Goal: Task Accomplishment & Management: Complete application form

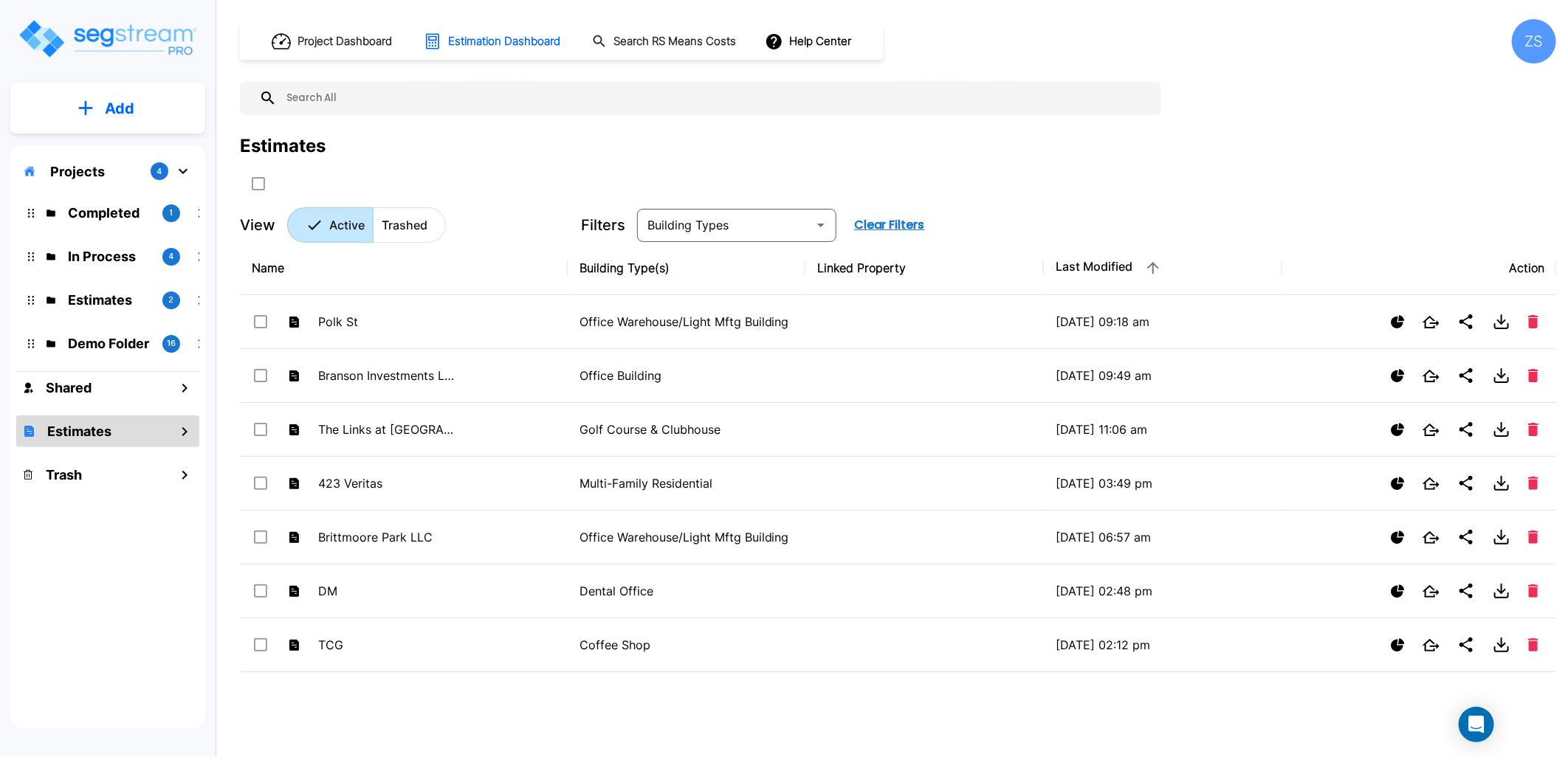
click at [1112, 166] on div "Estimates" at bounding box center [898, 164] width 1317 height 63
click at [128, 111] on p "Add" at bounding box center [119, 108] width 29 height 22
click at [122, 241] on p "Add Estimate" at bounding box center [116, 233] width 75 height 18
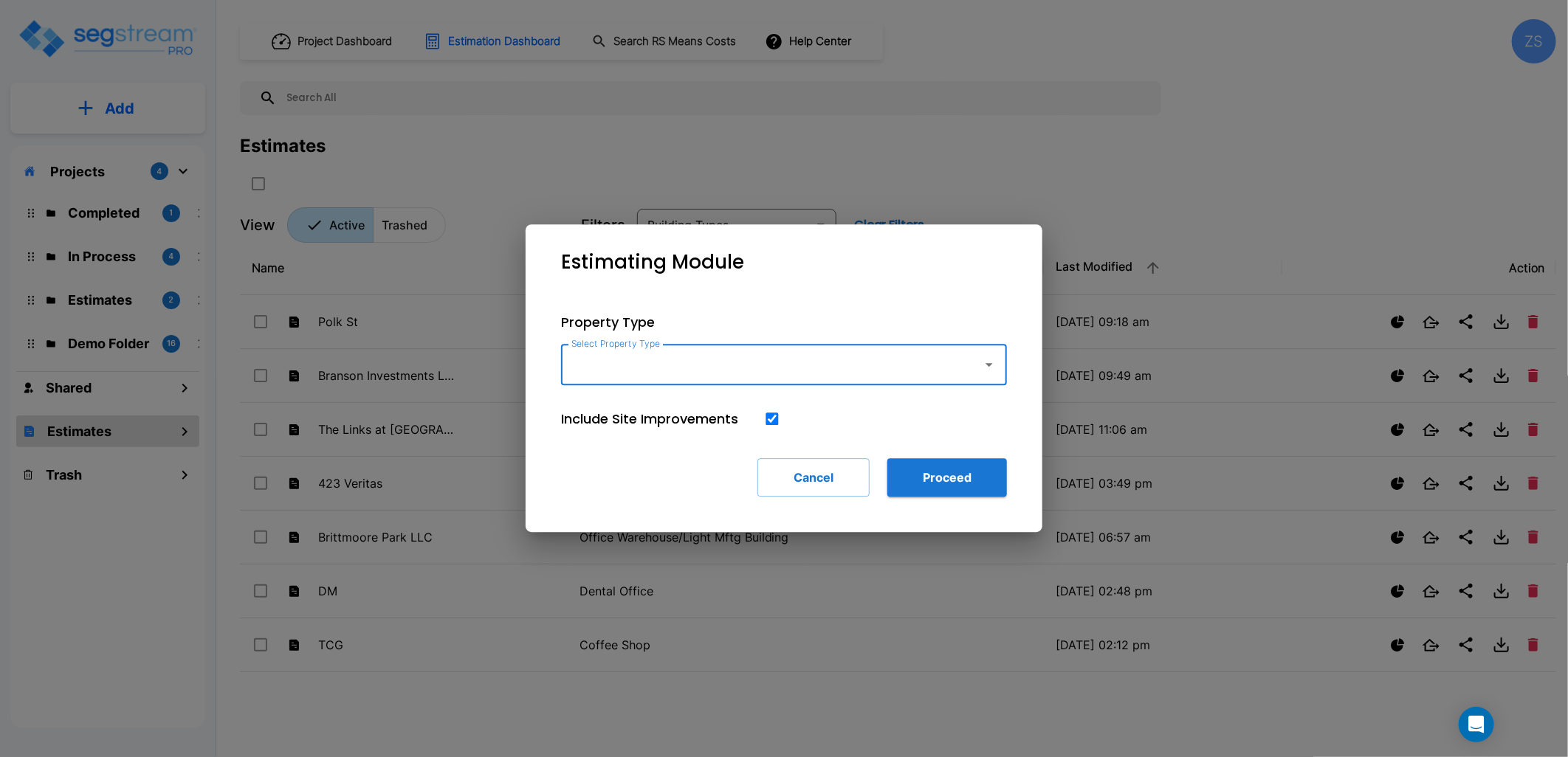
click at [669, 350] on div "Select Property Type" at bounding box center [784, 364] width 446 height 41
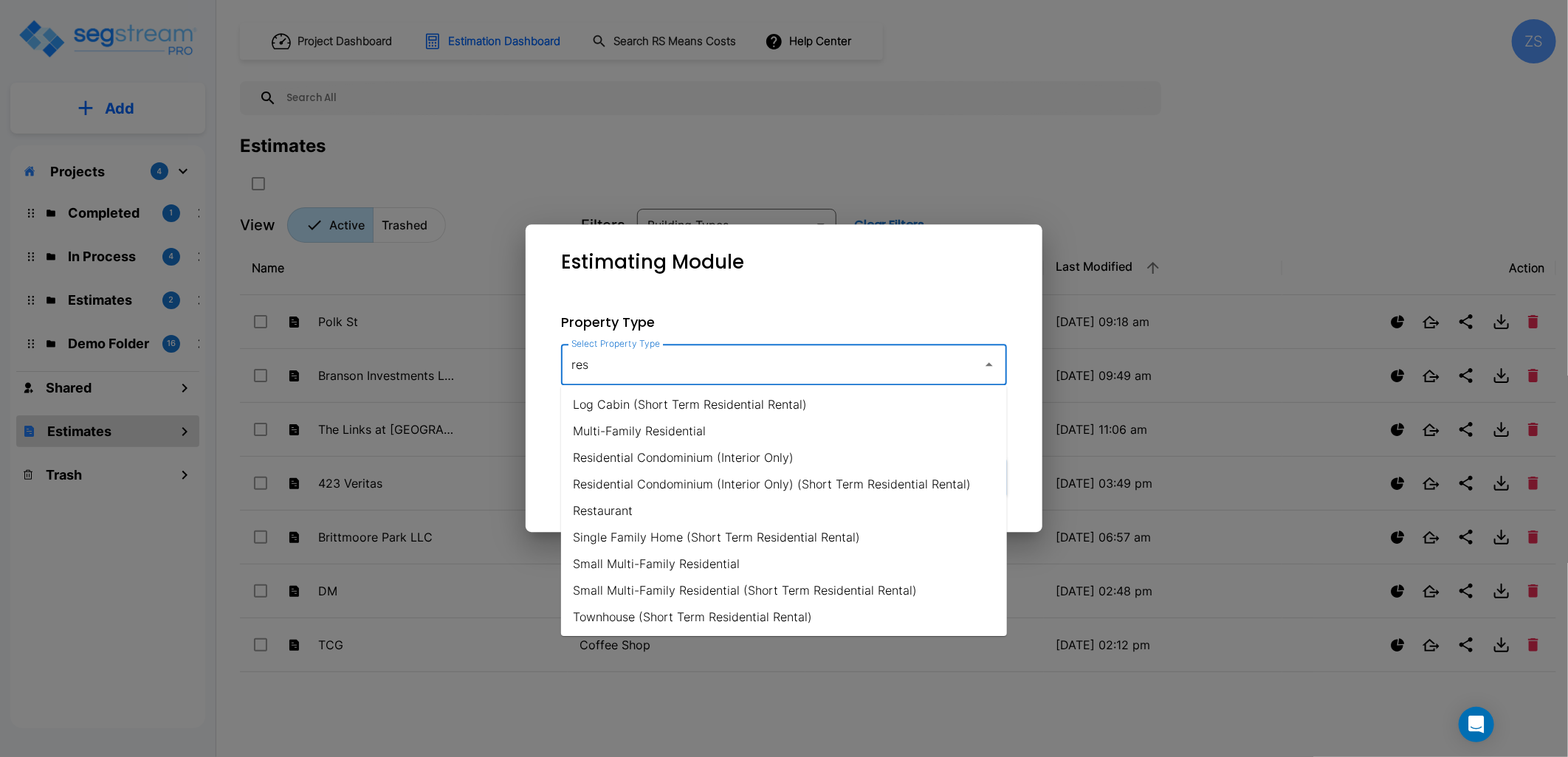
click at [611, 507] on li "Restaurant" at bounding box center [784, 511] width 446 height 27
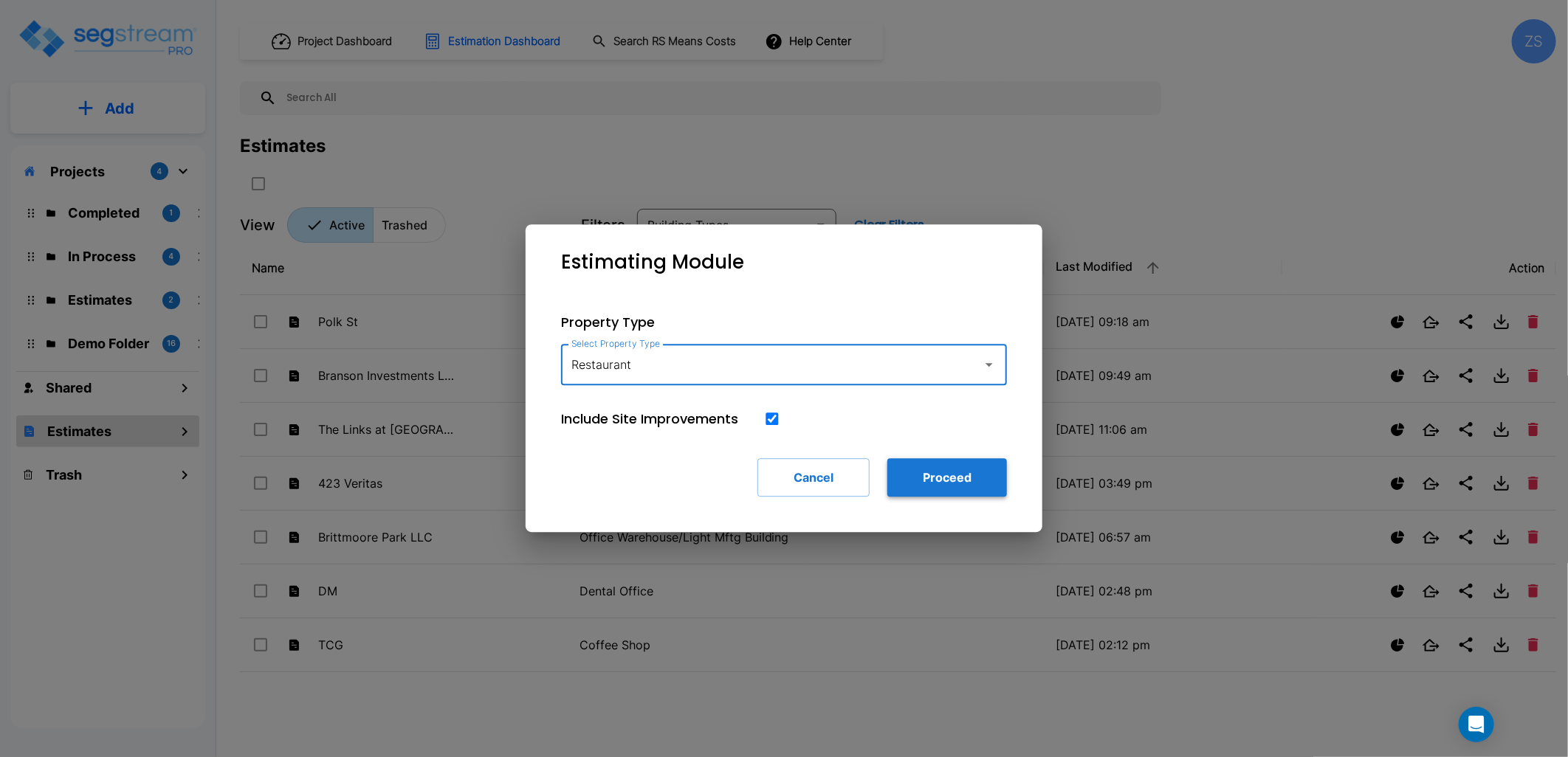
type input "Restaurant"
click at [967, 476] on button "Proceed" at bounding box center [946, 477] width 120 height 39
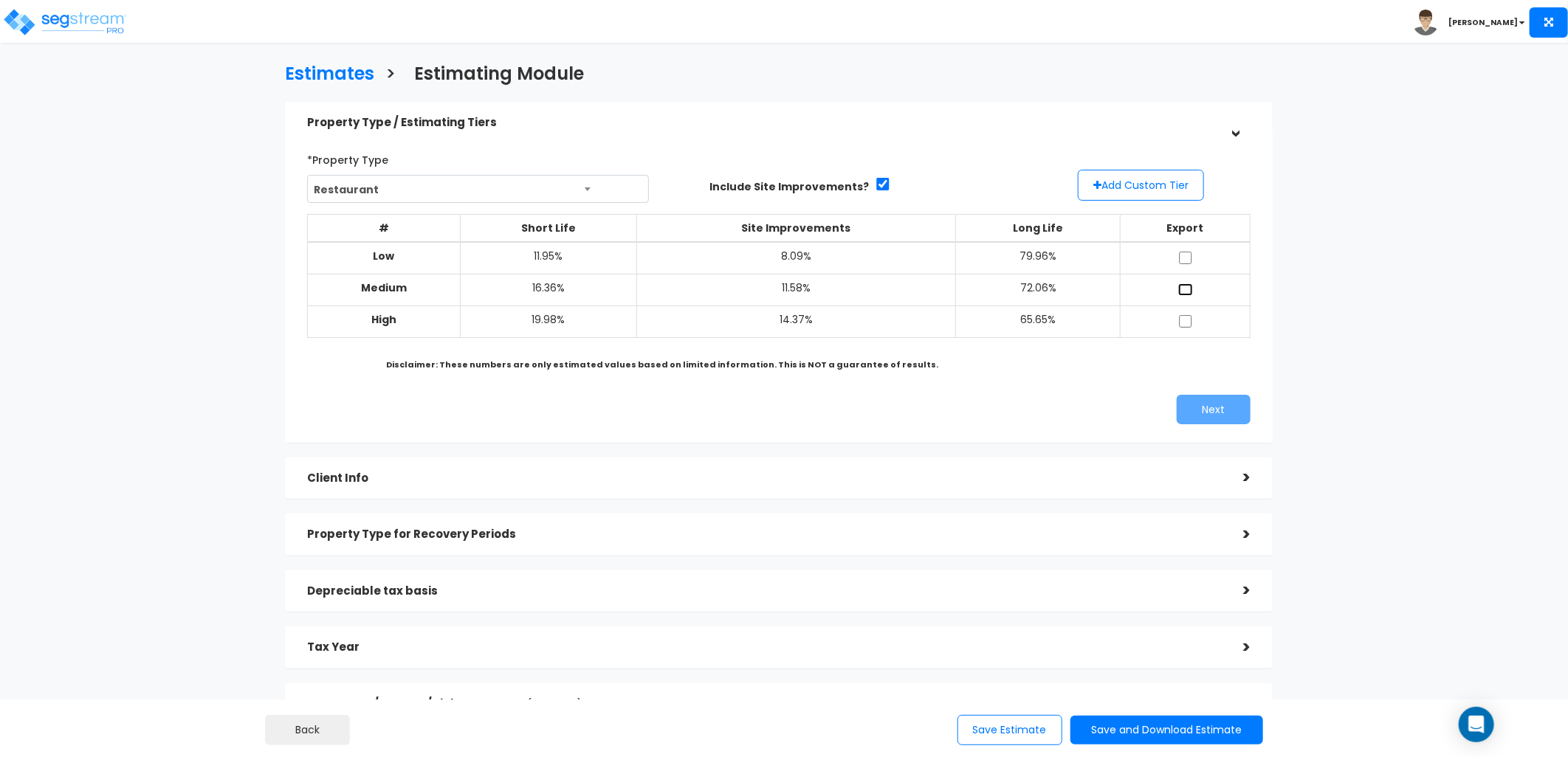
click at [1189, 290] on input "checkbox" at bounding box center [1186, 289] width 15 height 13
checkbox input "true"
click at [538, 476] on h5 "Client Info" at bounding box center [764, 478] width 914 height 13
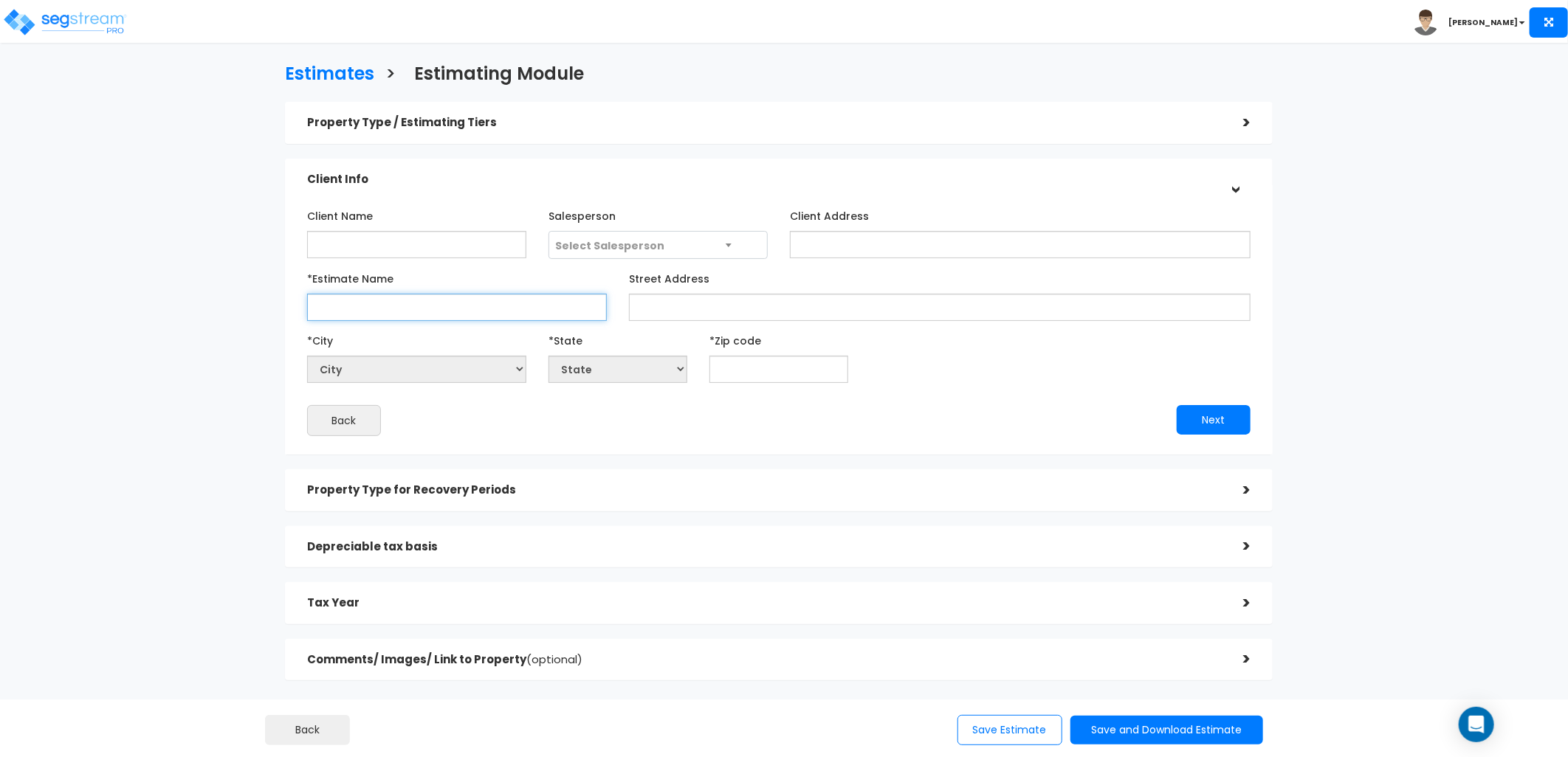
click at [424, 312] on input "*Estimate Name" at bounding box center [457, 307] width 300 height 28
click at [459, 306] on input "*Estimate Name" at bounding box center [457, 307] width 300 height 28
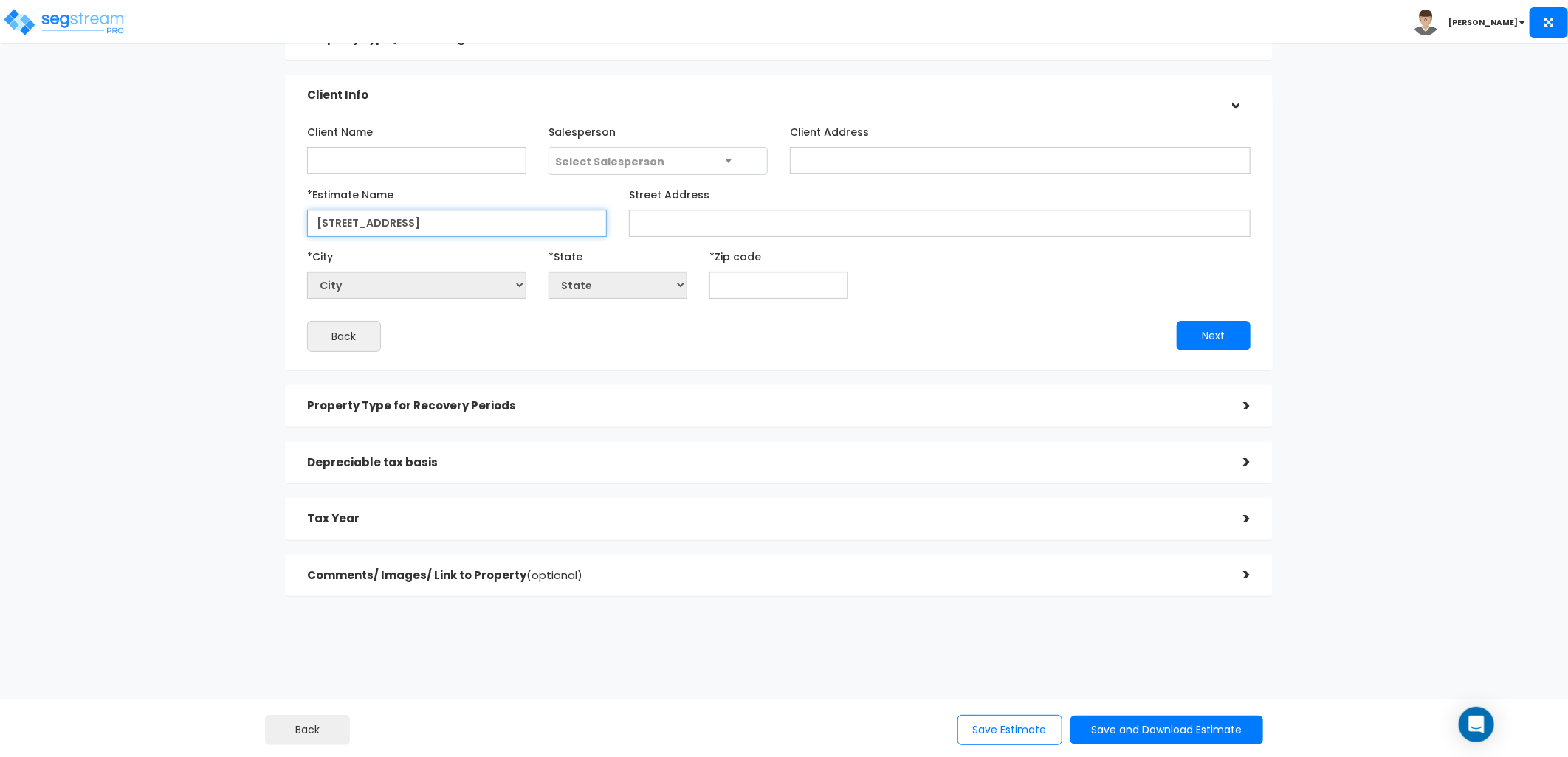
type input "3929 SW Freeway"
click at [539, 400] on h5 "Property Type for Recovery Periods" at bounding box center [764, 406] width 914 height 13
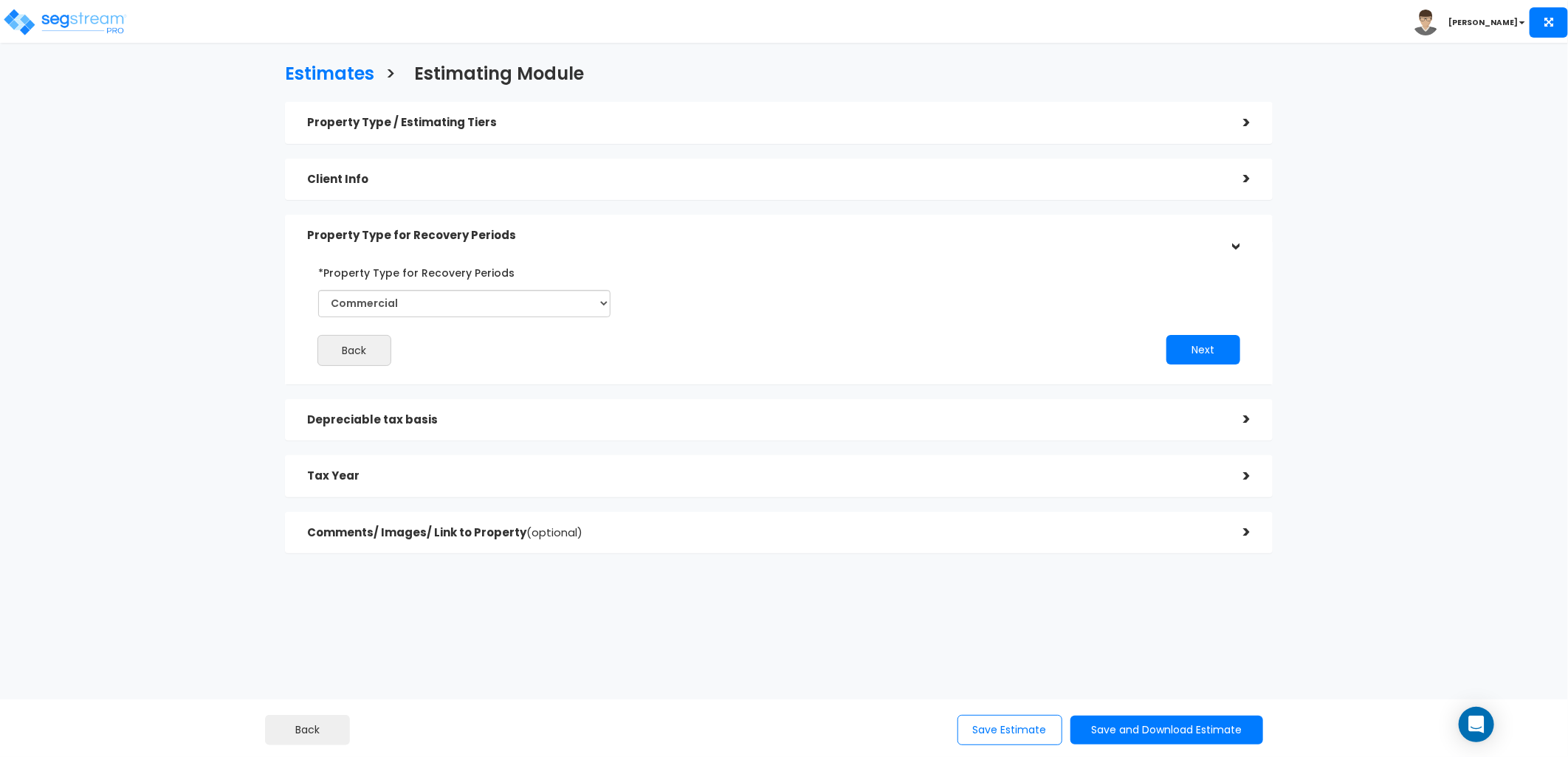
click at [637, 416] on h5 "Depreciable tax basis" at bounding box center [764, 420] width 914 height 13
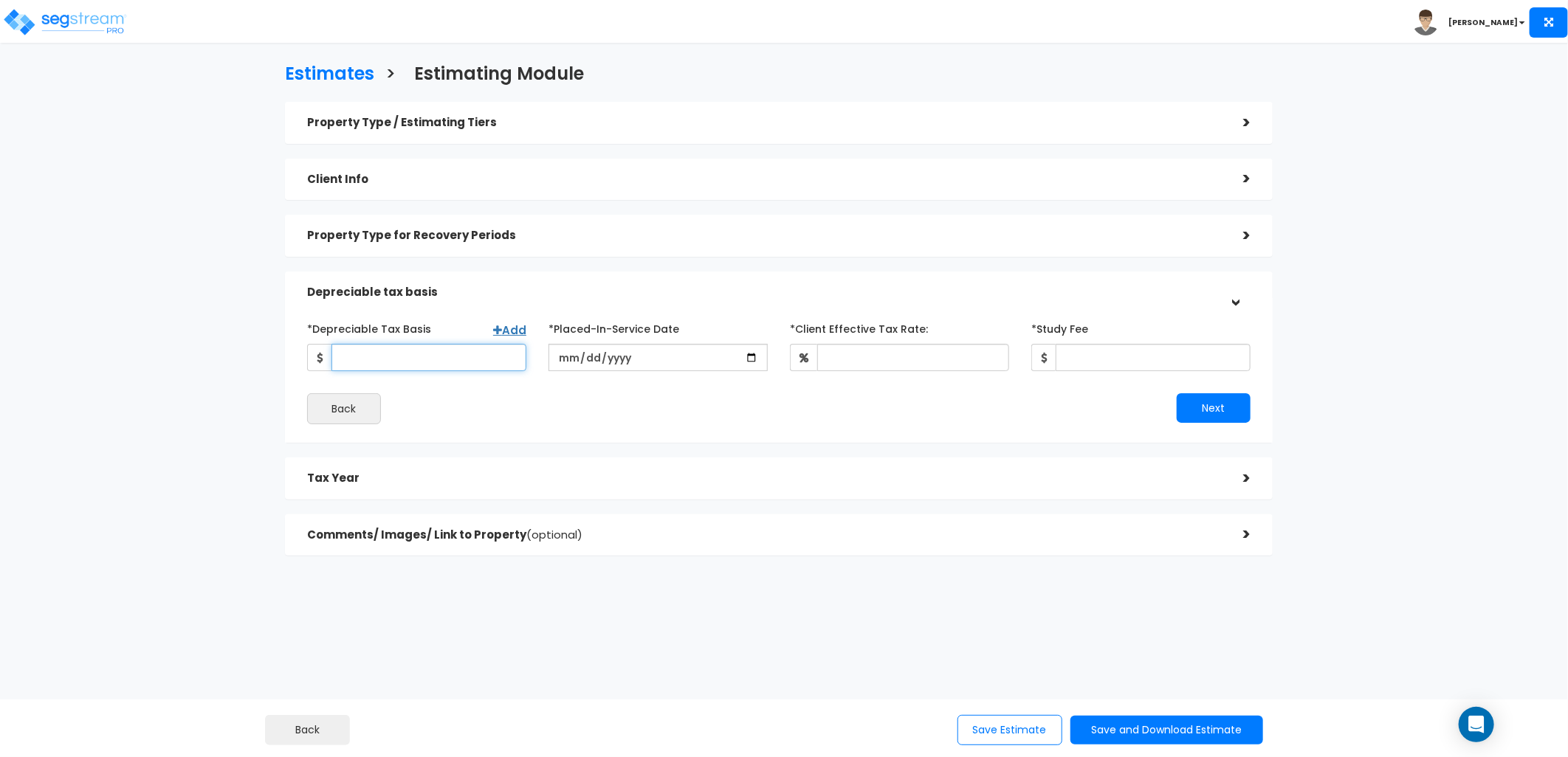
click at [405, 359] on input "*Depreciable Tax Basis" at bounding box center [429, 358] width 195 height 28
type input "2,494,954"
click at [557, 357] on input "date" at bounding box center [658, 358] width 219 height 28
type input "2021-08-23"
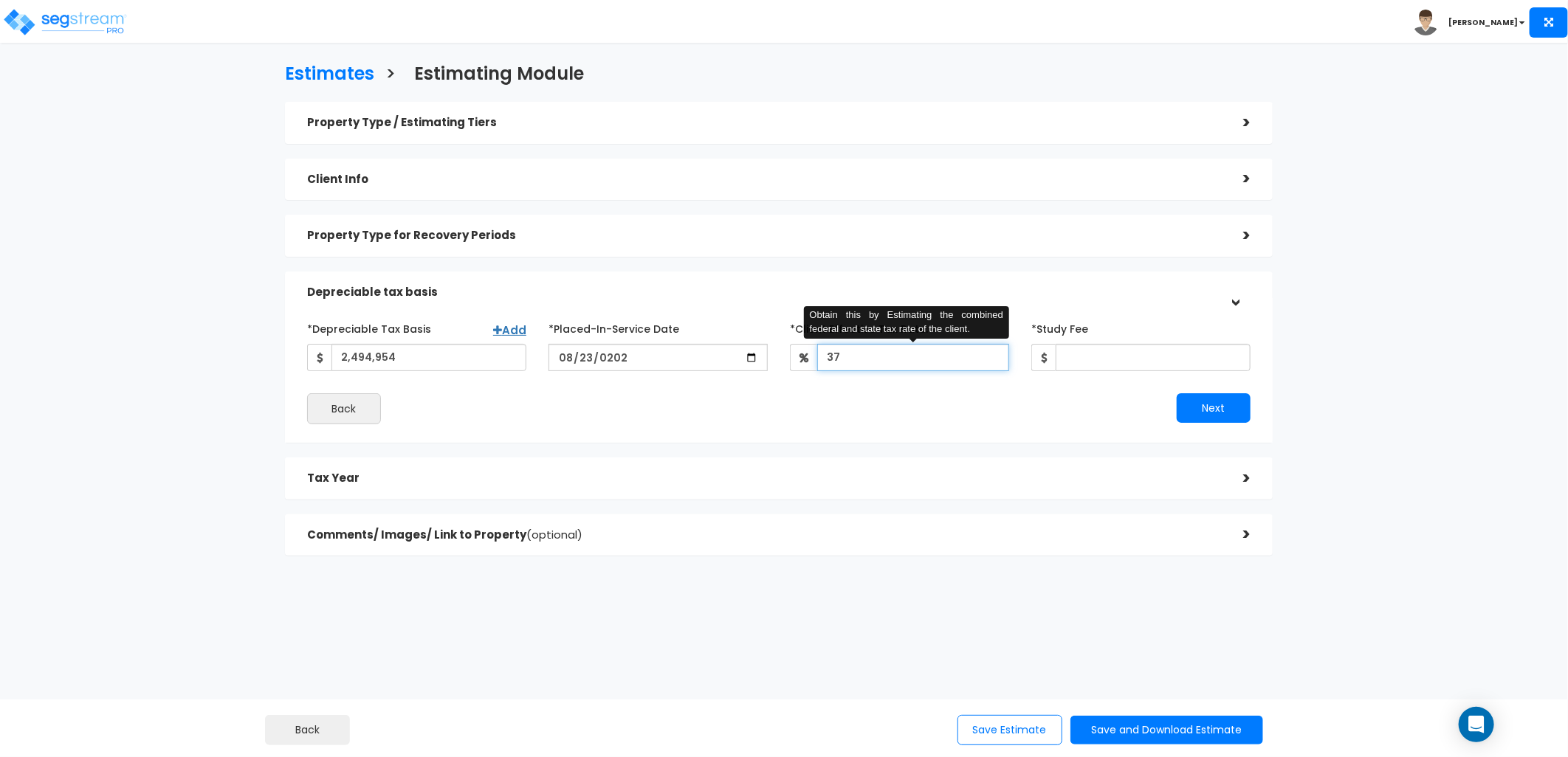
type input "37"
click at [972, 433] on div "*Depreciable Tax Basis Add 2,494,954 *Placed-In-Service Date 2021-08-23 *Purcha…" at bounding box center [778, 370] width 988 height 145
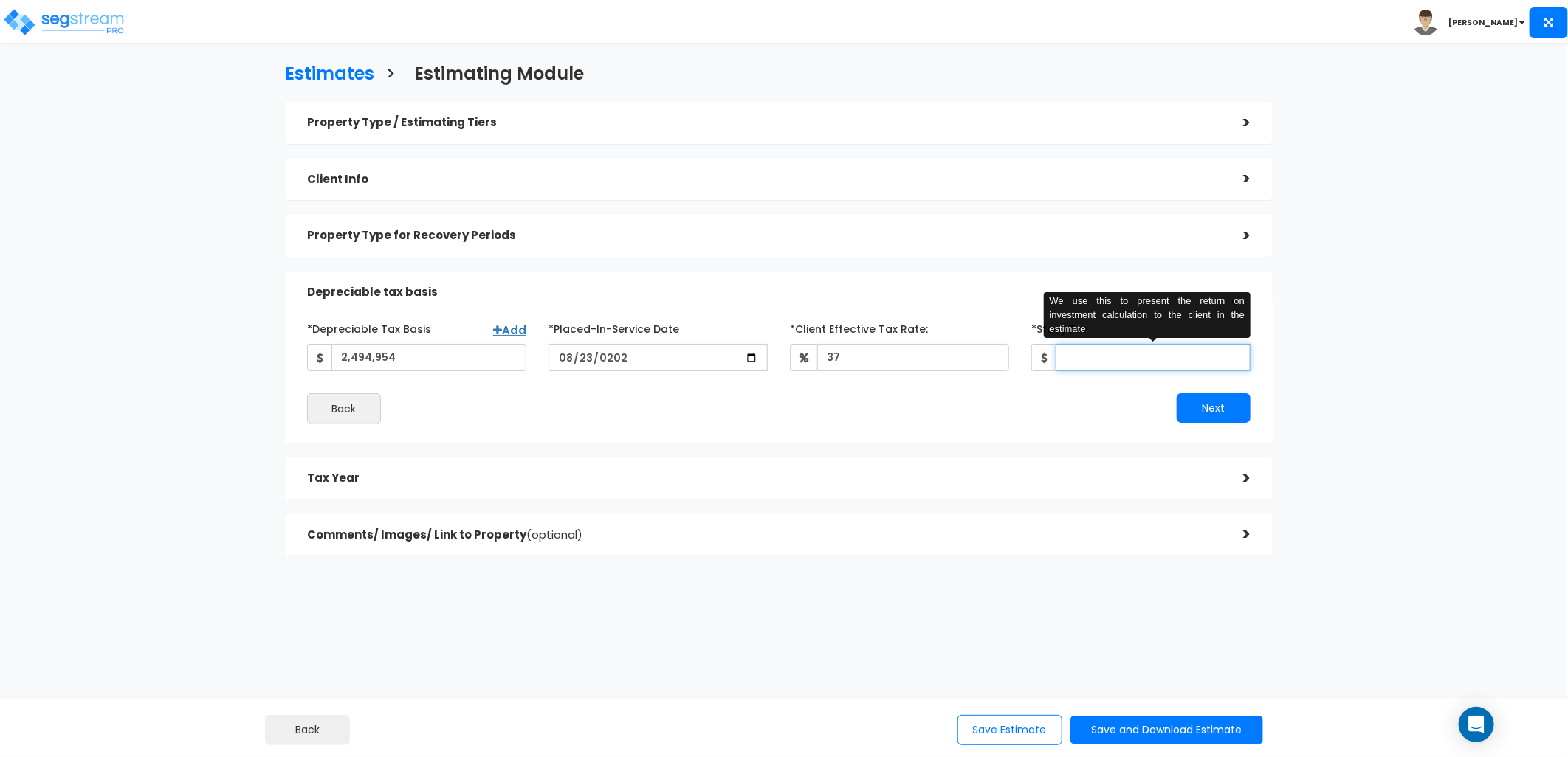
click at [1086, 363] on input "*Study Fee" at bounding box center [1153, 358] width 195 height 28
type input "13,300"
click at [1202, 411] on button "Next" at bounding box center [1214, 408] width 74 height 29
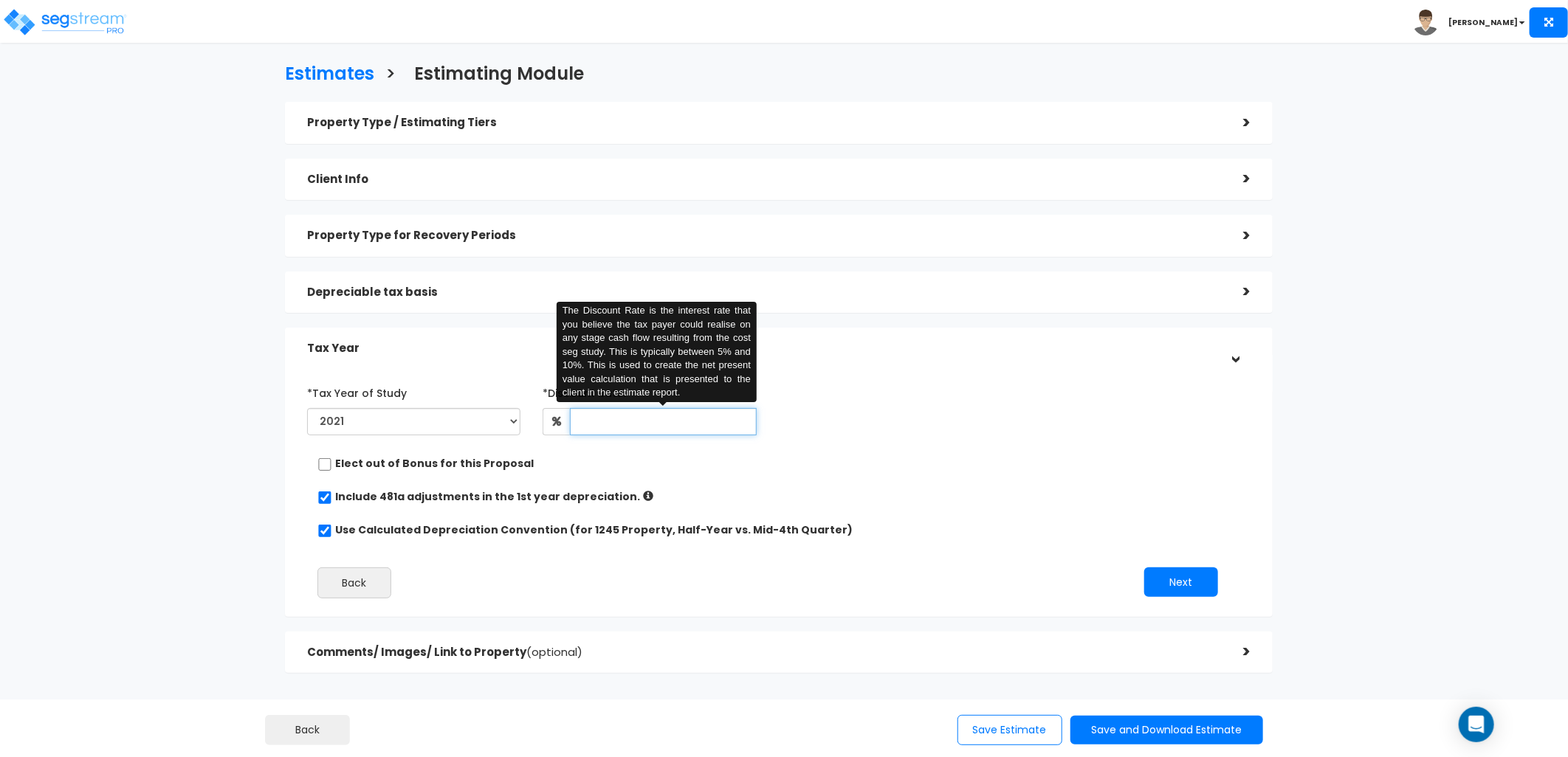
click at [684, 431] on input "text" at bounding box center [663, 421] width 187 height 28
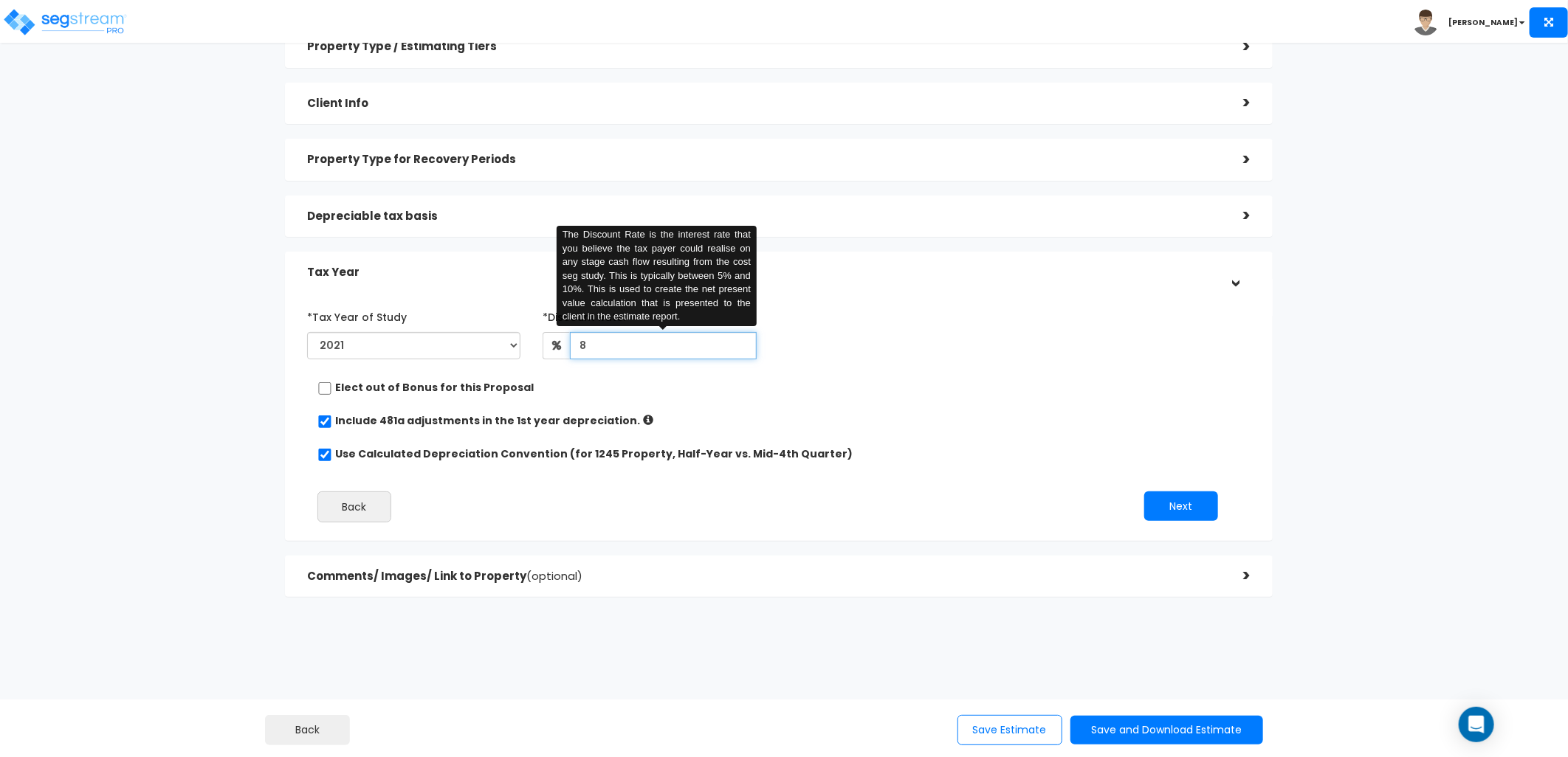
scroll to position [77, 0]
type input "8"
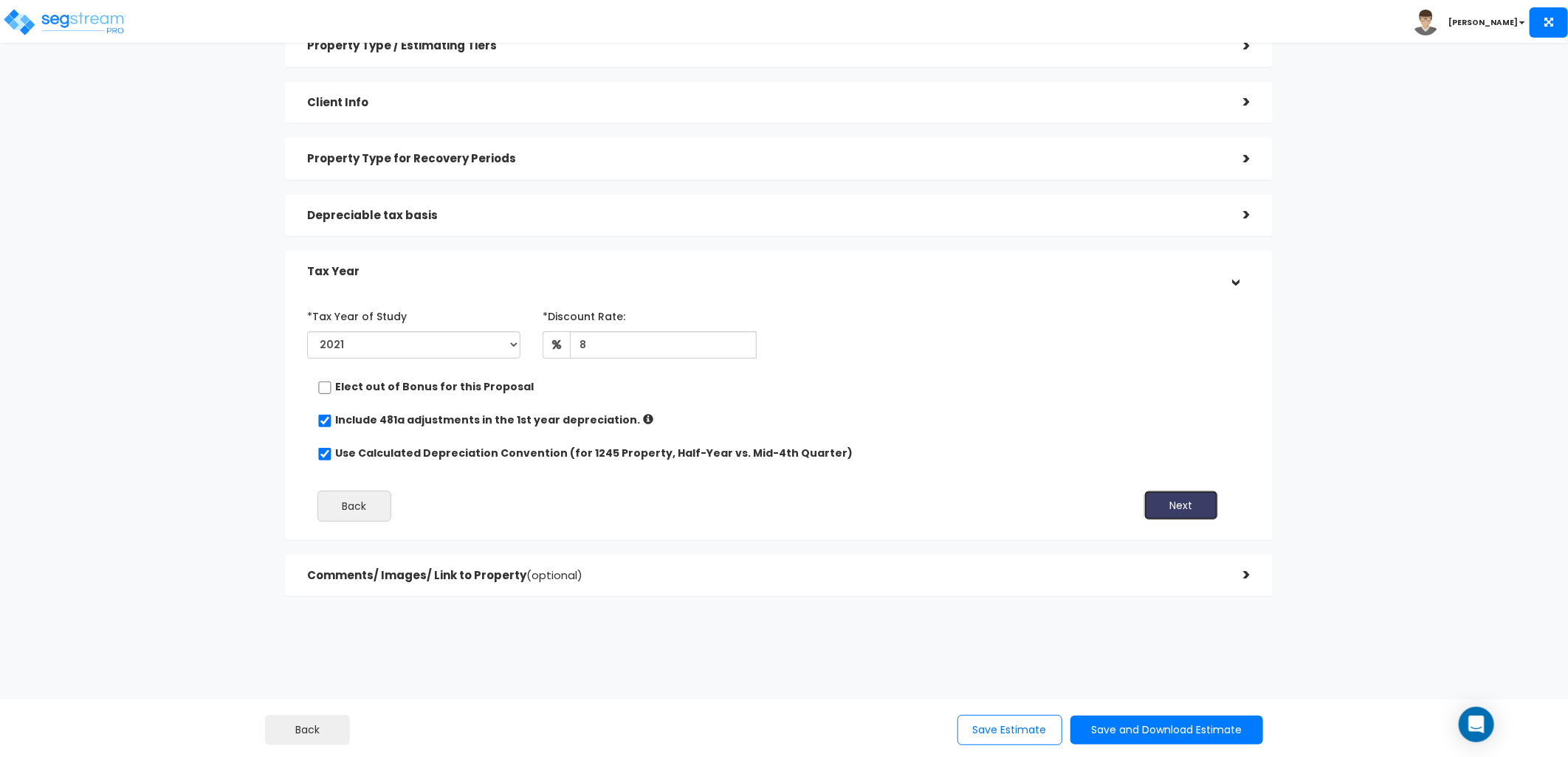
click at [1154, 502] on button "Next" at bounding box center [1181, 505] width 74 height 29
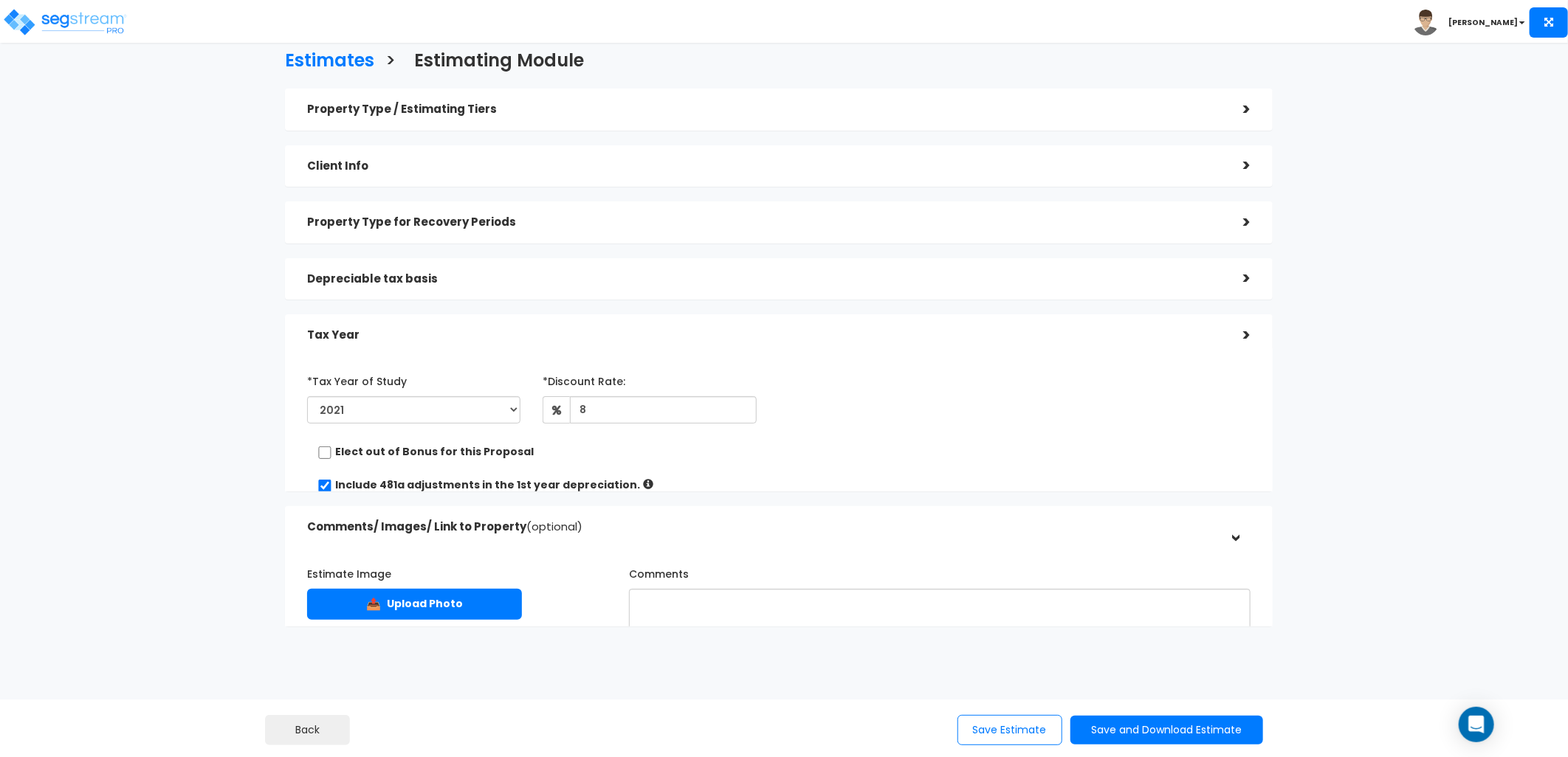
scroll to position [9, 0]
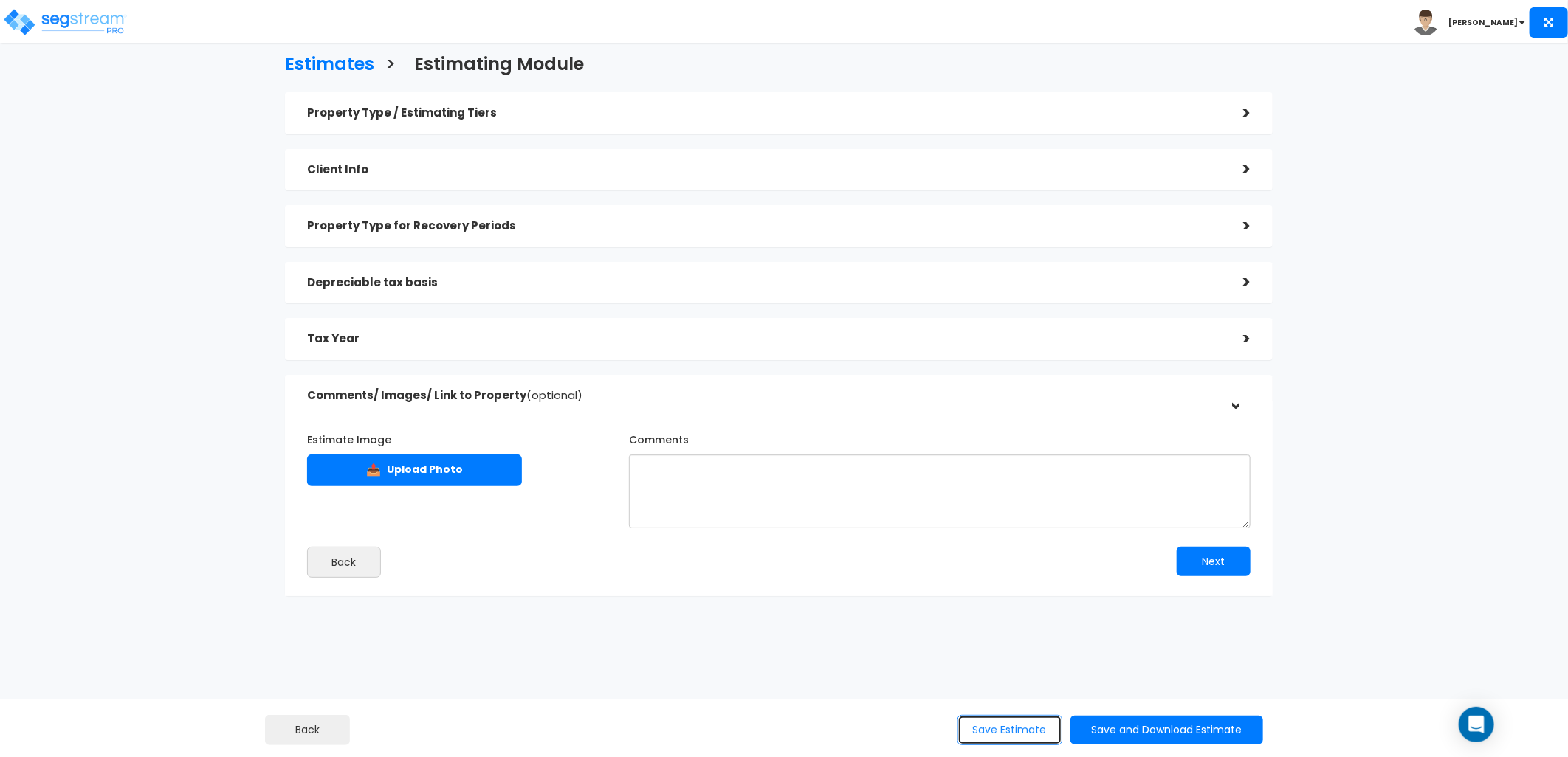
click at [1007, 724] on button "Save Estimate" at bounding box center [1009, 730] width 105 height 30
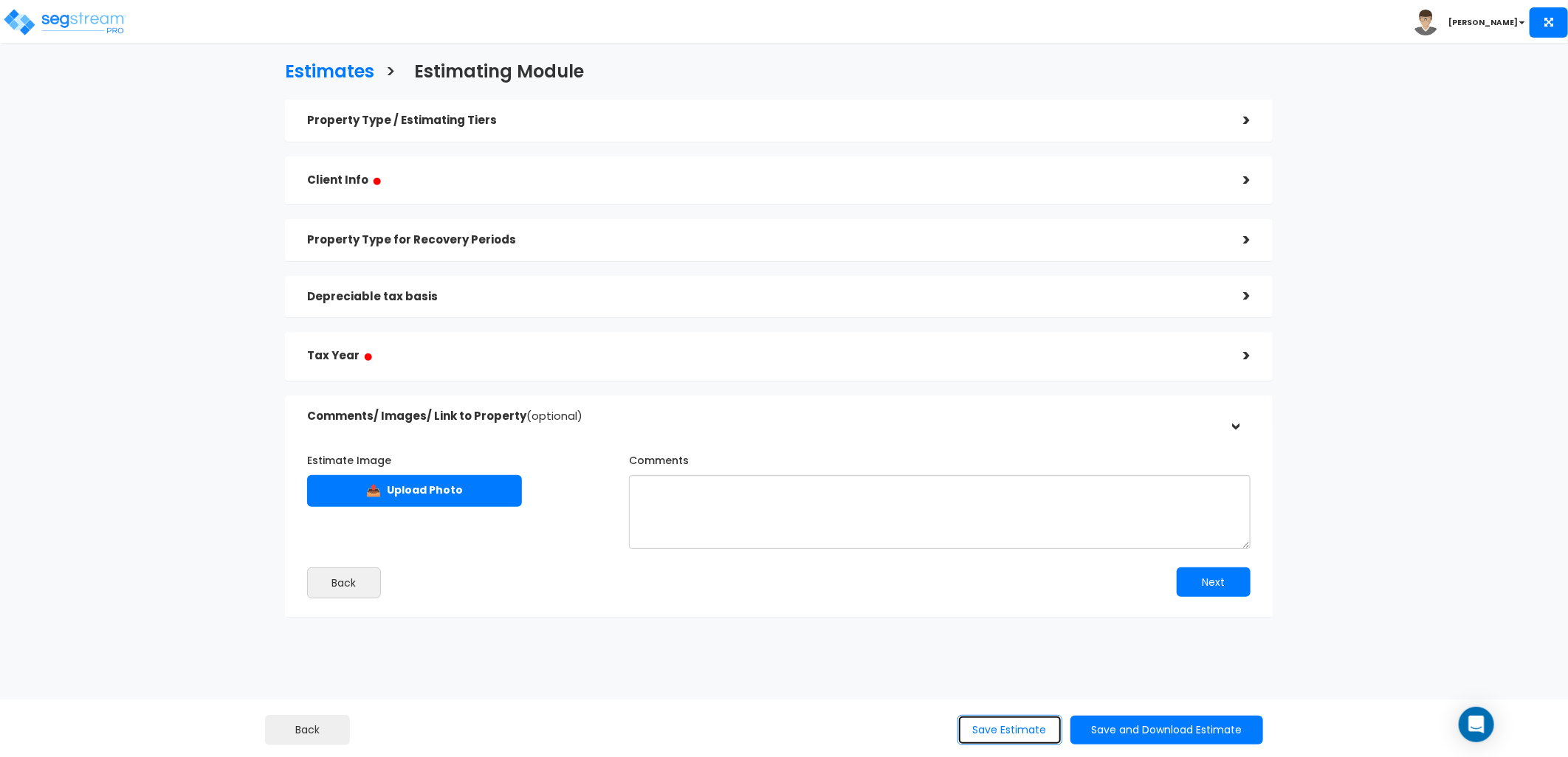
scroll to position [0, 0]
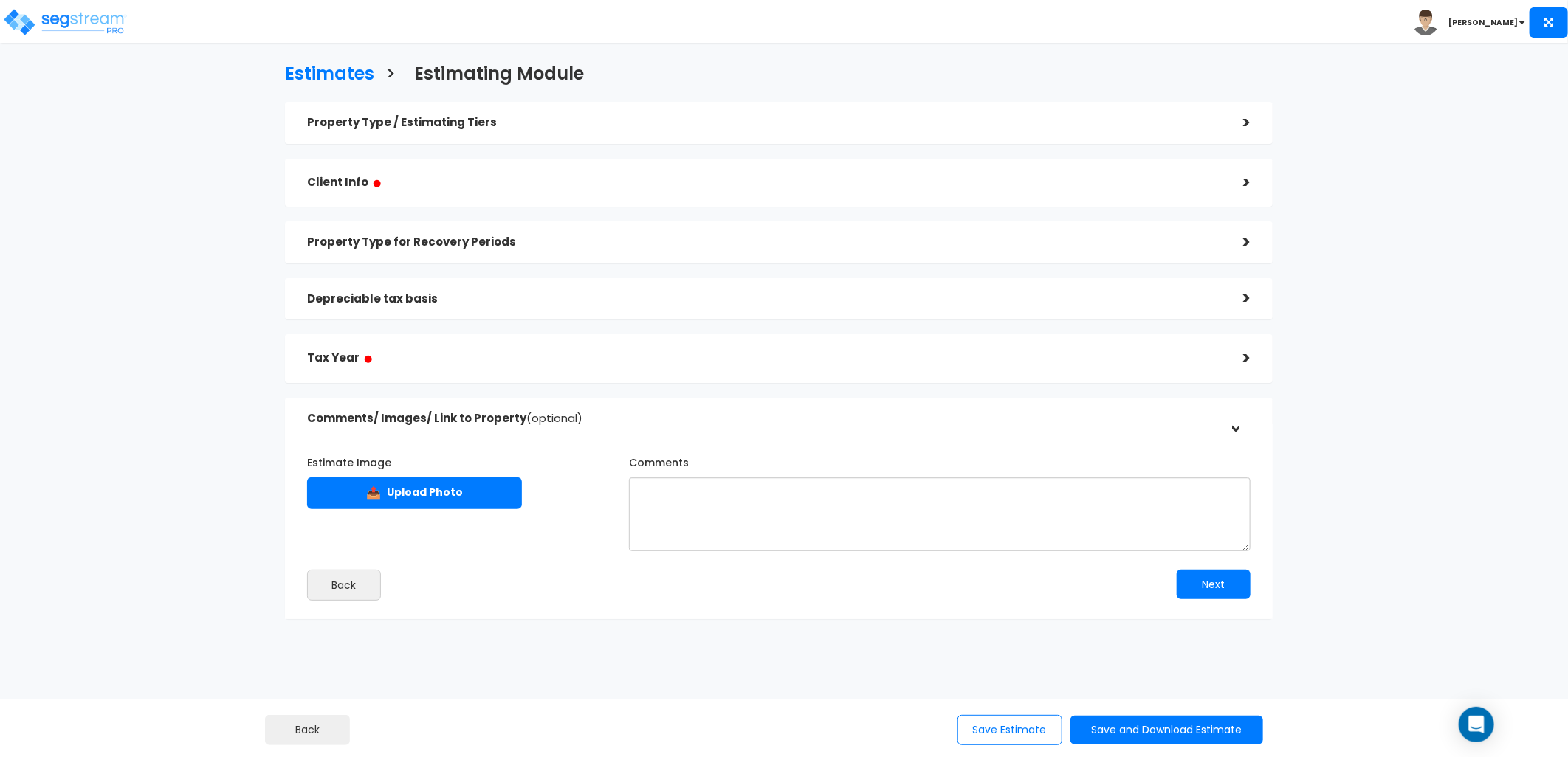
click at [426, 183] on h5 "Client Info ●" at bounding box center [764, 183] width 914 height 18
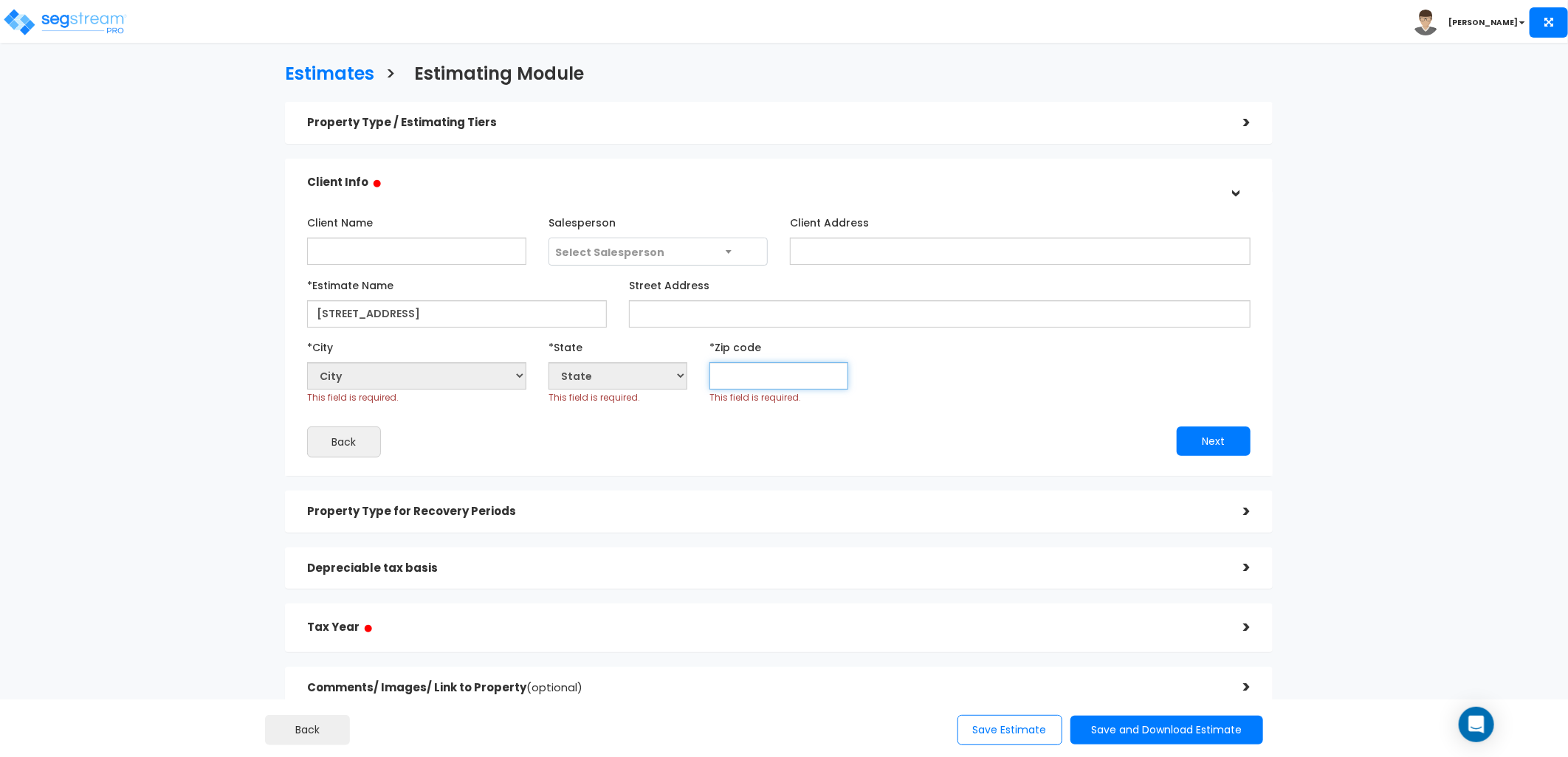
click at [787, 377] on input "text" at bounding box center [779, 376] width 139 height 28
type input "77"
select select "[GEOGRAPHIC_DATA]"
type input "77027"
drag, startPoint x: 1199, startPoint y: 438, endPoint x: 1186, endPoint y: 440, distance: 13.2
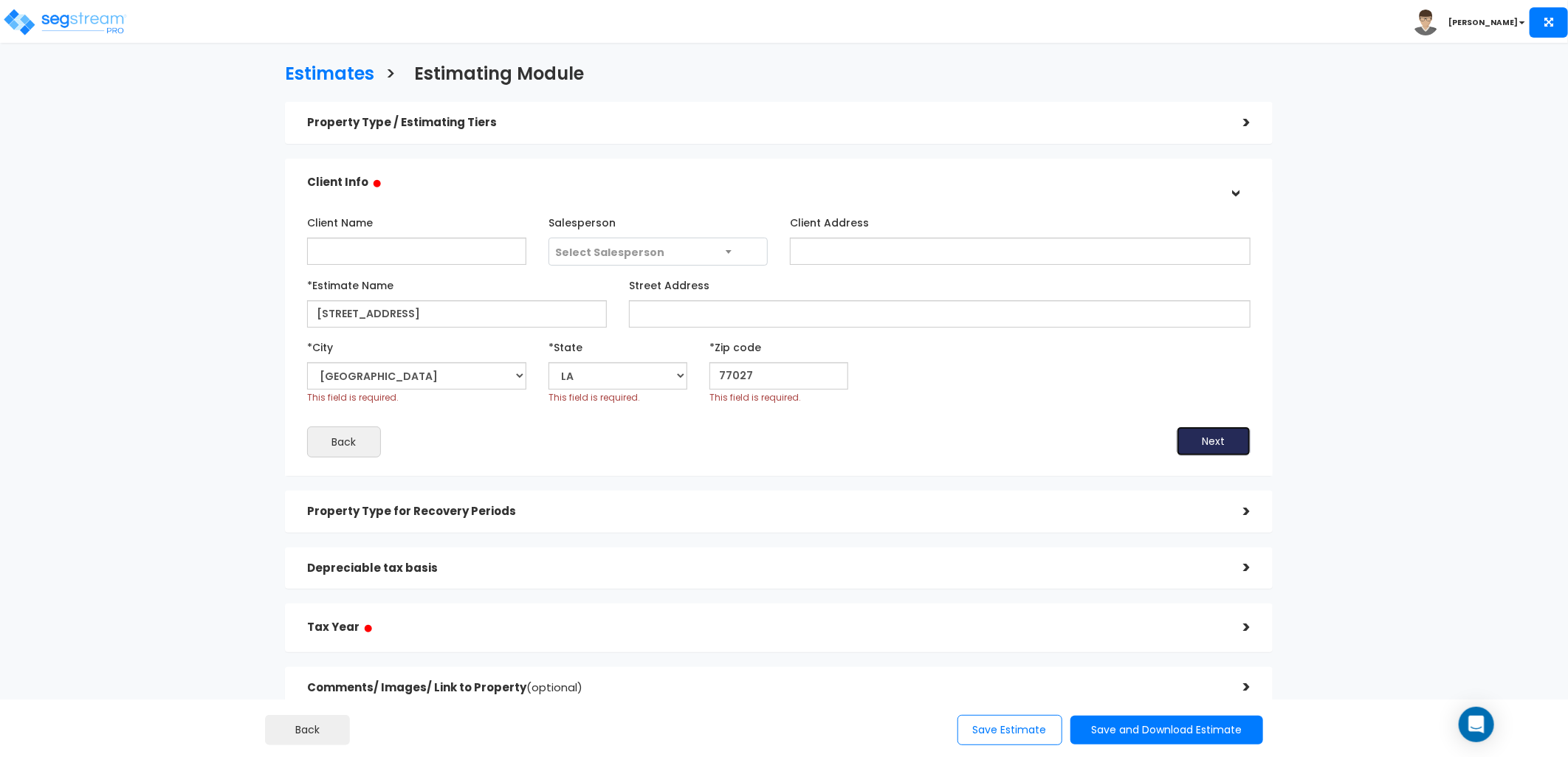
click at [1199, 440] on button "Next" at bounding box center [1214, 440] width 74 height 29
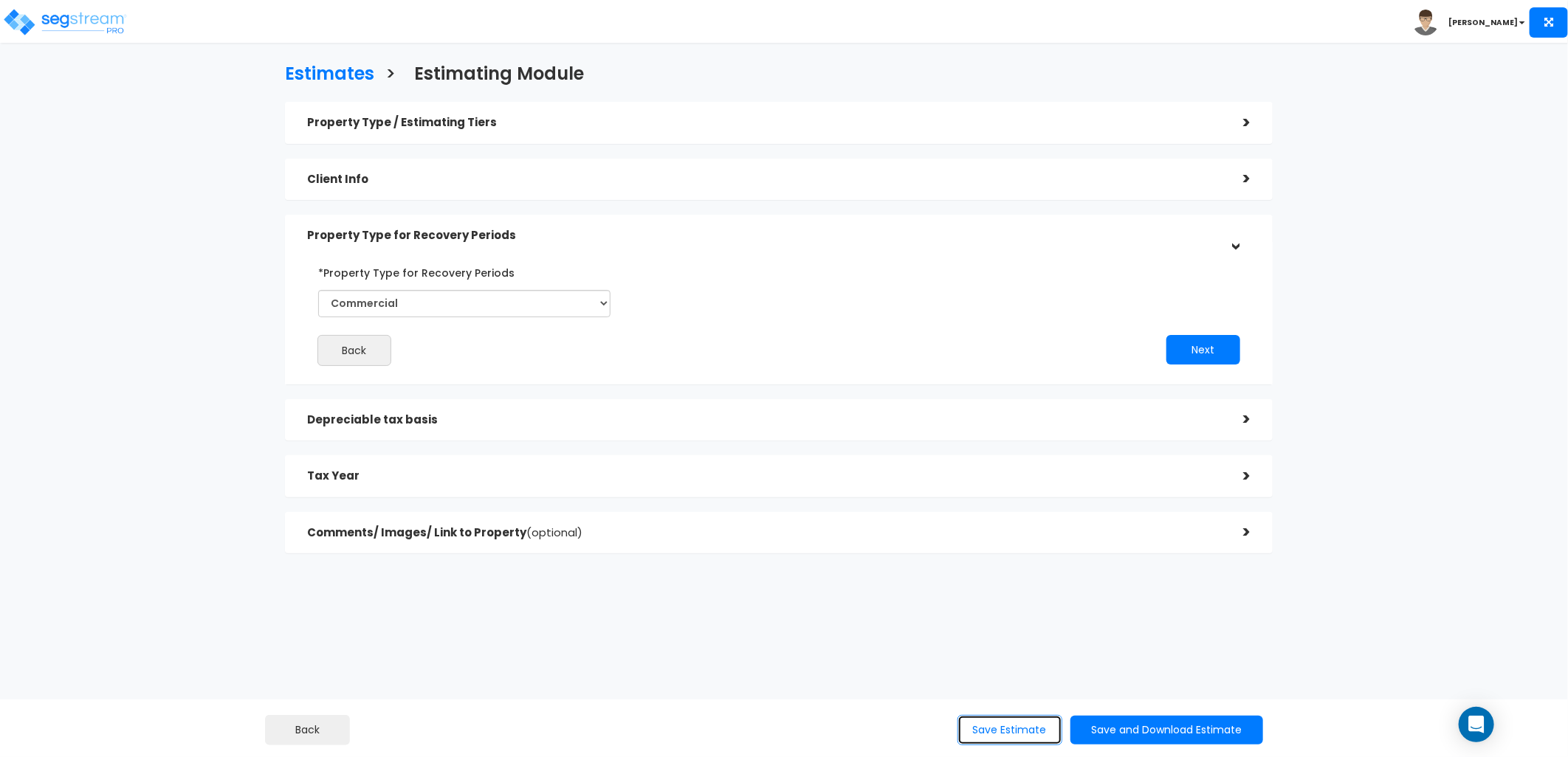
click at [994, 731] on button "Save Estimate" at bounding box center [1009, 730] width 105 height 30
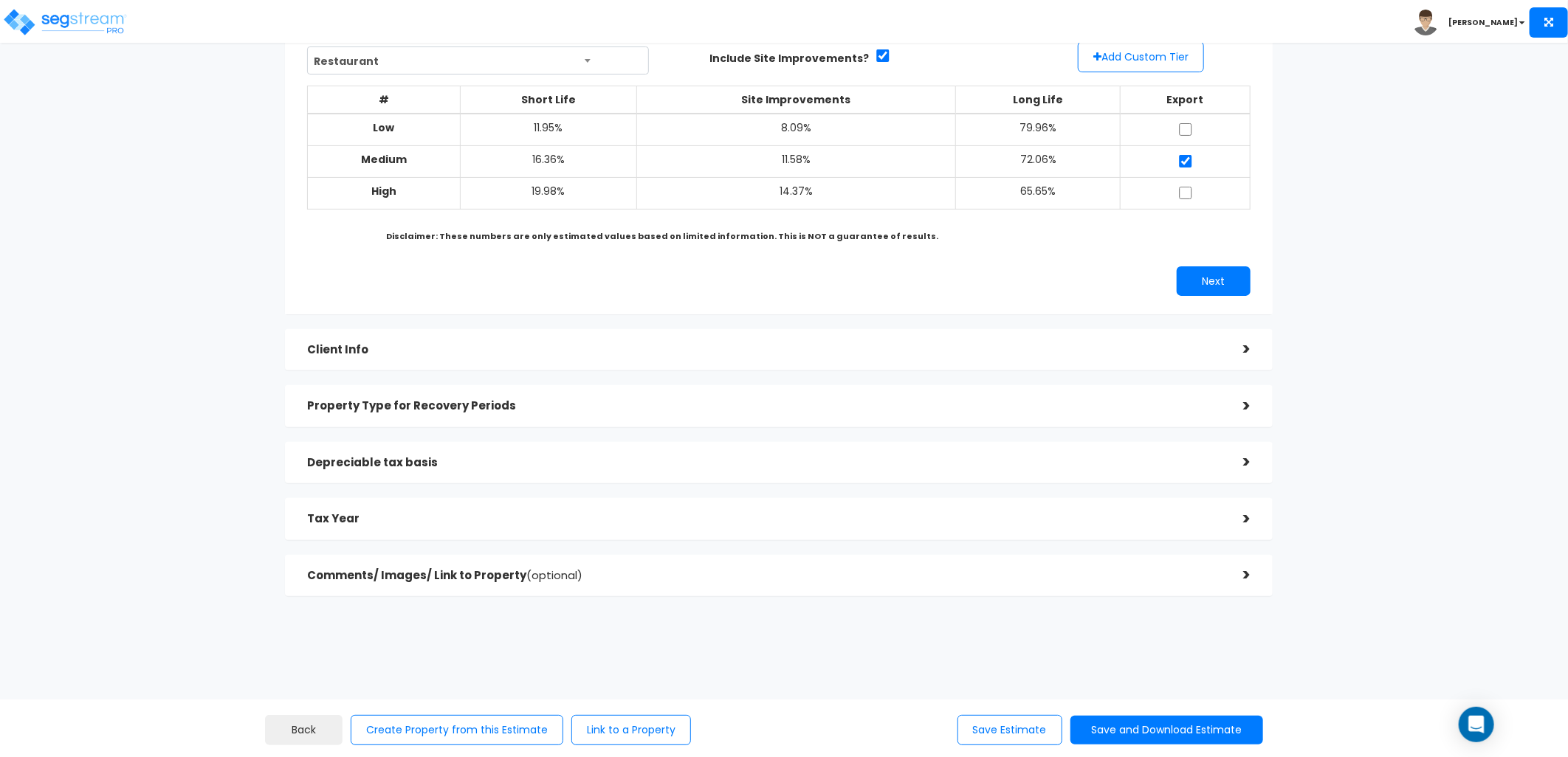
click at [567, 517] on h5 "Tax Year" at bounding box center [764, 519] width 914 height 13
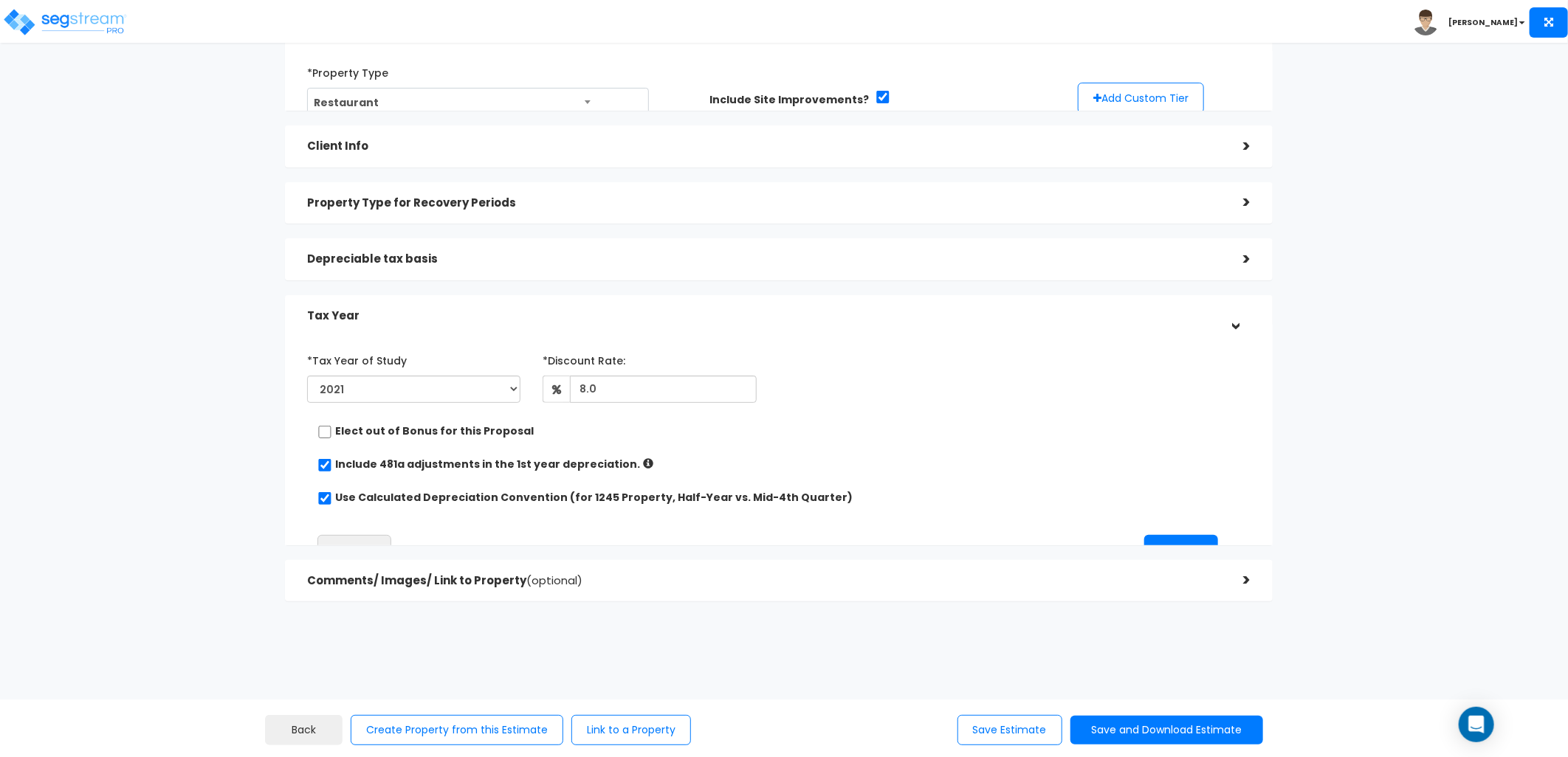
scroll to position [77, 0]
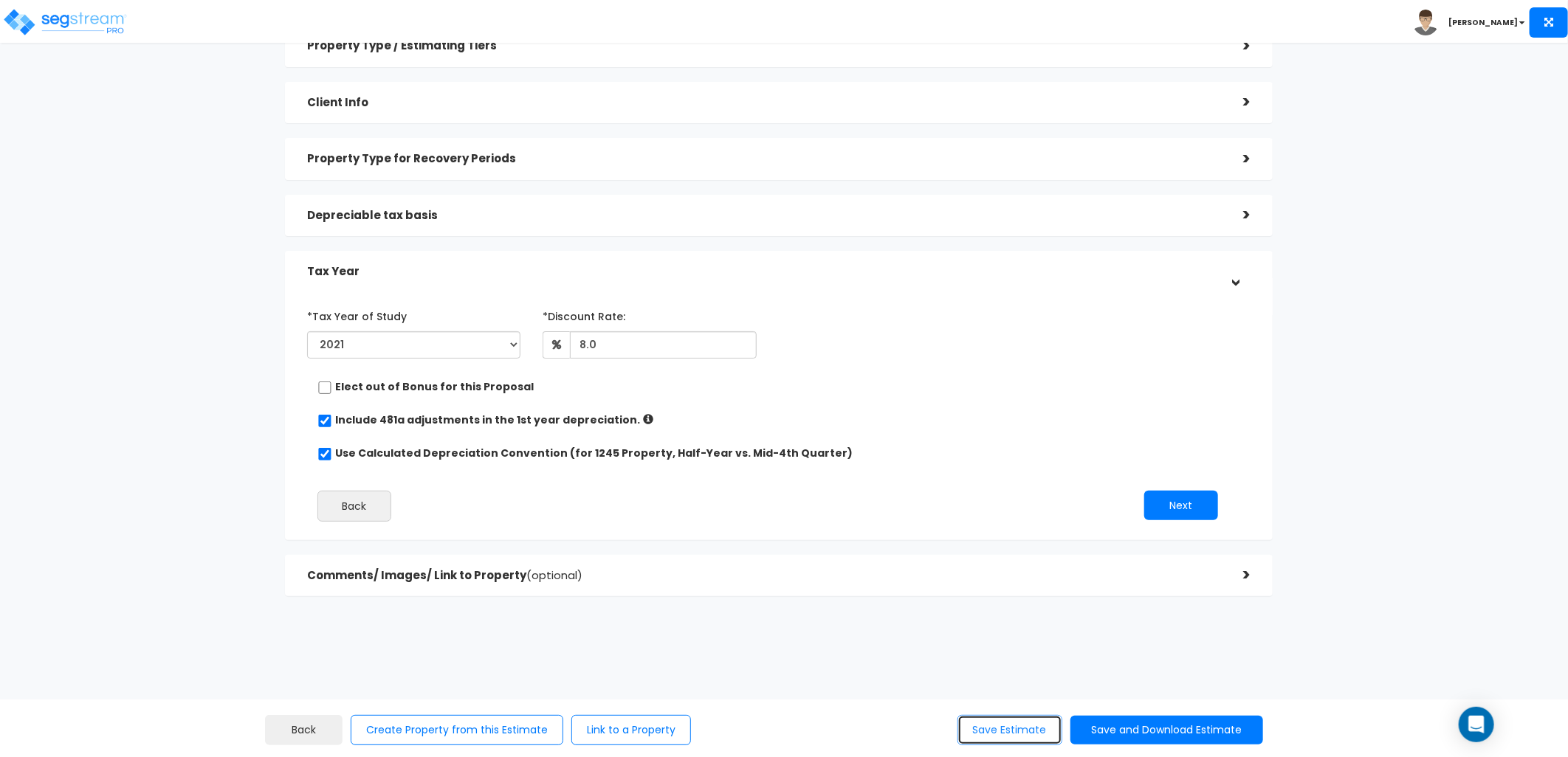
click at [974, 719] on button "Save Estimate" at bounding box center [1009, 730] width 105 height 30
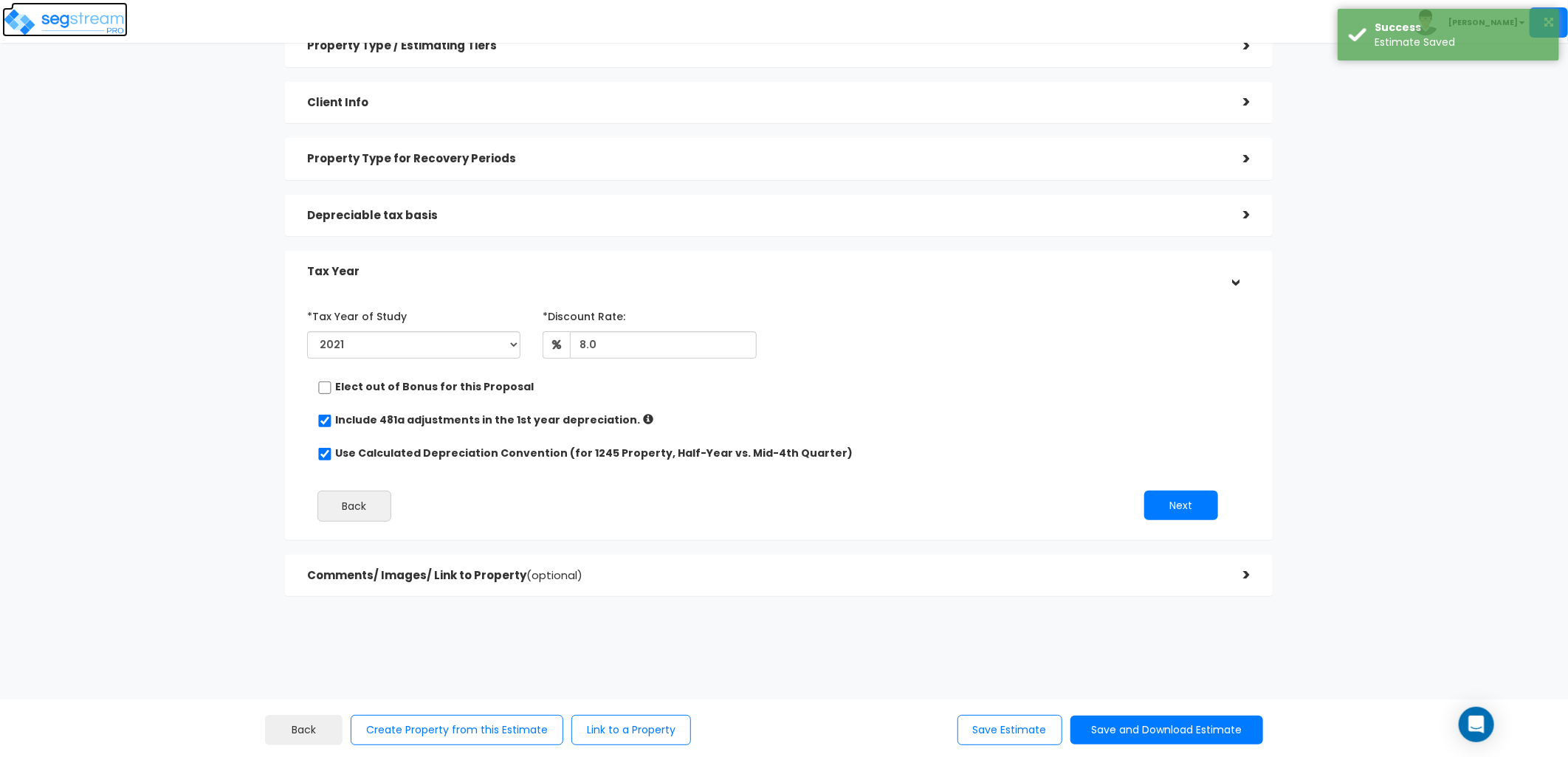
drag, startPoint x: 102, startPoint y: 31, endPoint x: 115, endPoint y: 35, distance: 13.6
click at [102, 31] on img at bounding box center [65, 22] width 126 height 29
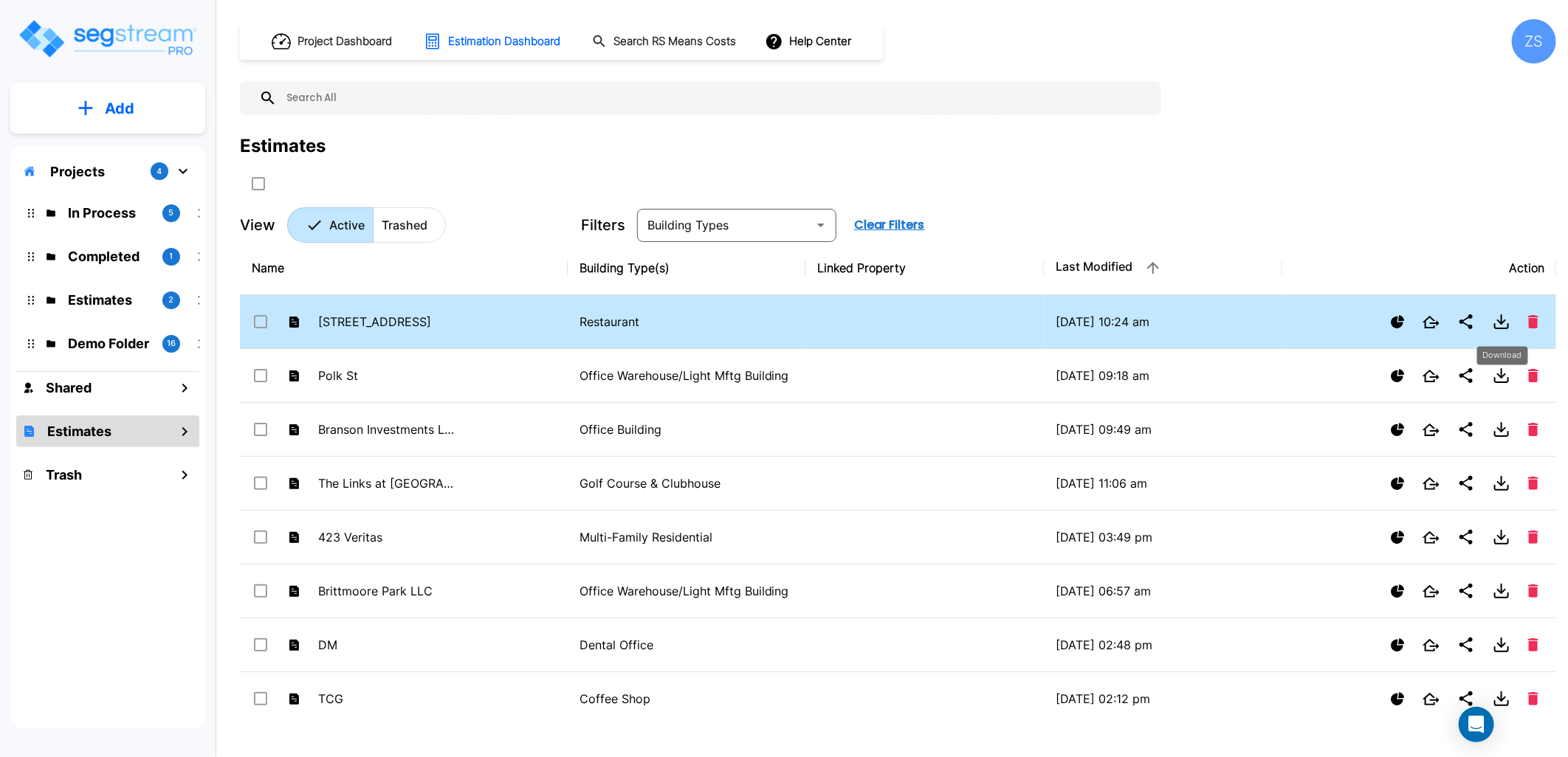
click at [1509, 325] on icon "Download" at bounding box center [1502, 326] width 13 height 4
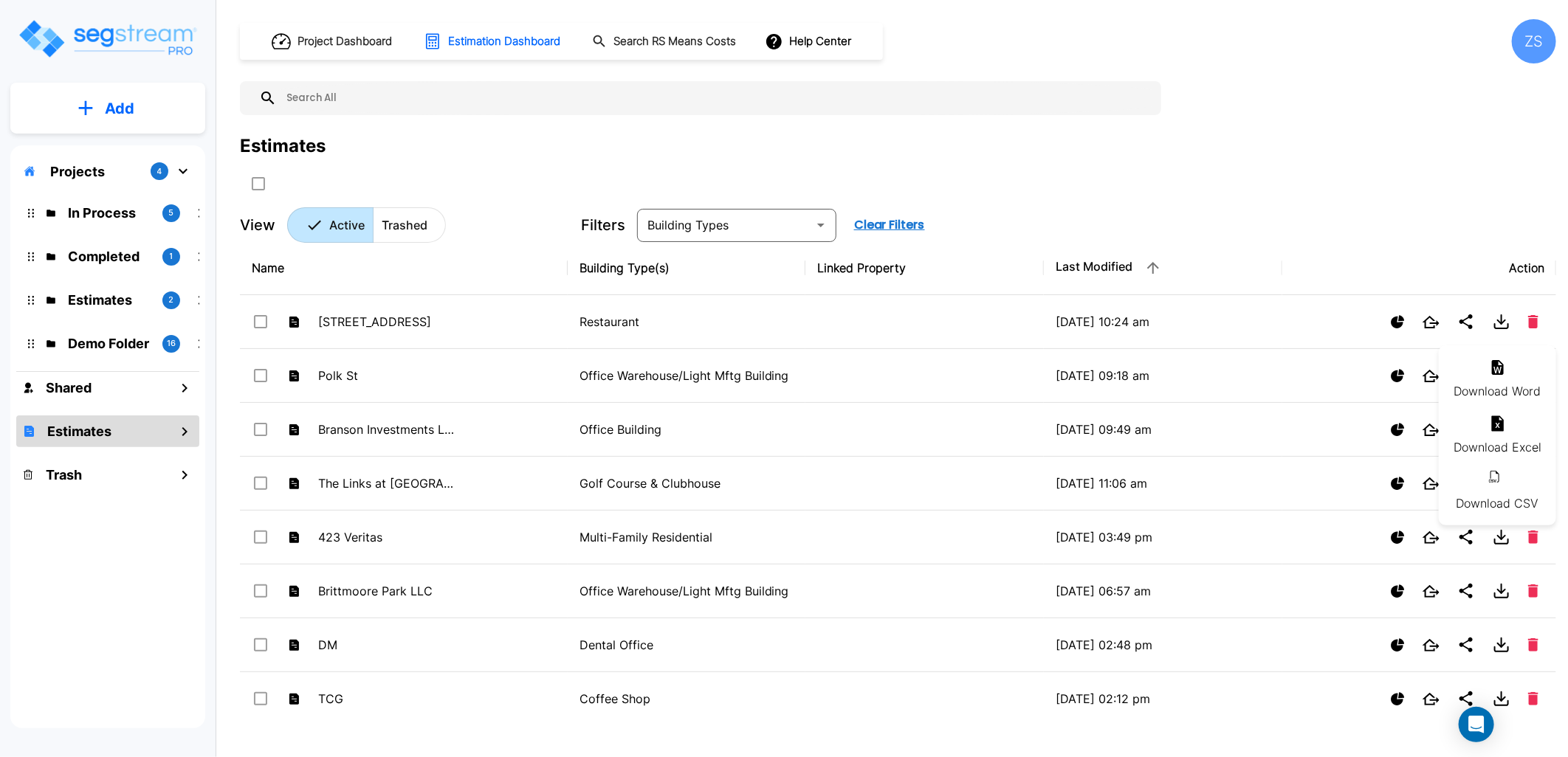
click at [1506, 445] on li "Download Excel" at bounding box center [1498, 435] width 117 height 56
click at [115, 111] on p "Add" at bounding box center [119, 108] width 29 height 22
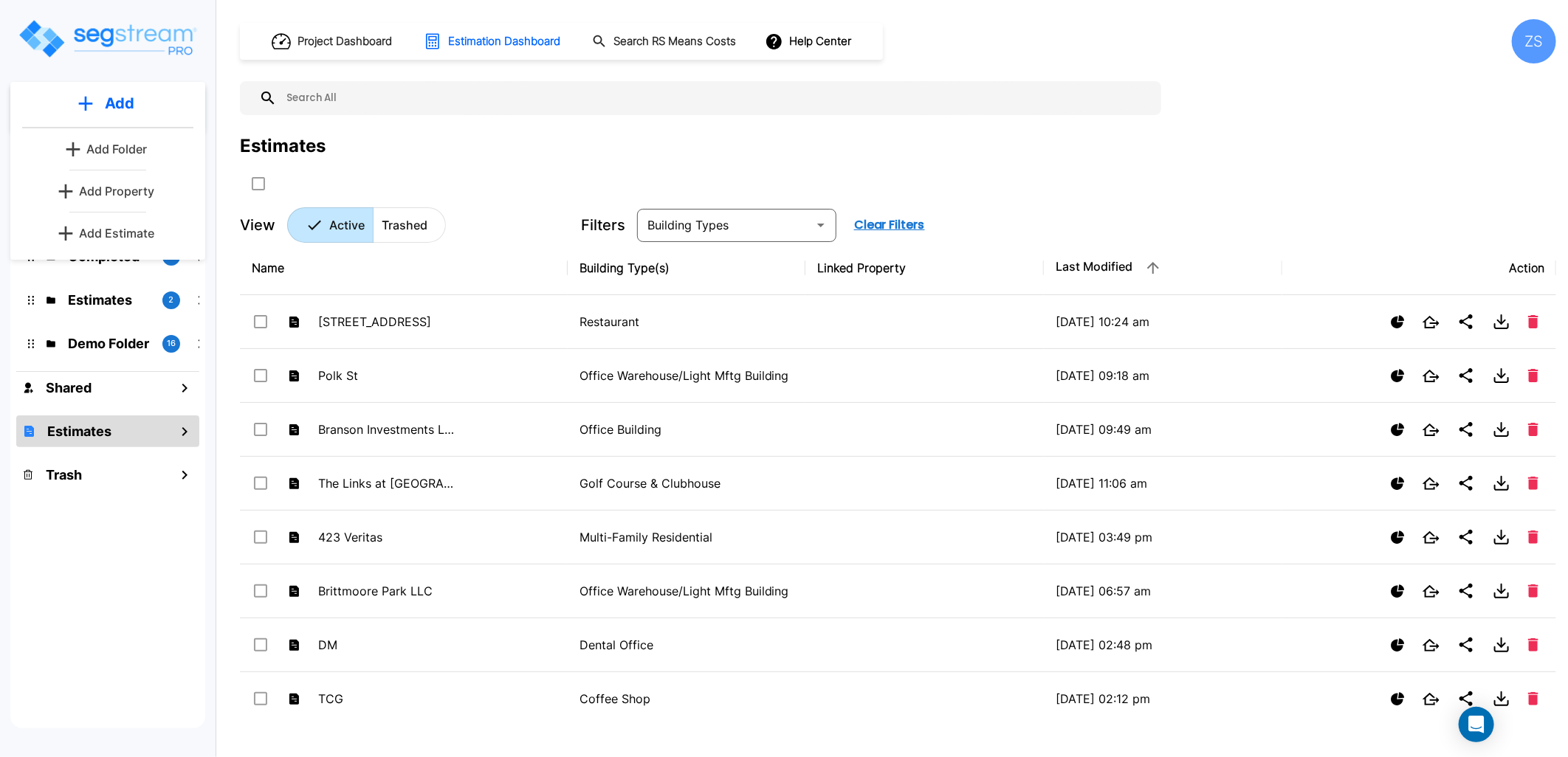
click at [118, 239] on p "Add Estimate" at bounding box center [116, 233] width 75 height 18
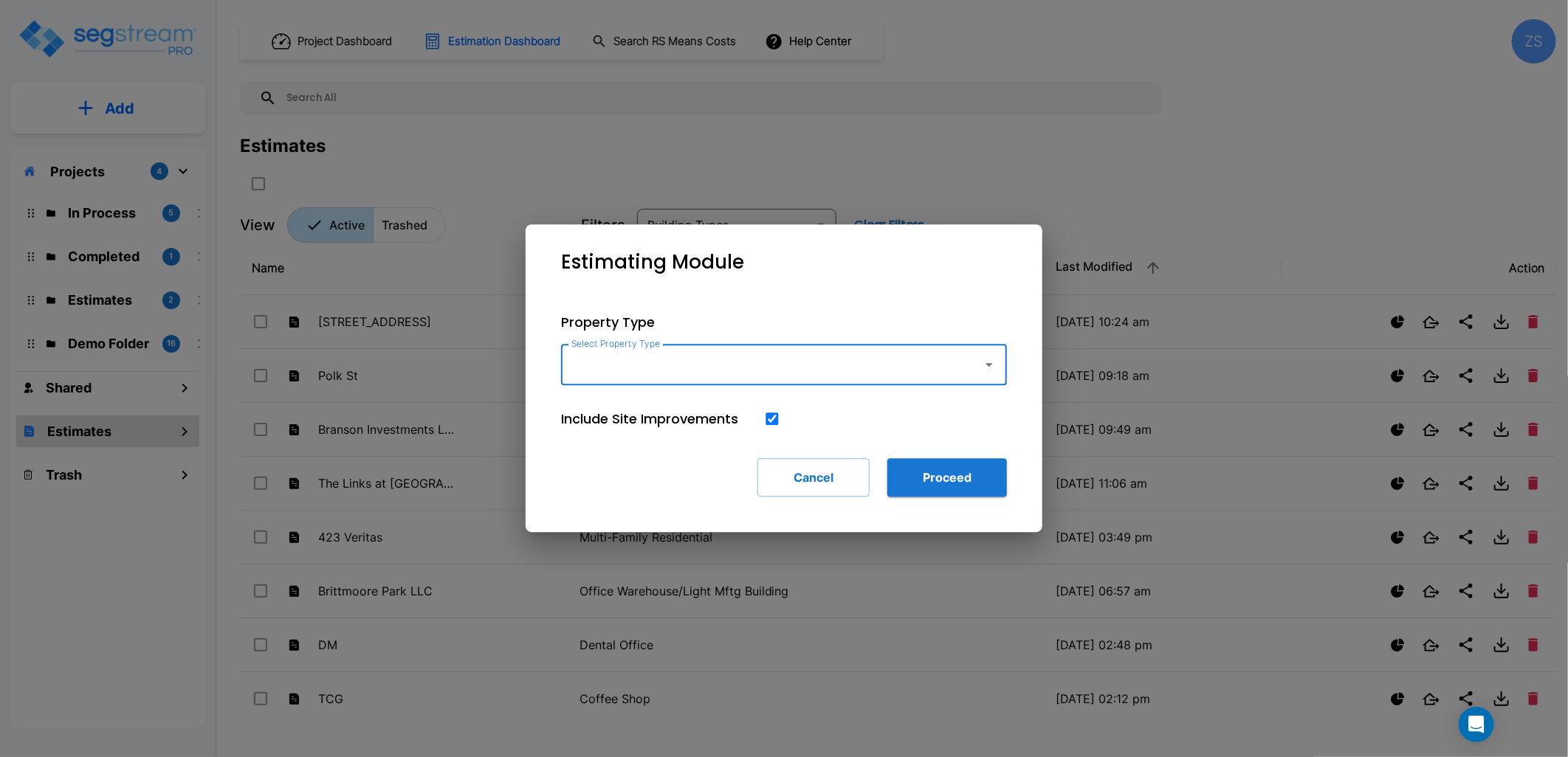
click at [664, 364] on input "Select Property Type" at bounding box center [768, 364] width 401 height 28
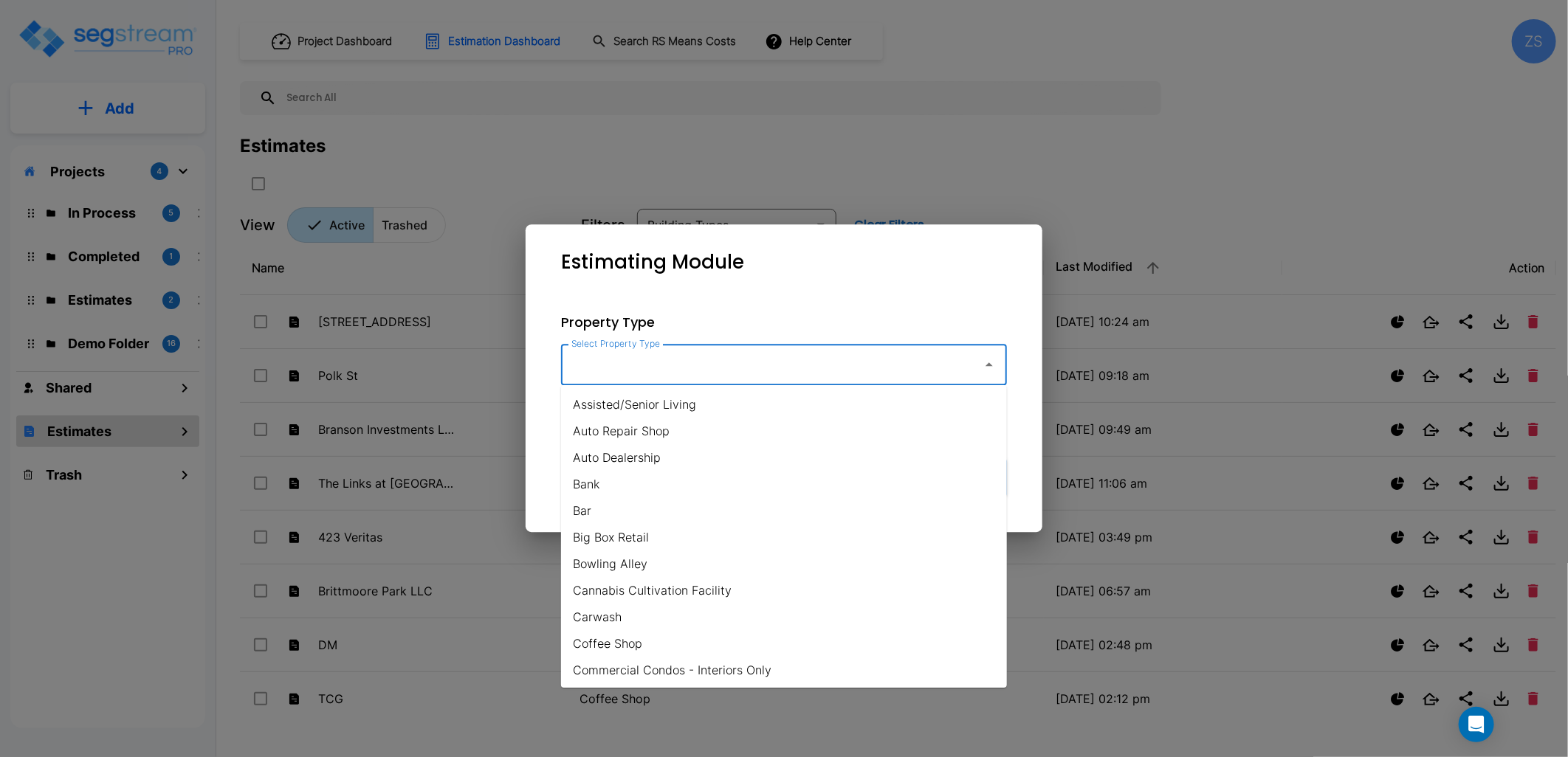
click at [962, 165] on div at bounding box center [784, 378] width 1568 height 757
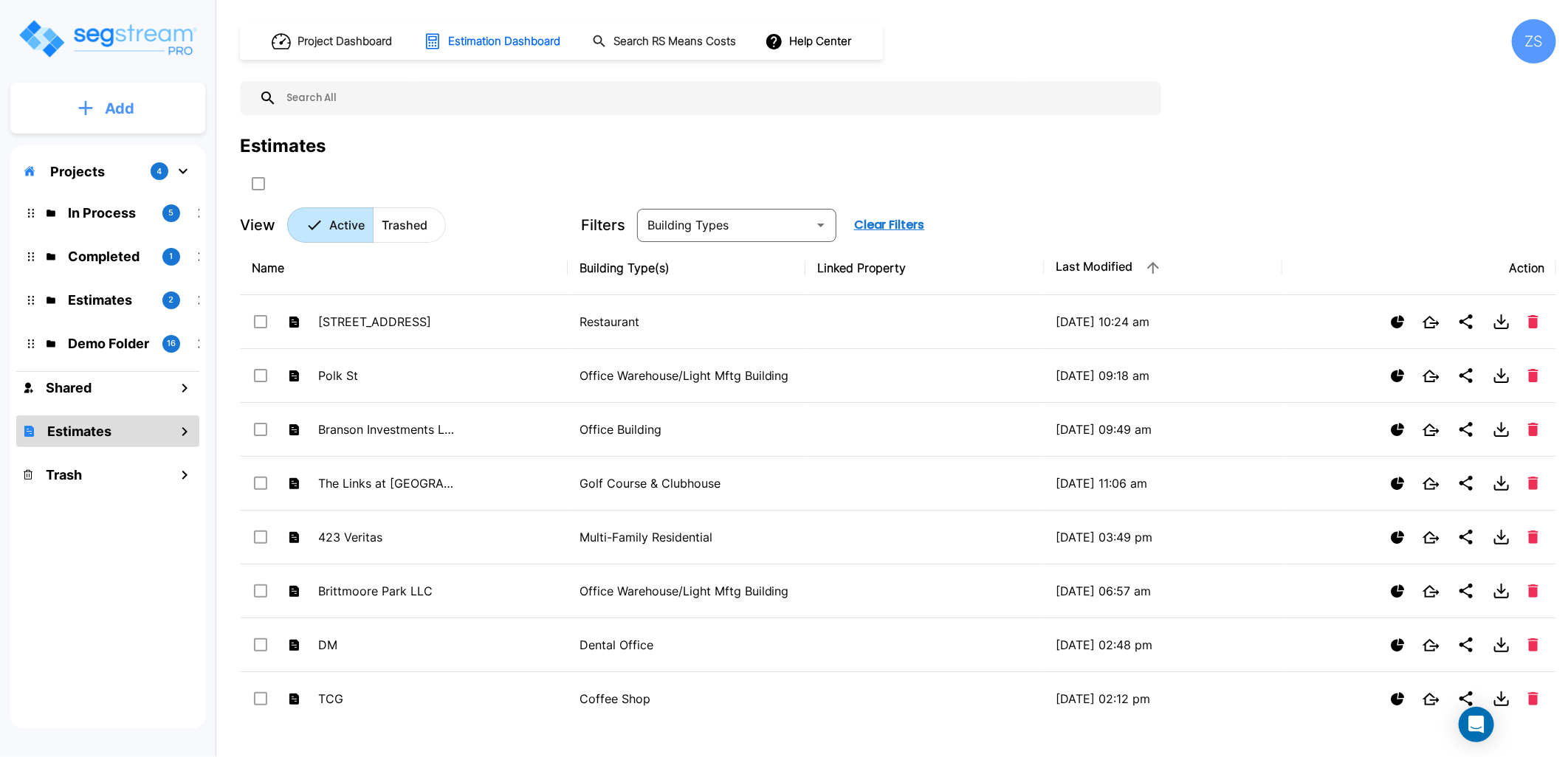
click at [126, 102] on p "Add" at bounding box center [119, 108] width 29 height 22
click at [102, 234] on p "Add Estimate" at bounding box center [116, 233] width 75 height 18
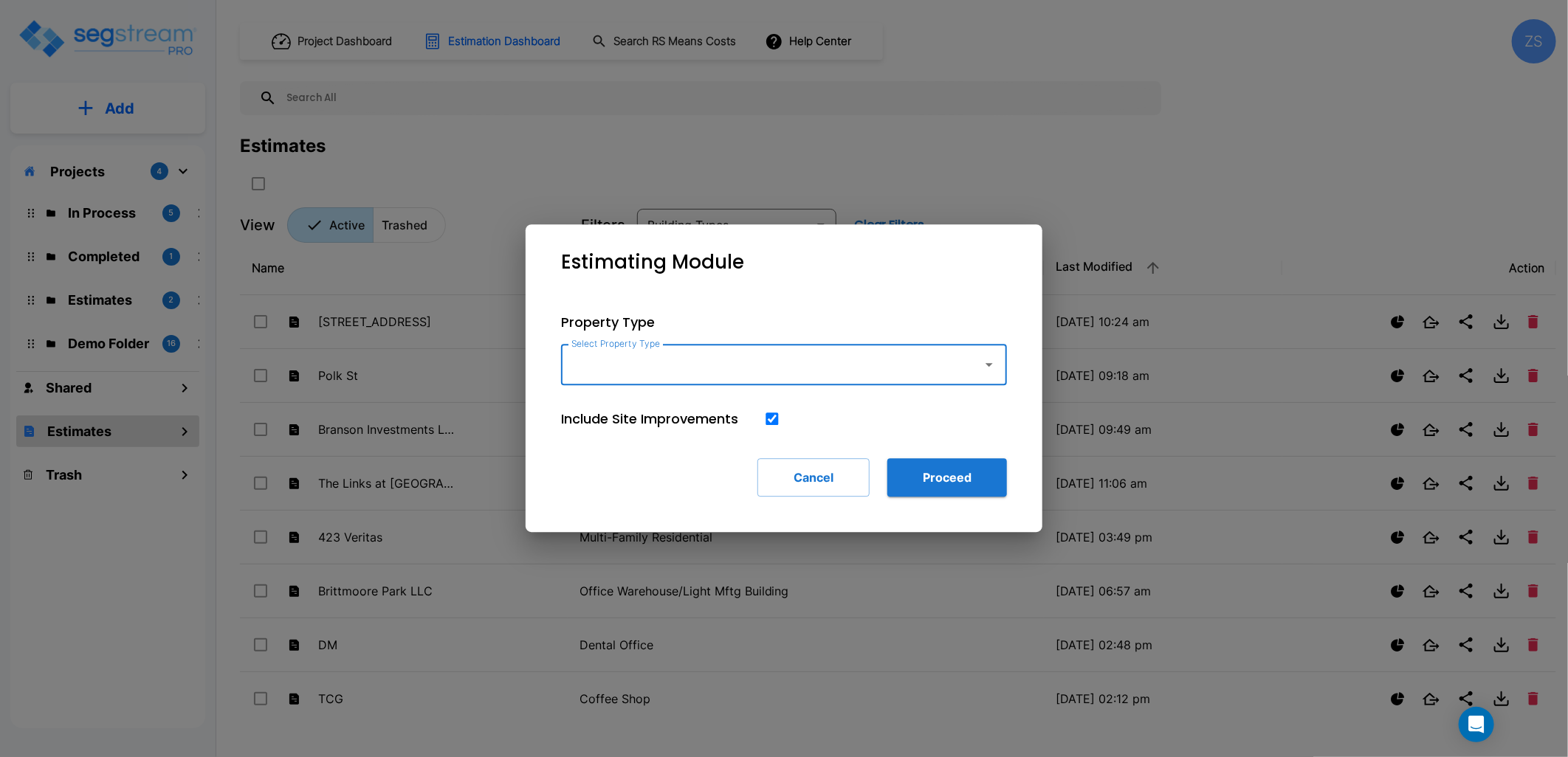
click at [657, 357] on input "Select Property Type" at bounding box center [768, 364] width 401 height 28
click at [678, 414] on li "Office Warehouse/Light Mftg" at bounding box center [784, 404] width 446 height 27
type input "Office Warehouse/Light Mftg"
click at [933, 477] on button "Proceed" at bounding box center [946, 477] width 120 height 39
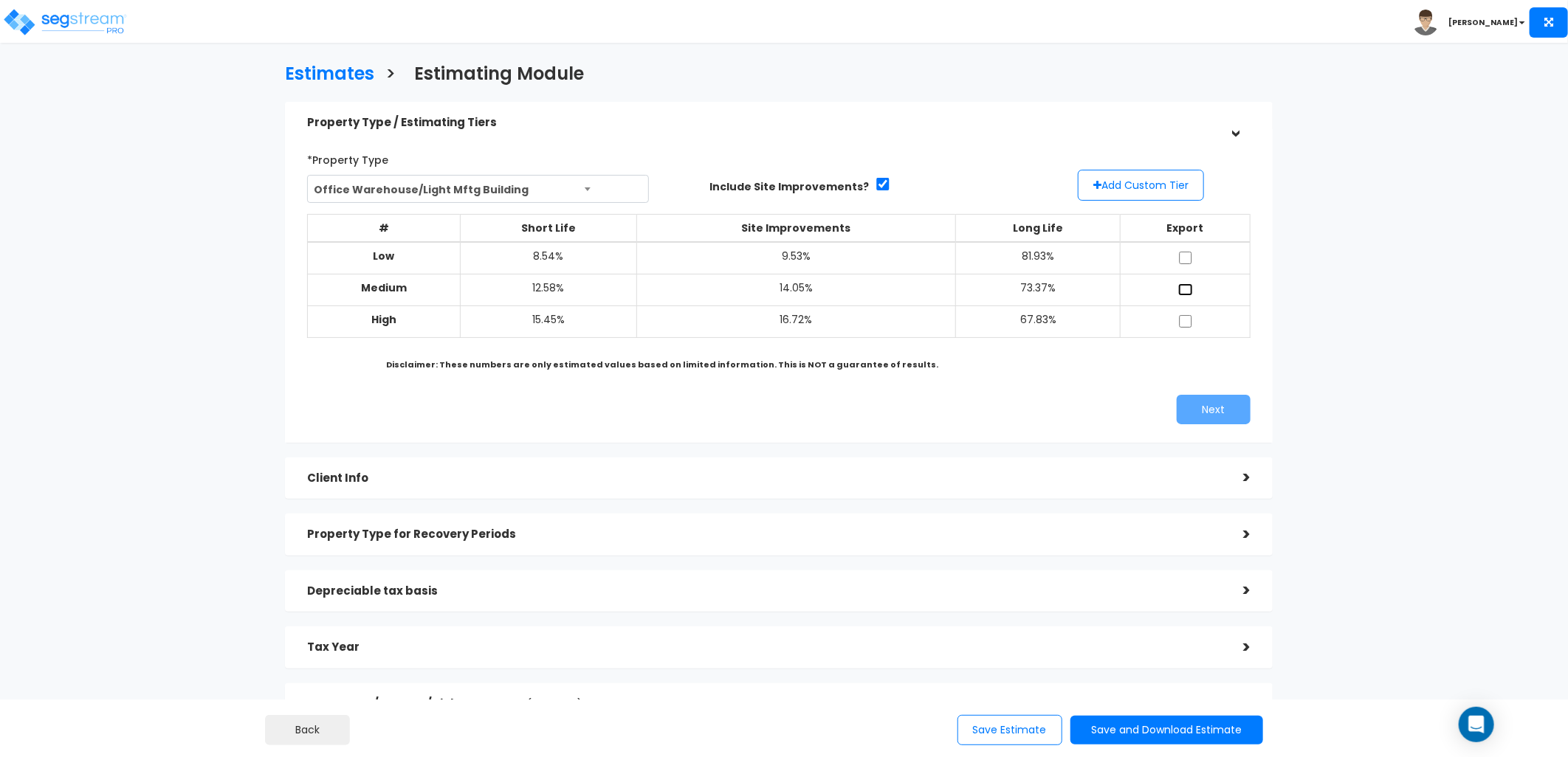
click at [1189, 284] on input "checkbox" at bounding box center [1186, 289] width 15 height 13
checkbox input "true"
click at [1209, 401] on button "Next" at bounding box center [1214, 409] width 74 height 29
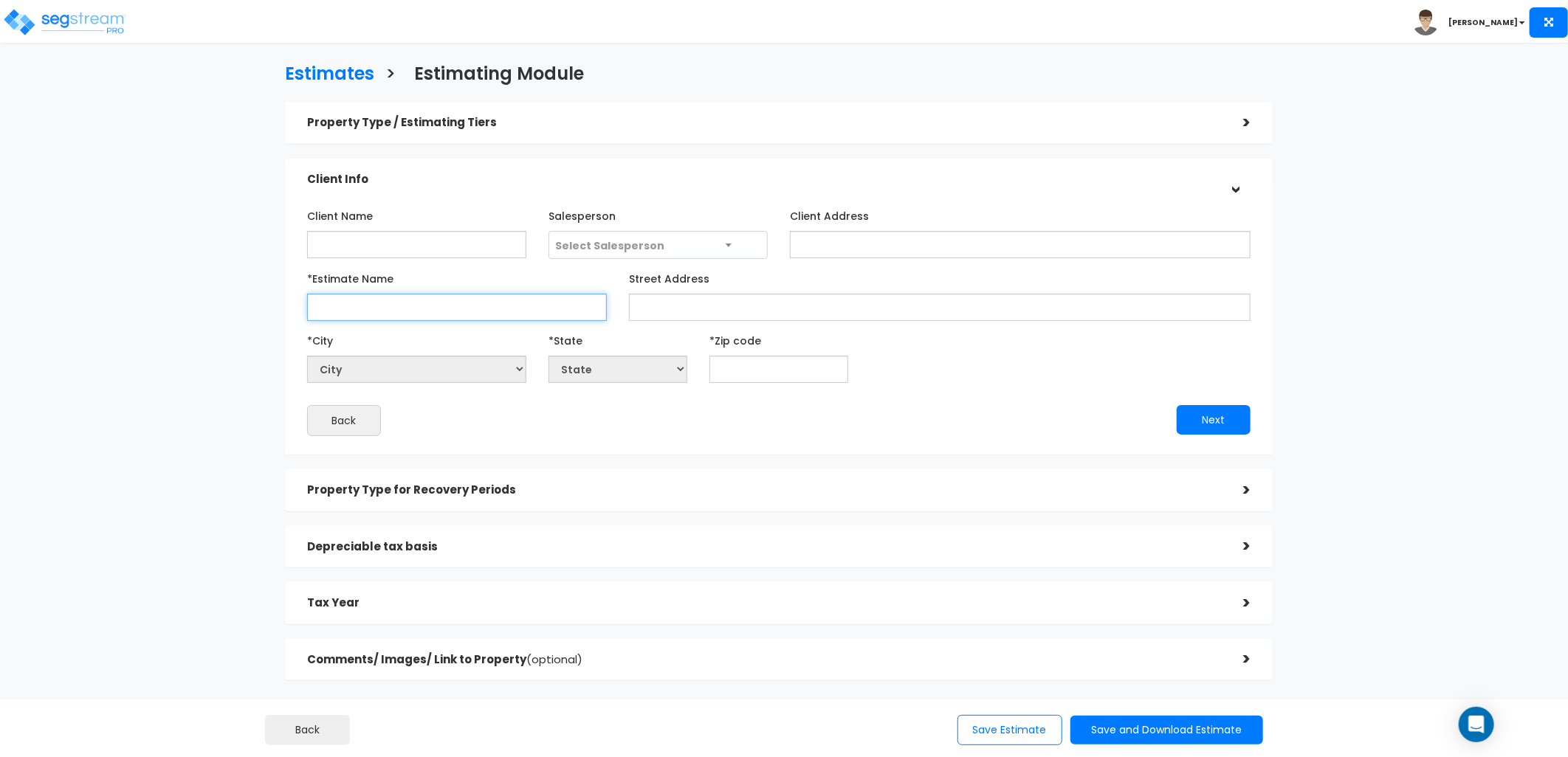
click at [420, 299] on input "*Estimate Name" at bounding box center [457, 307] width 300 height 28
type input "Polk ST @ [PERSON_NAME] St"
select select "National Average"
type input "7"
select select "LA"
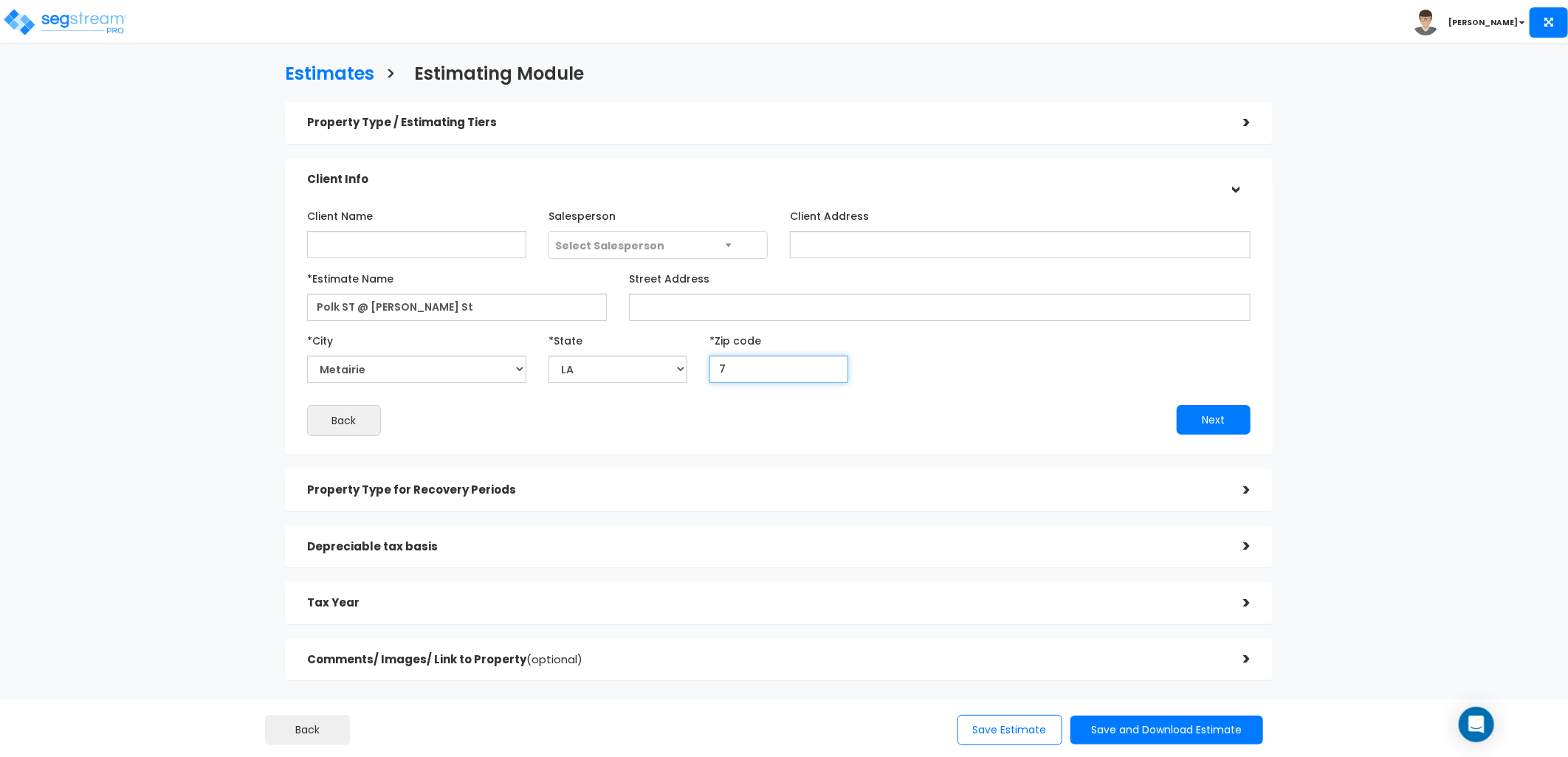
type input "77"
select select "[GEOGRAPHIC_DATA]"
type input "77003"
click at [1215, 420] on button "Next" at bounding box center [1214, 420] width 74 height 29
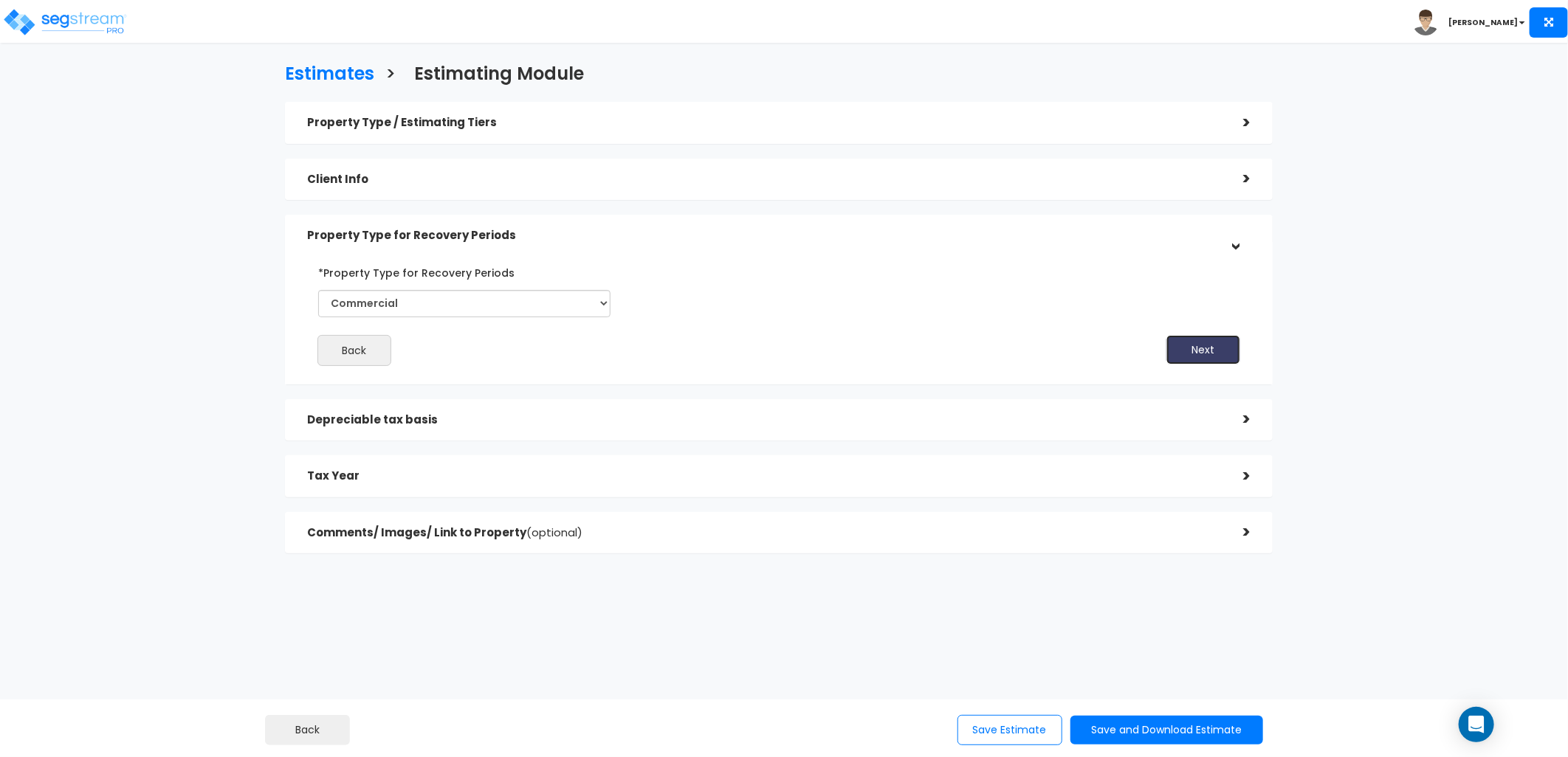
click at [1210, 348] on button "Next" at bounding box center [1204, 349] width 74 height 29
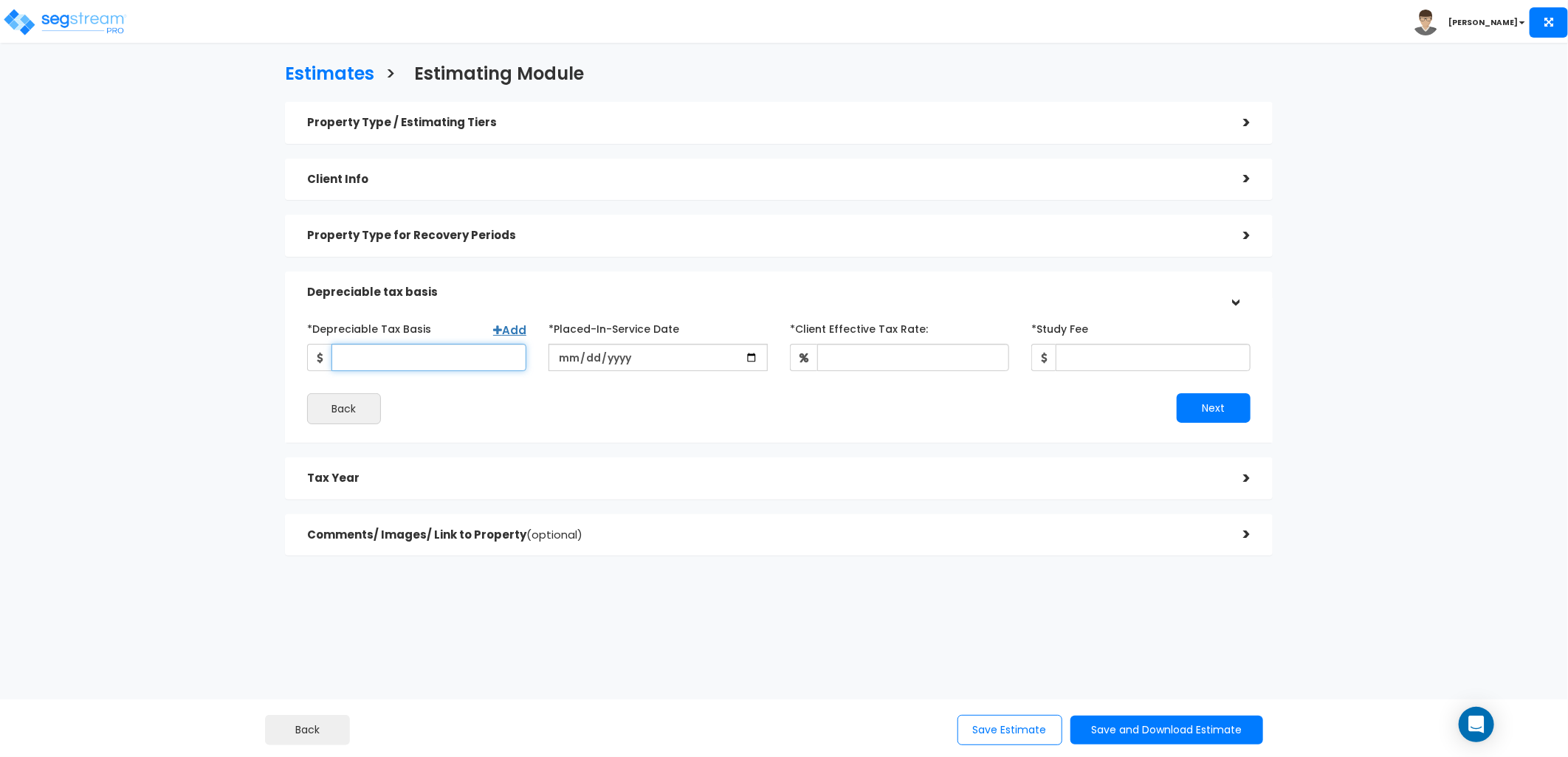
click at [433, 355] on input "*Depreciable Tax Basis" at bounding box center [429, 358] width 195 height 28
type input "1,158,560"
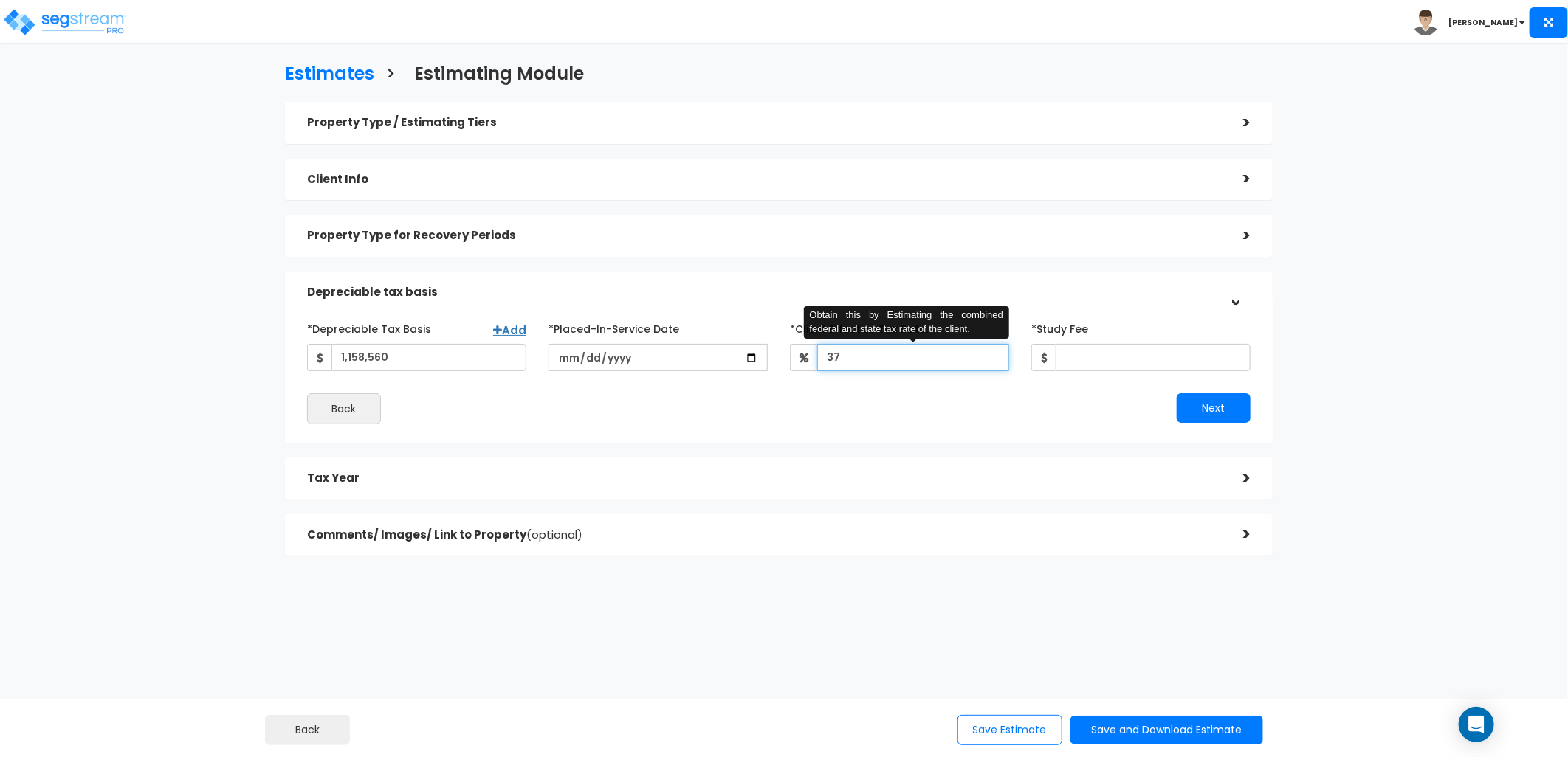
type input "37"
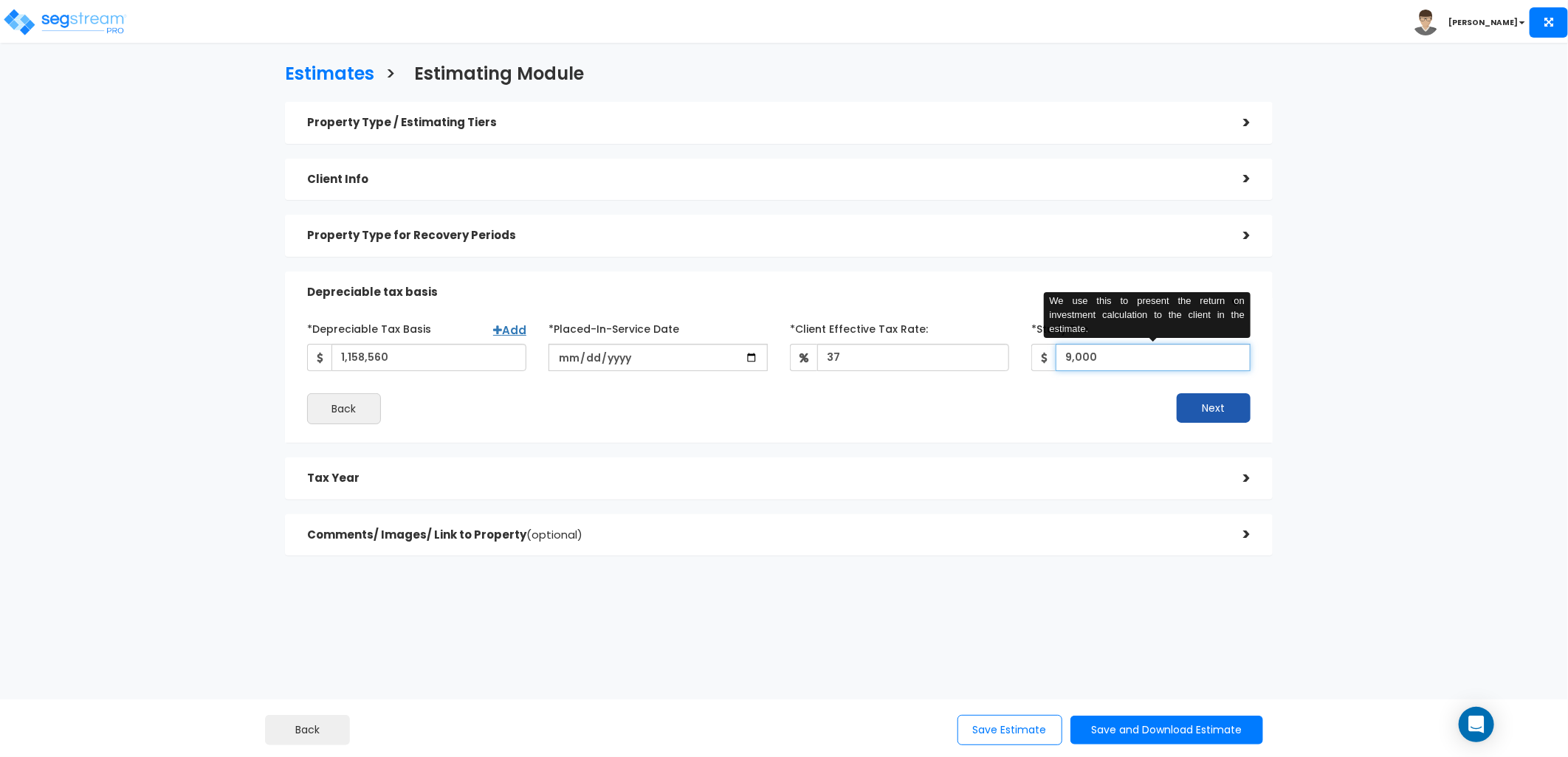
type input "9,000"
click at [1205, 406] on button "Next" at bounding box center [1214, 408] width 74 height 29
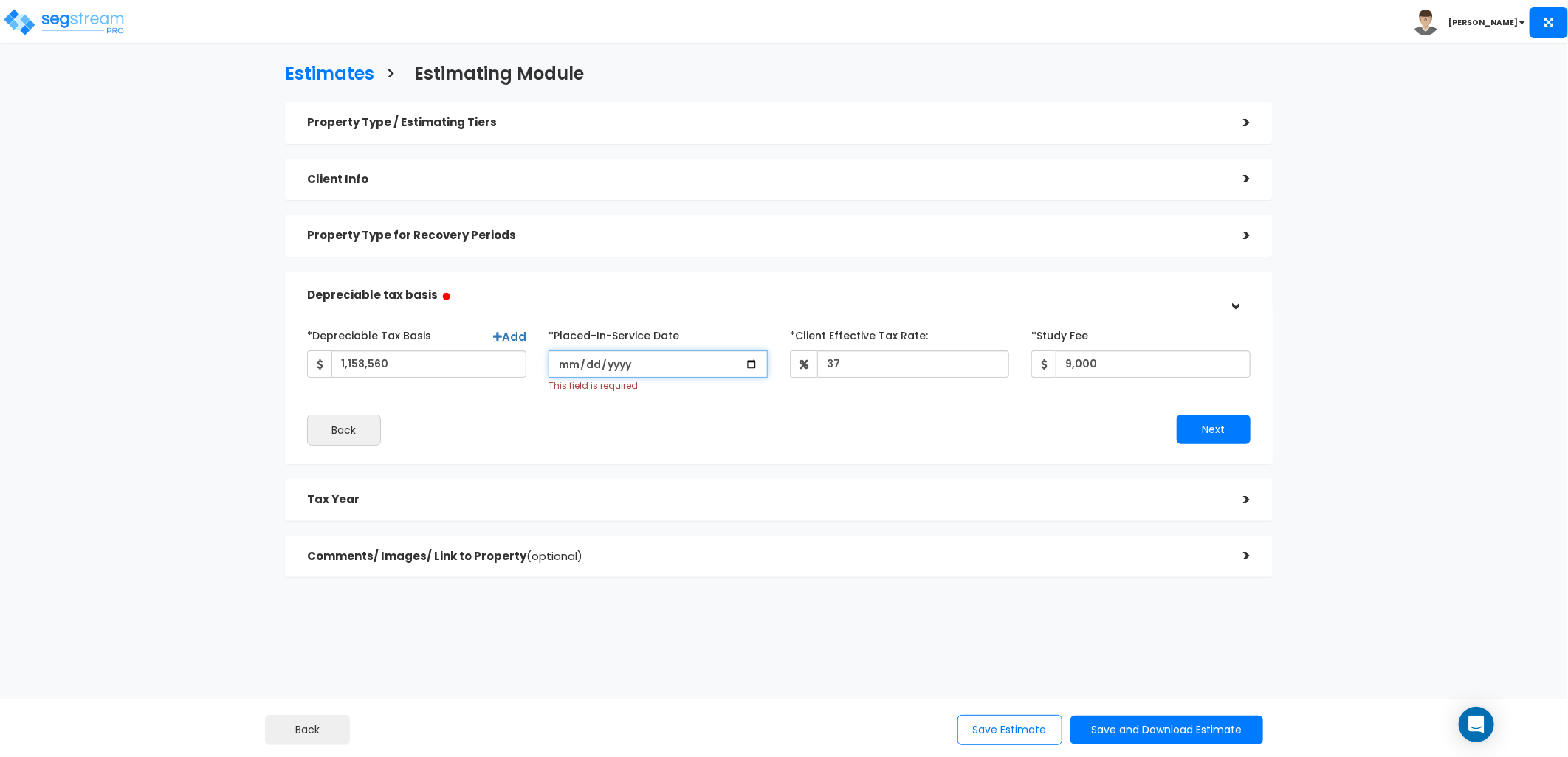
click at [564, 360] on input "date" at bounding box center [658, 364] width 219 height 28
type input "2017-12-21"
drag, startPoint x: 1199, startPoint y: 430, endPoint x: 980, endPoint y: 335, distance: 238.7
click at [1199, 430] on button "Next" at bounding box center [1214, 429] width 74 height 29
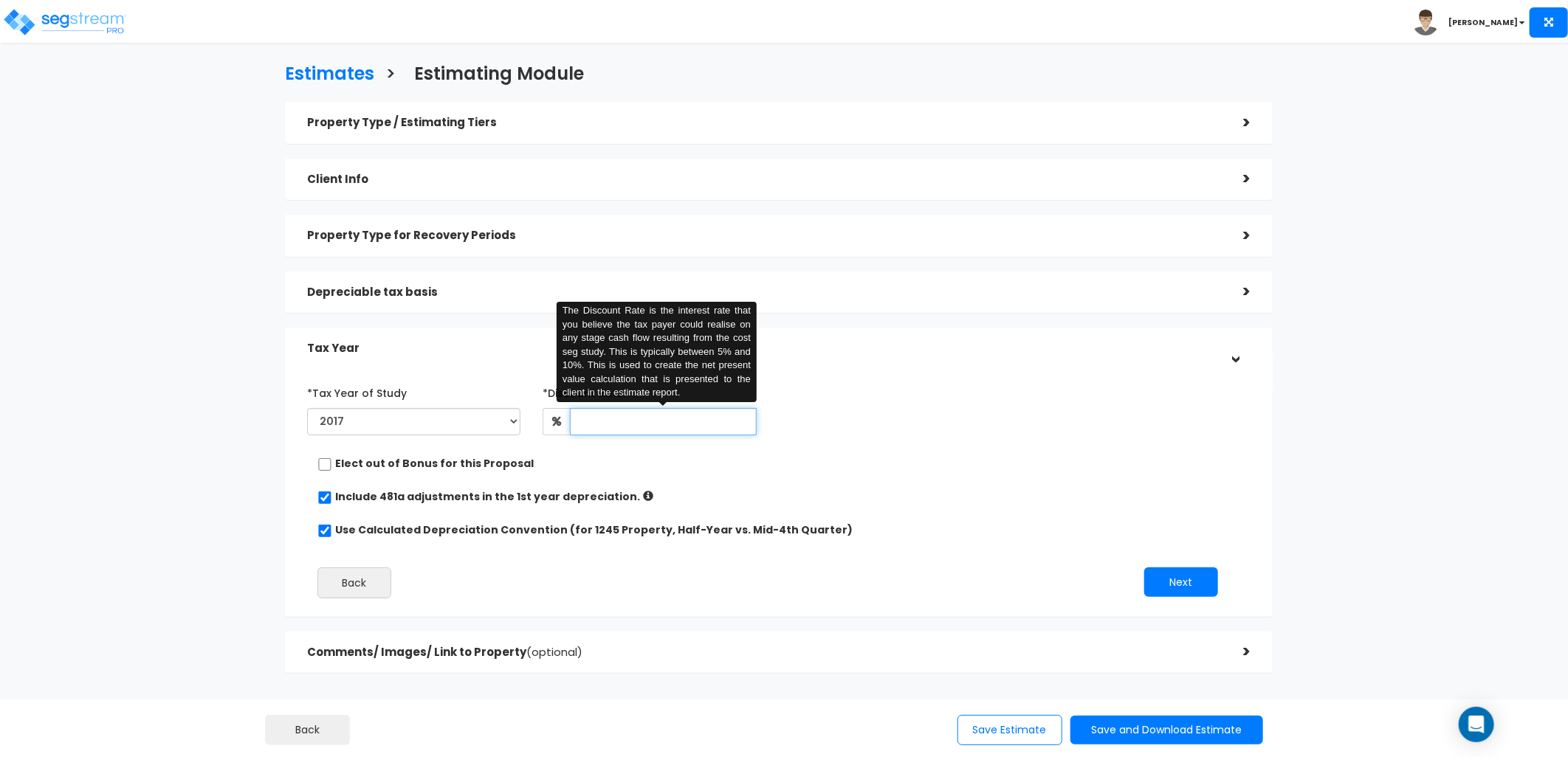
click at [658, 415] on input "text" at bounding box center [663, 421] width 187 height 28
type input "8"
click at [1179, 574] on button "Next" at bounding box center [1181, 582] width 74 height 29
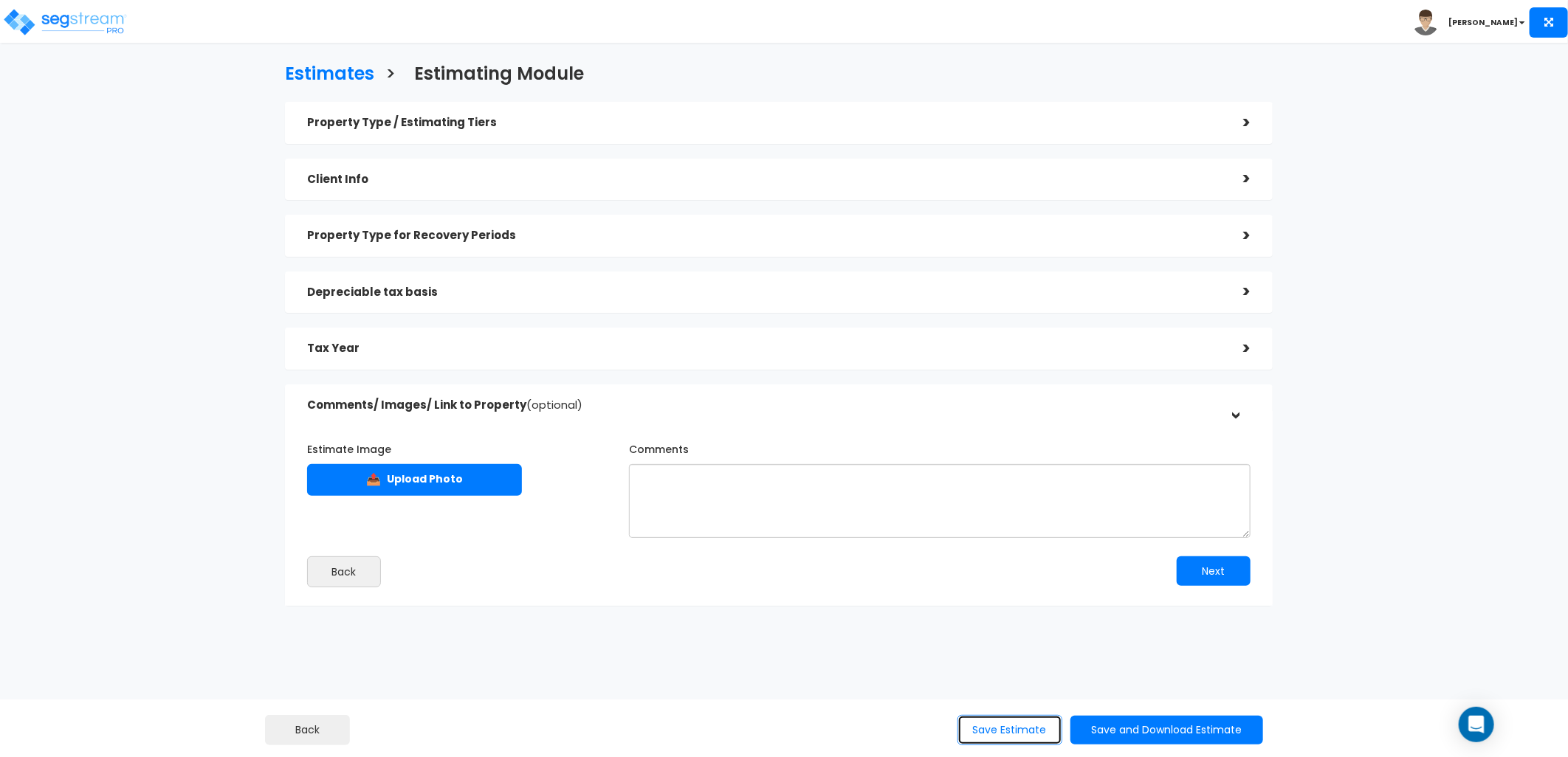
click at [1024, 725] on button "Save Estimate" at bounding box center [1009, 730] width 105 height 30
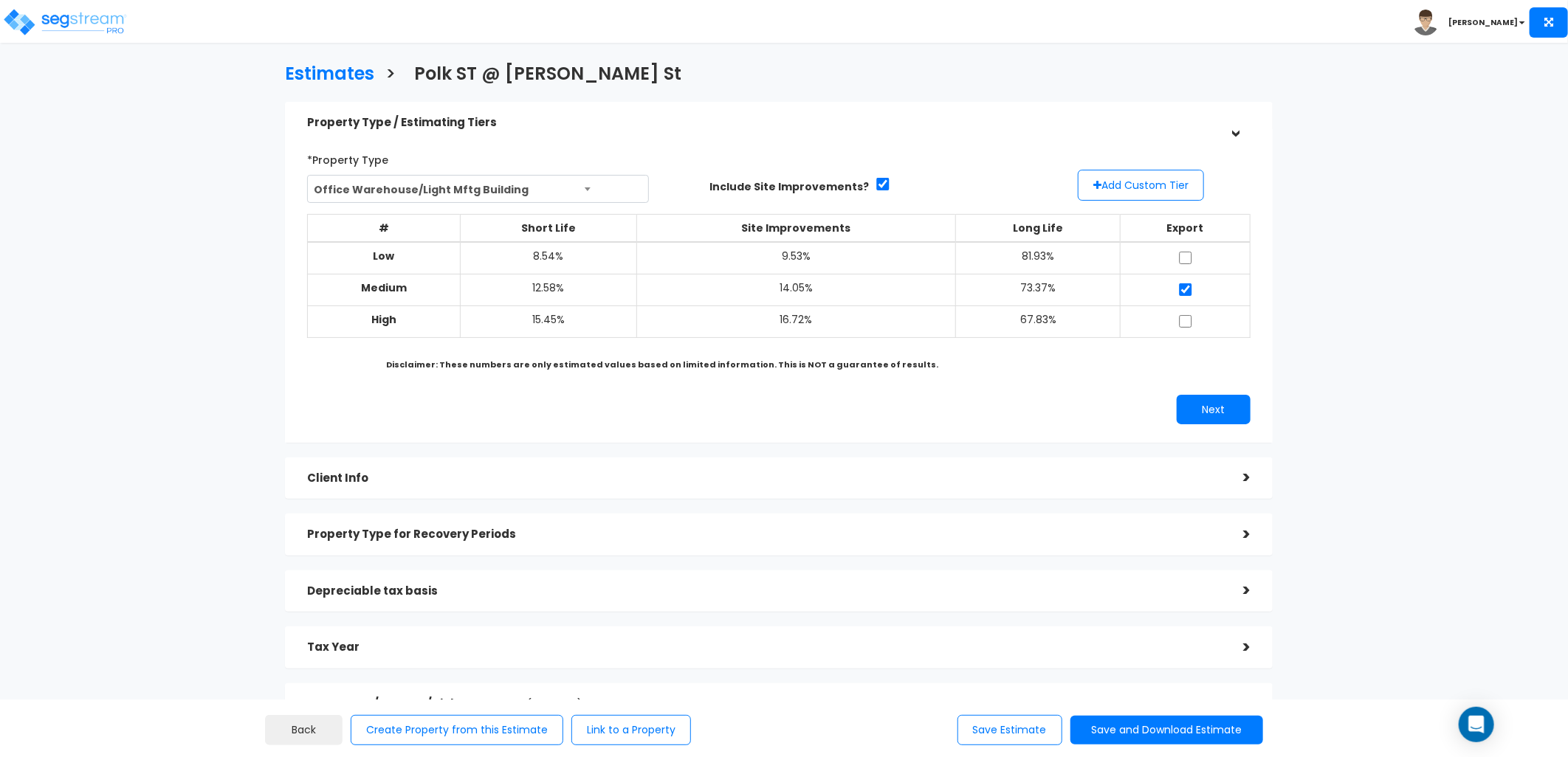
click at [106, 40] on div "Toggle navigation" at bounding box center [123, 11] width 224 height 65
click at [85, 15] on img at bounding box center [65, 22] width 126 height 29
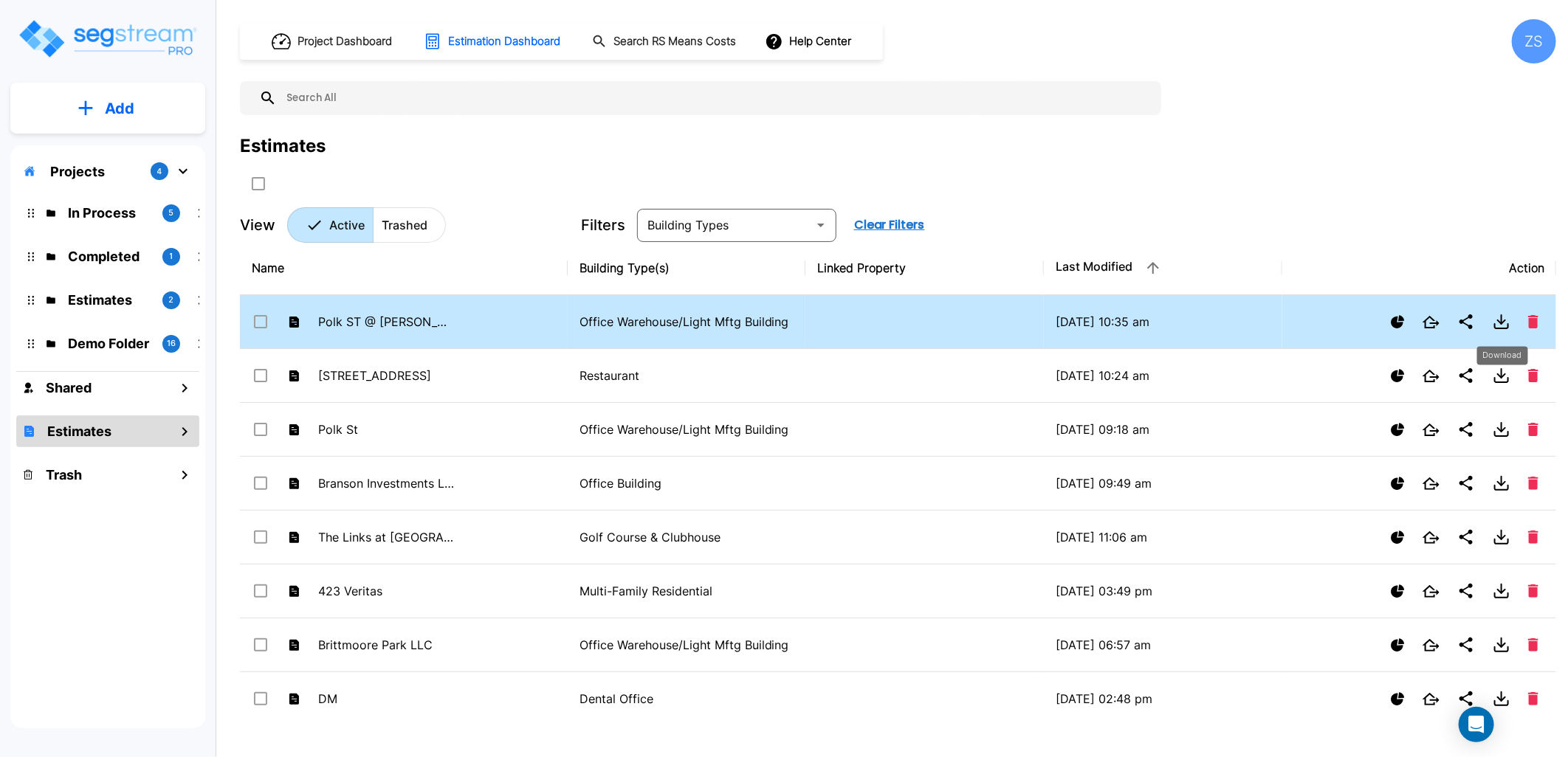
click at [1509, 322] on icon "Download" at bounding box center [1501, 322] width 18 height 18
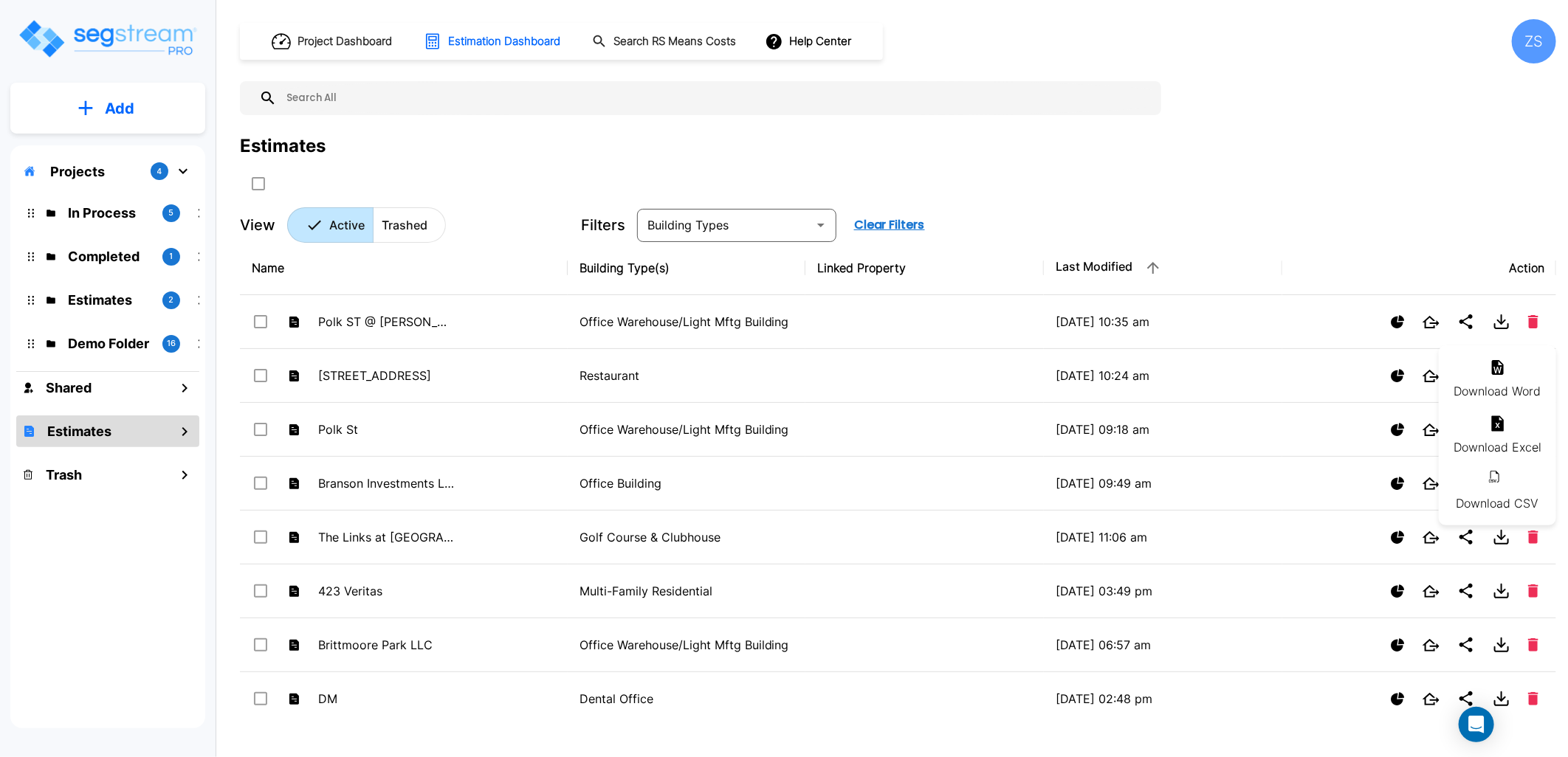
click at [1485, 446] on li "Download Excel" at bounding box center [1498, 435] width 117 height 56
click at [112, 102] on p "Add" at bounding box center [119, 108] width 29 height 22
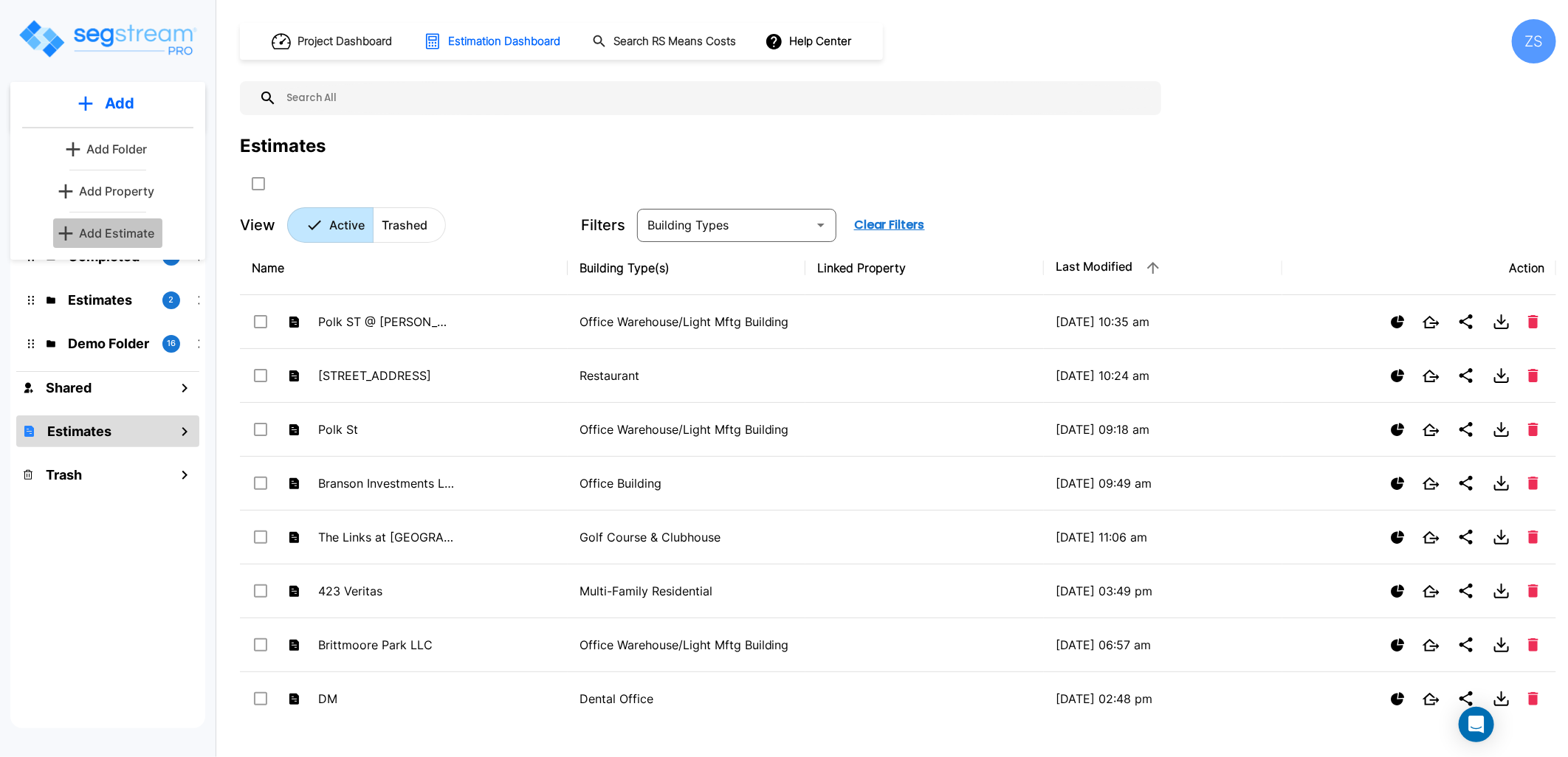
click at [127, 236] on p "Add Estimate" at bounding box center [116, 233] width 75 height 18
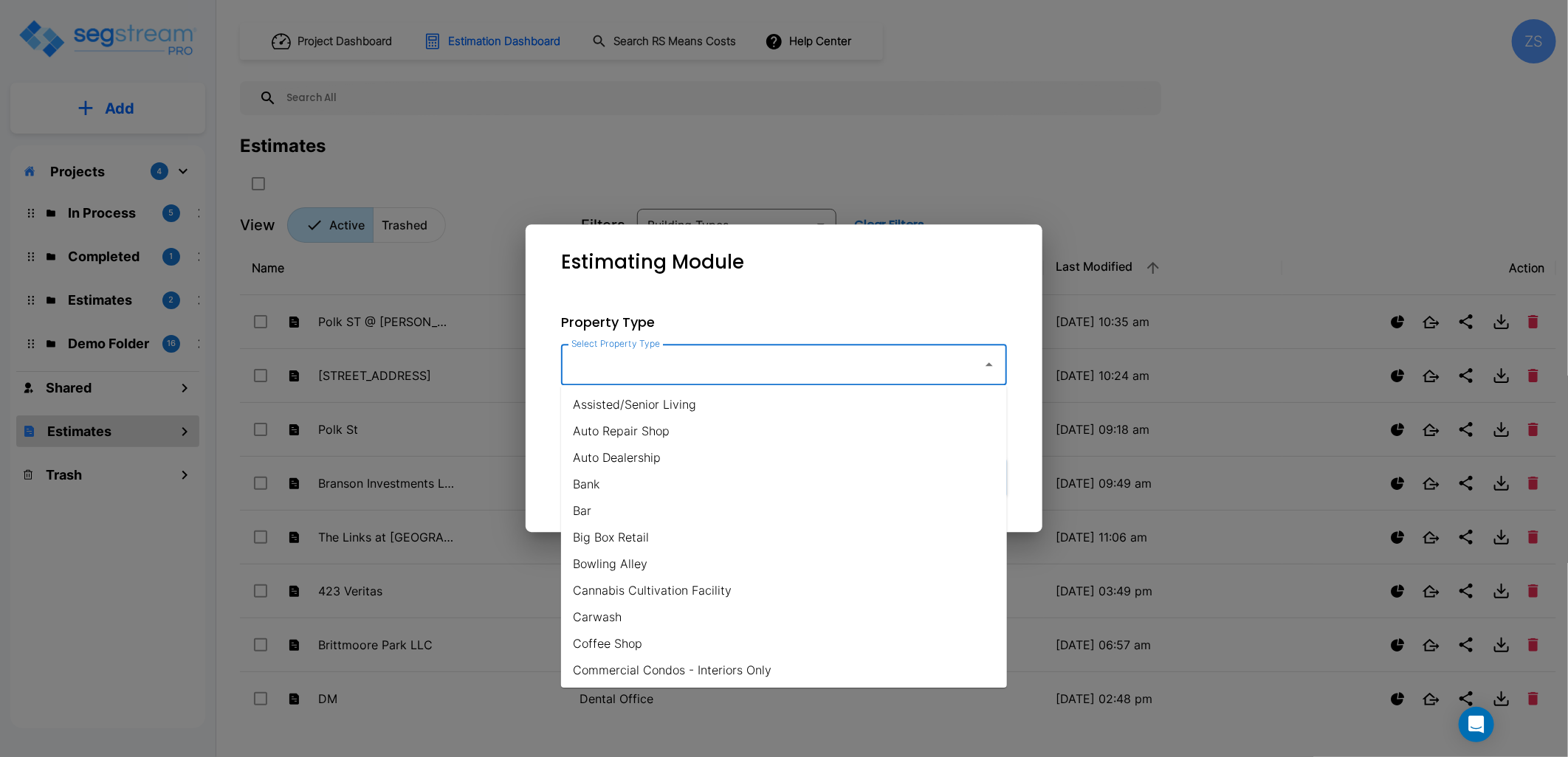
click at [657, 352] on input "Select Property Type" at bounding box center [768, 364] width 401 height 28
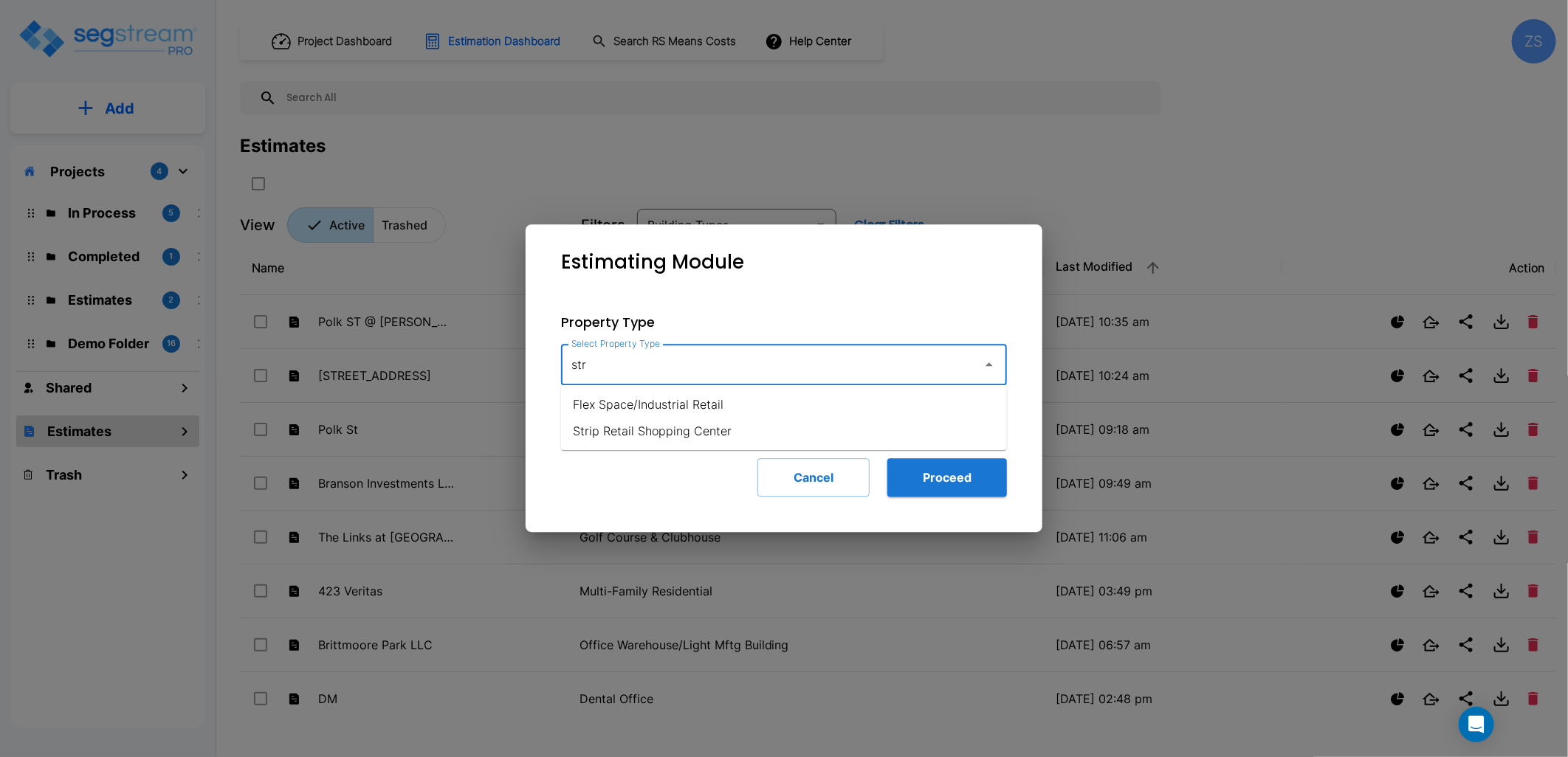
click at [732, 439] on li "Strip Retail Shopping Center" at bounding box center [784, 431] width 446 height 27
type input "Strip Retail Shopping Center"
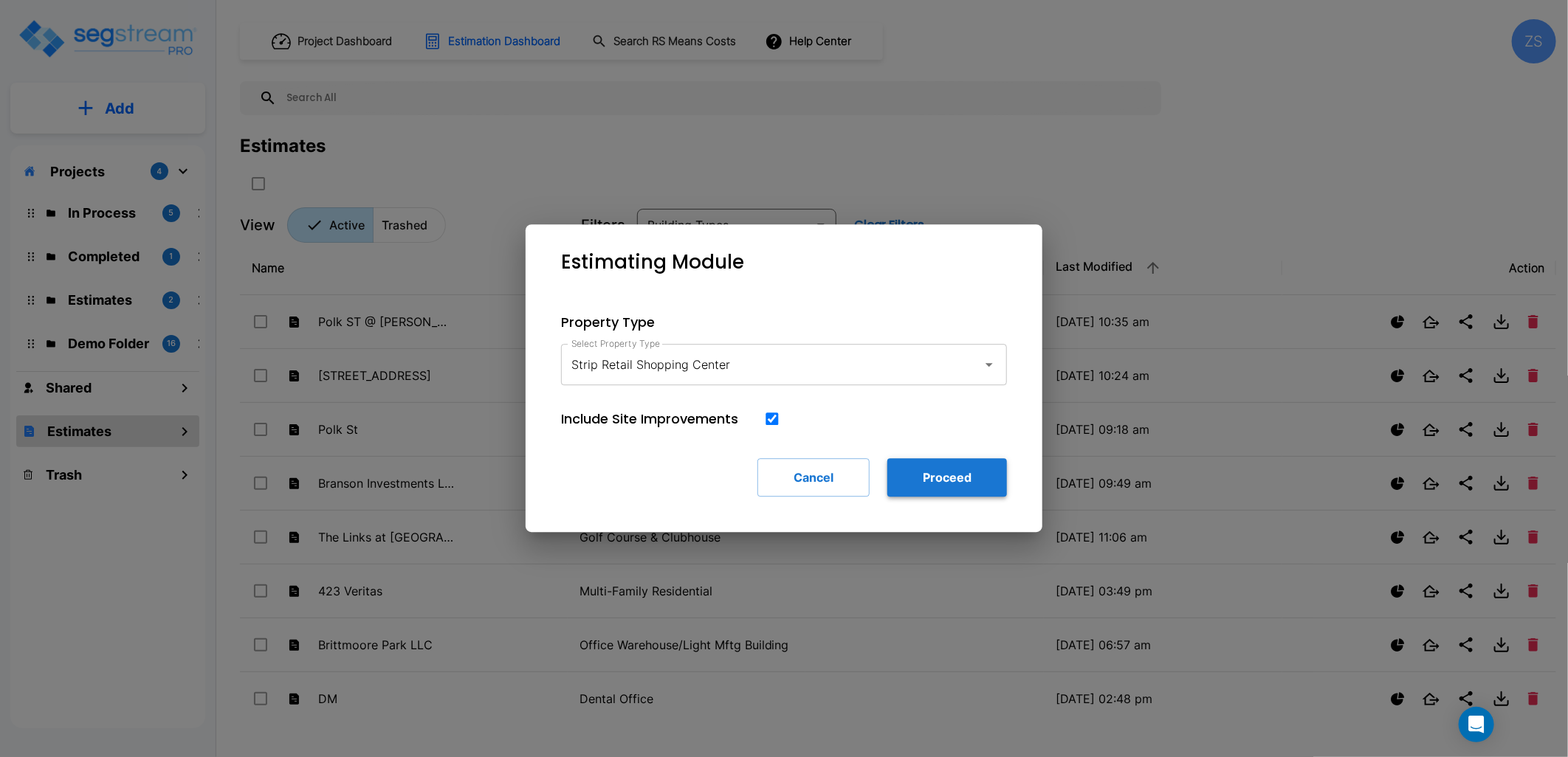
drag, startPoint x: 976, startPoint y: 471, endPoint x: 890, endPoint y: 461, distance: 86.6
click at [976, 471] on button "Proceed" at bounding box center [946, 477] width 120 height 39
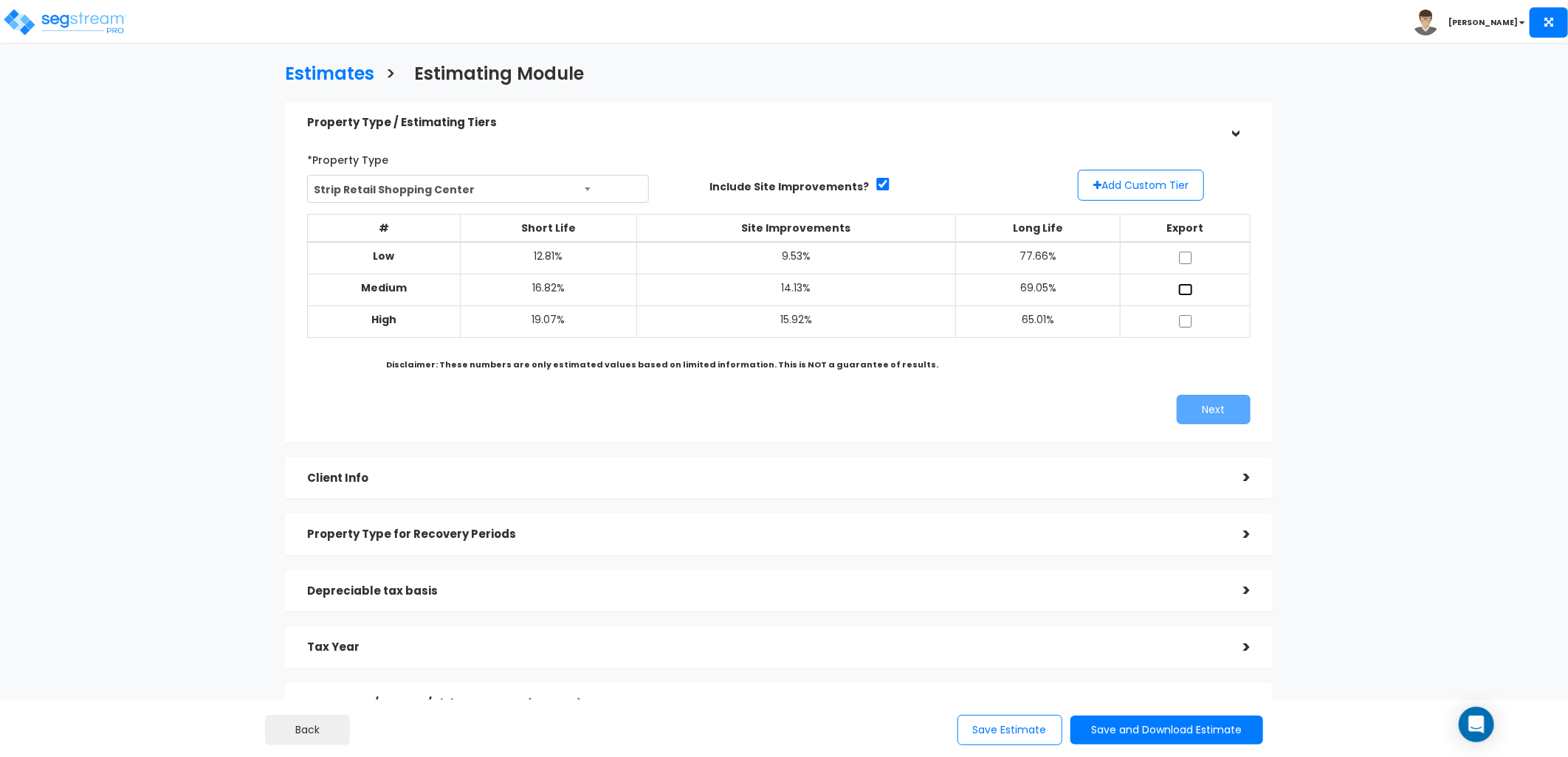
click at [1179, 288] on input "checkbox" at bounding box center [1186, 289] width 15 height 13
checkbox input "true"
click at [1210, 400] on button "Next" at bounding box center [1214, 409] width 74 height 29
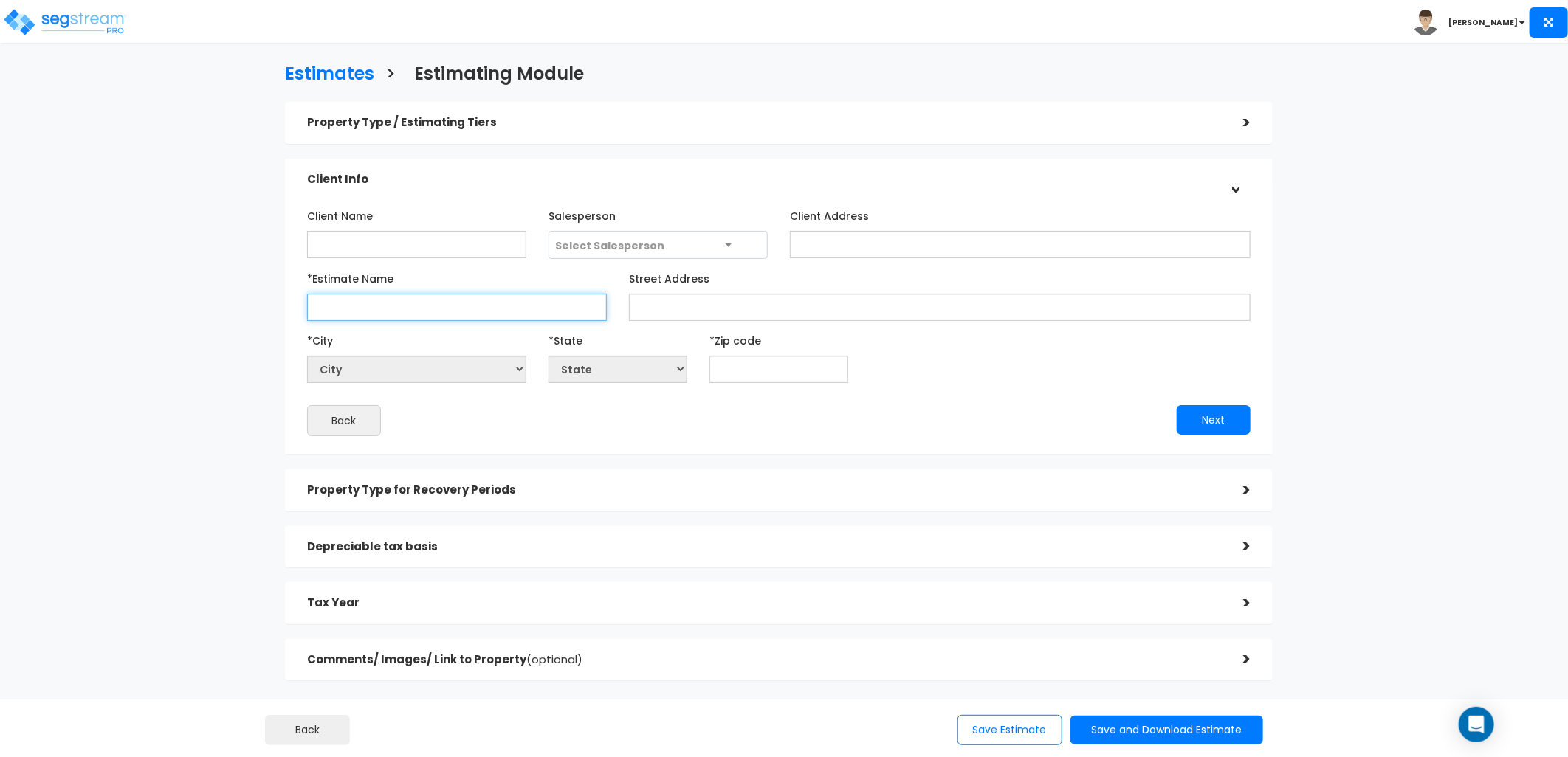
click at [375, 311] on input "*Estimate Name" at bounding box center [457, 307] width 300 height 28
click at [348, 296] on input "*Estimate Name" at bounding box center [457, 307] width 300 height 28
type input "1106 Siber"
select select "National Average"
type input "77"
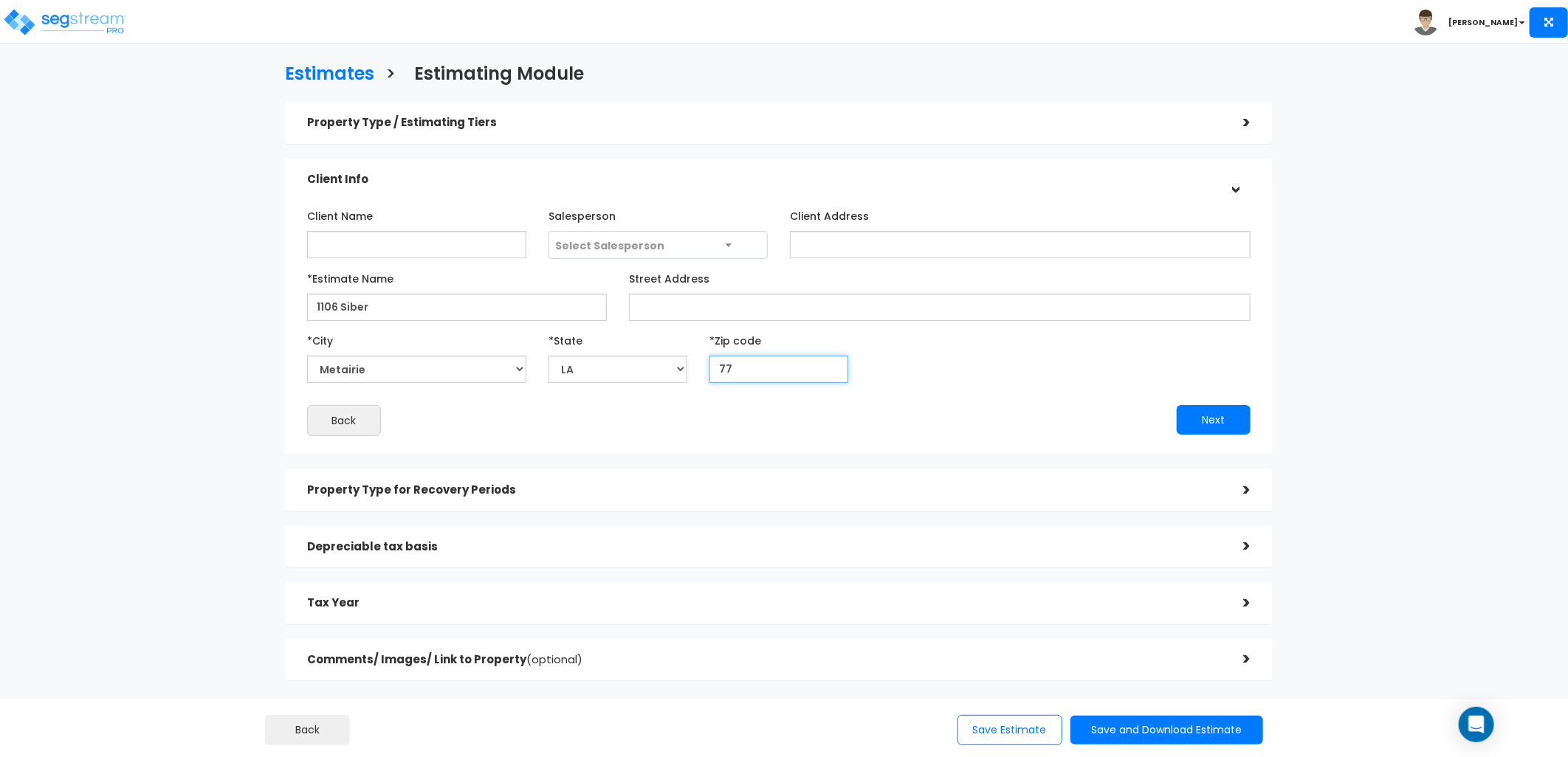
select select "[GEOGRAPHIC_DATA]"
type input "77055"
click at [1215, 421] on button "Next" at bounding box center [1214, 420] width 74 height 29
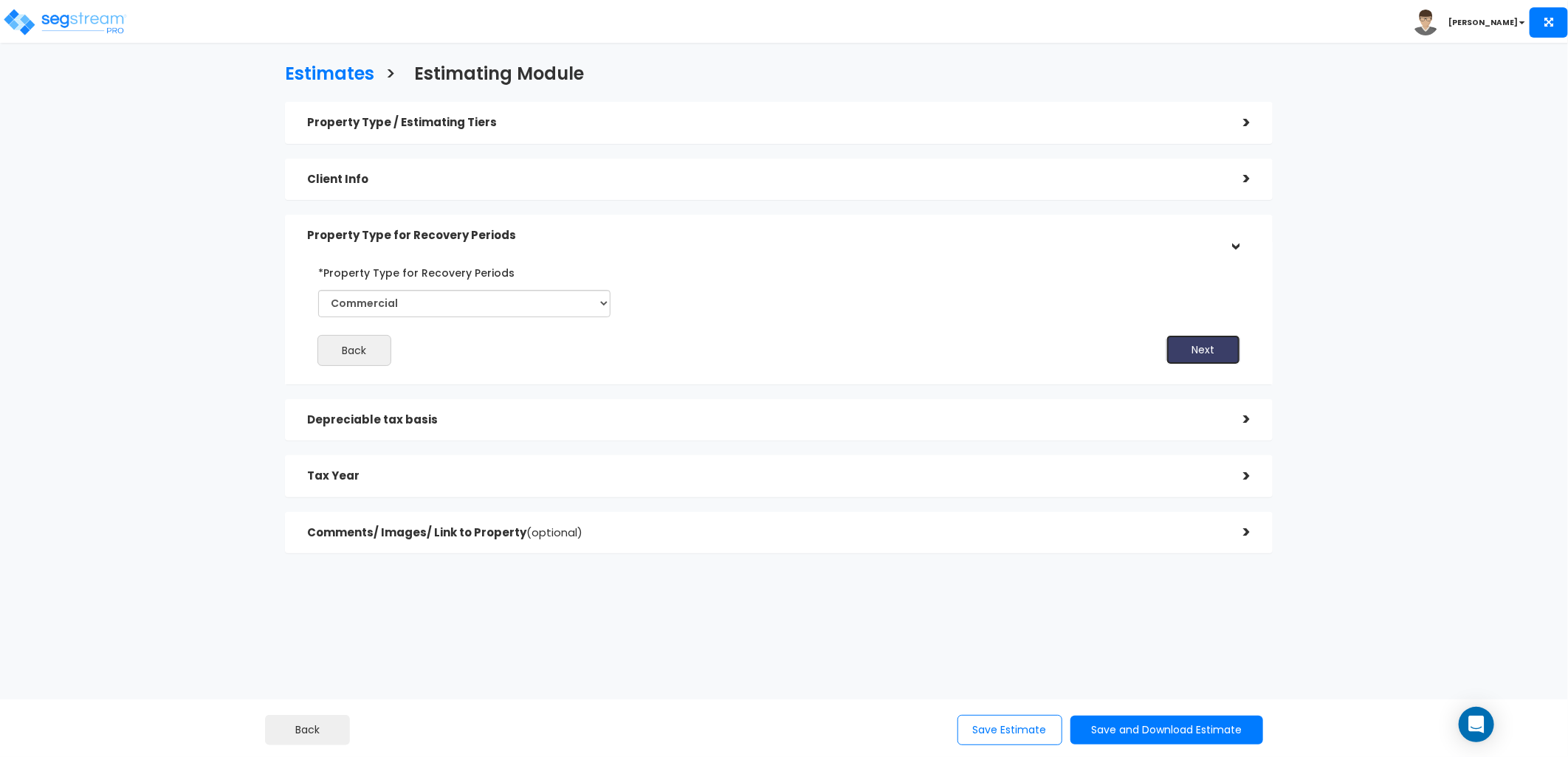
click at [1194, 352] on button "Next" at bounding box center [1204, 349] width 74 height 29
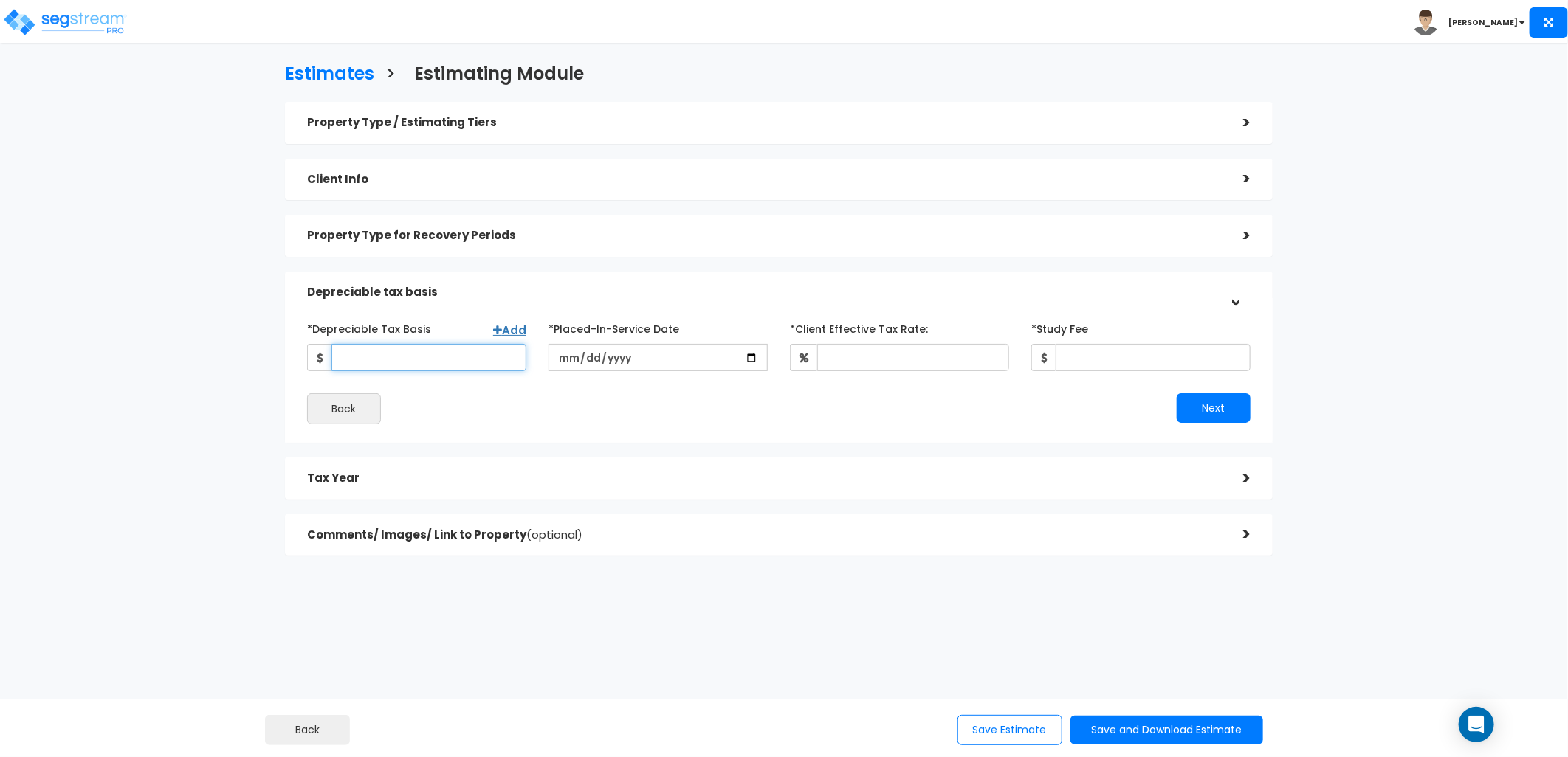
click at [467, 351] on input "*Depreciable Tax Basis" at bounding box center [429, 358] width 195 height 28
type input "2,937,255"
type input "2018-11-14"
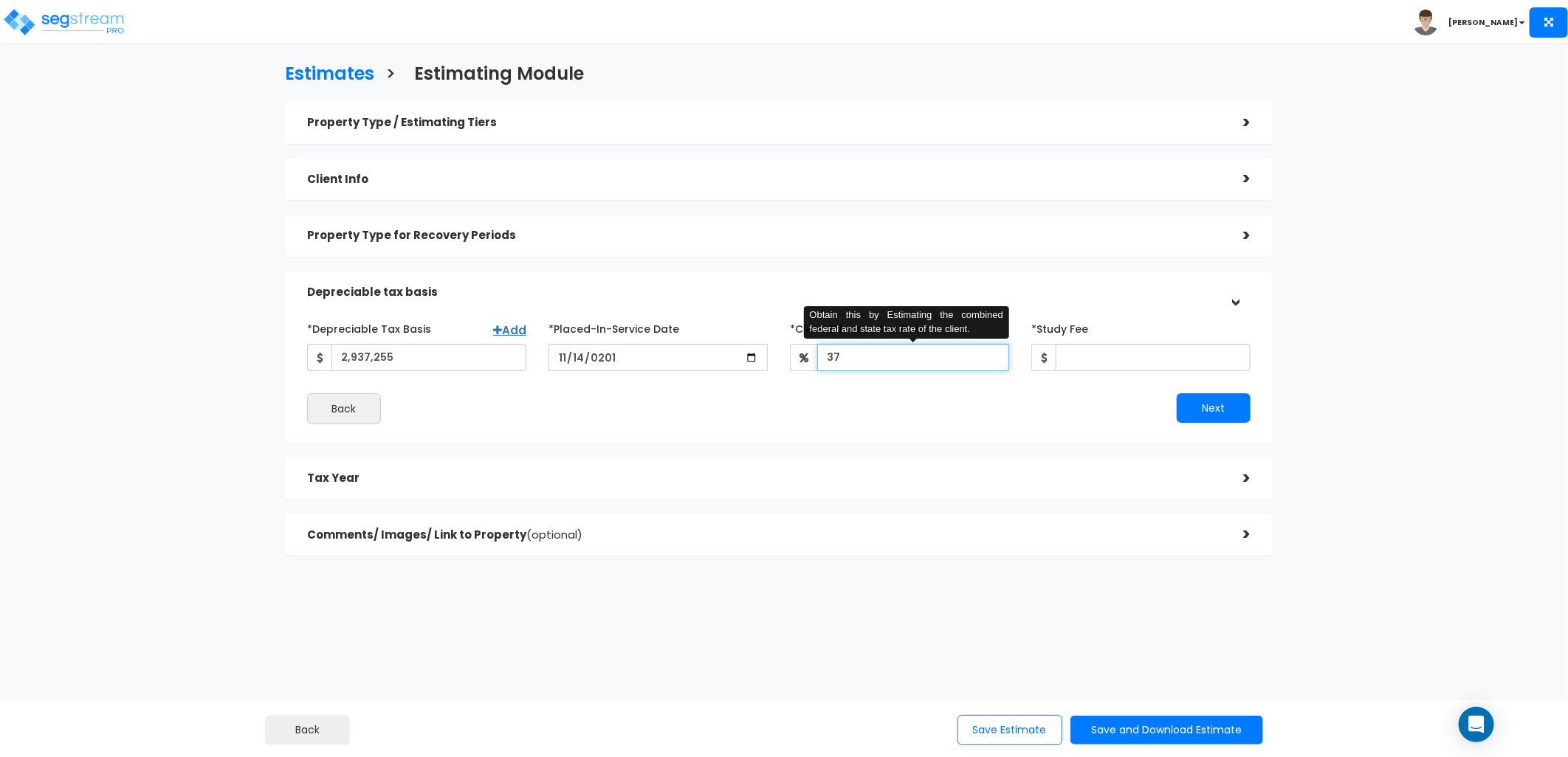
type input "37"
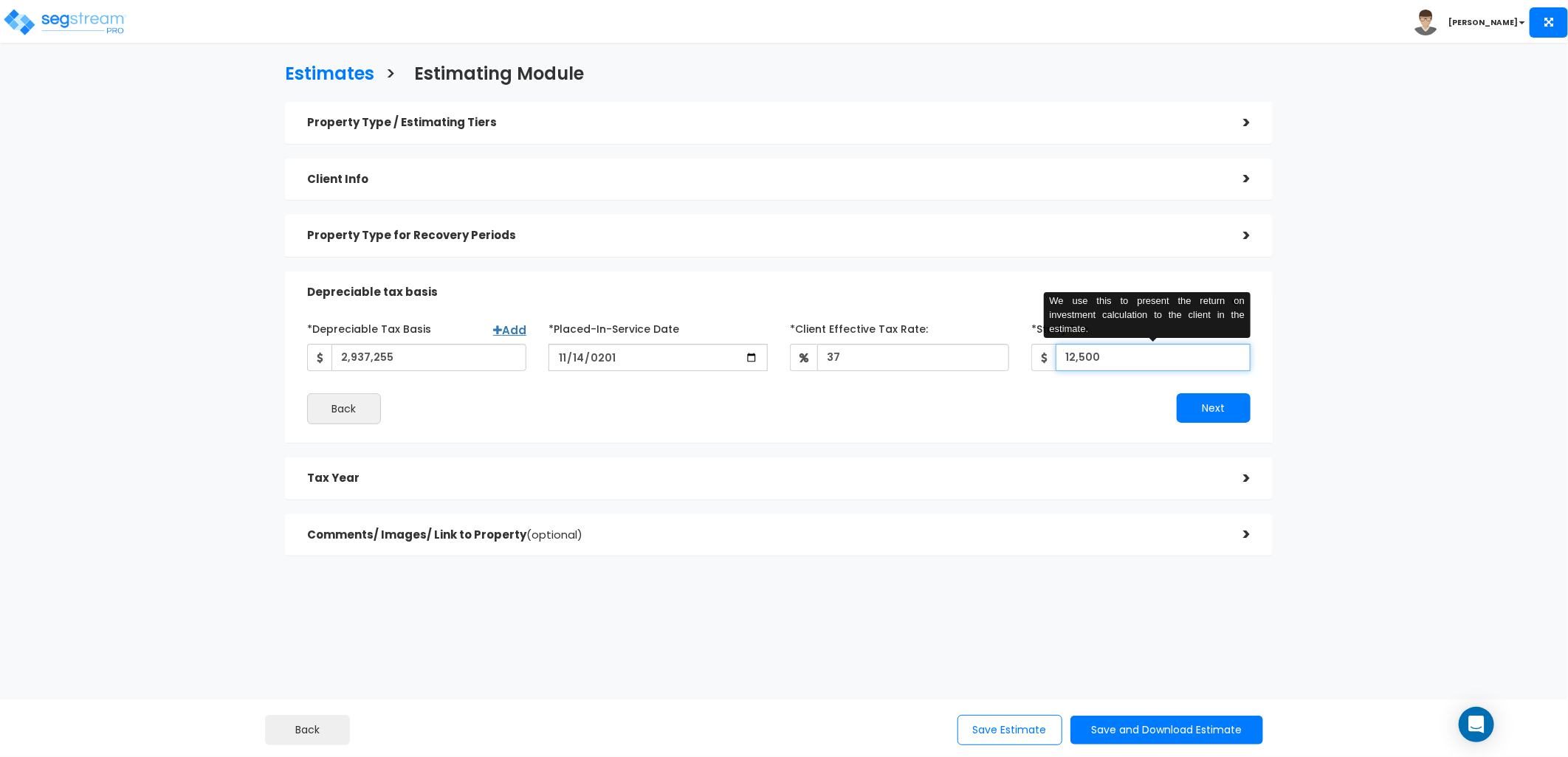
type input "12,500"
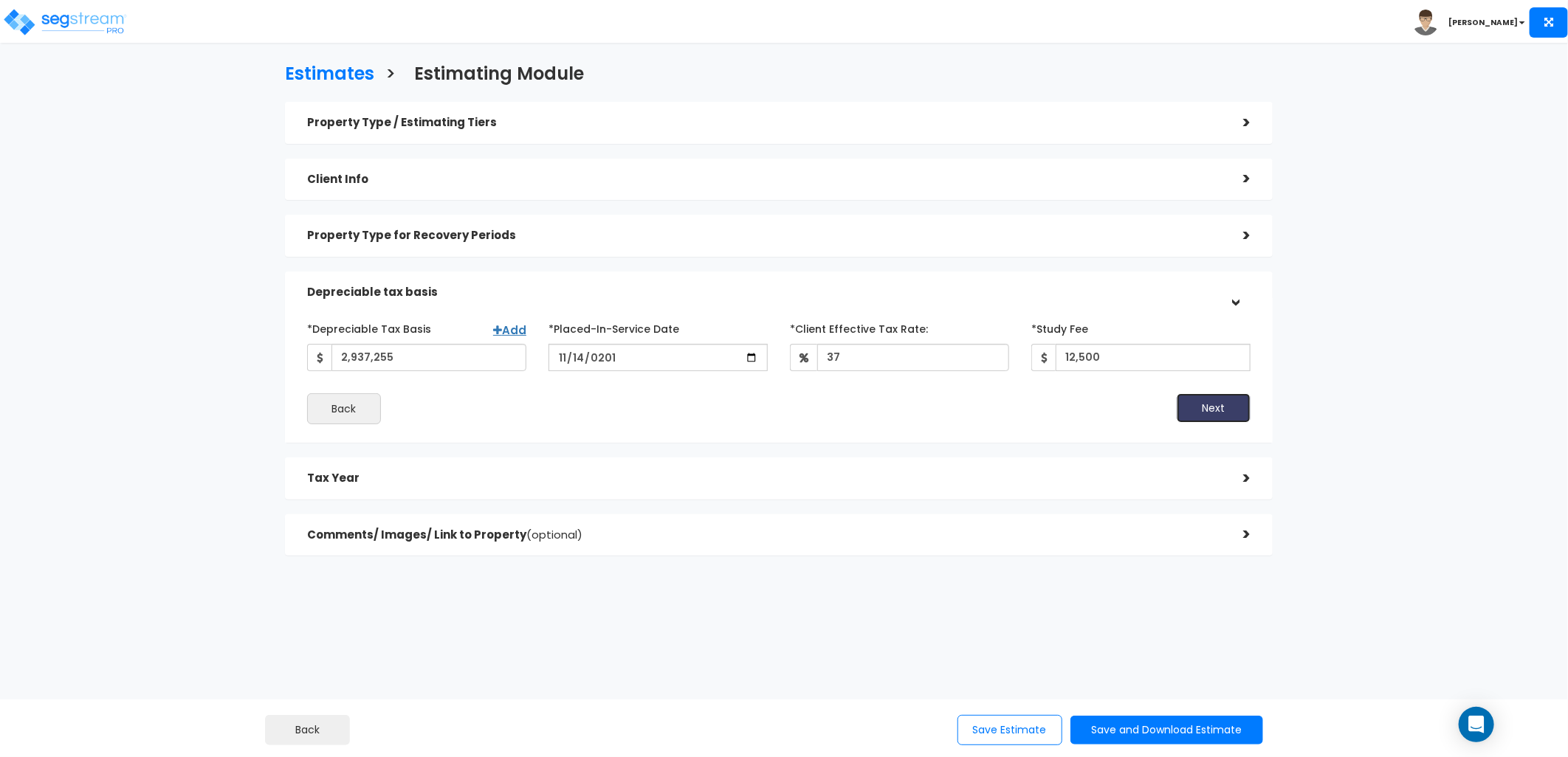
drag, startPoint x: 1208, startPoint y: 401, endPoint x: 1159, endPoint y: 410, distance: 49.8
click at [1202, 404] on button "Next" at bounding box center [1214, 408] width 74 height 29
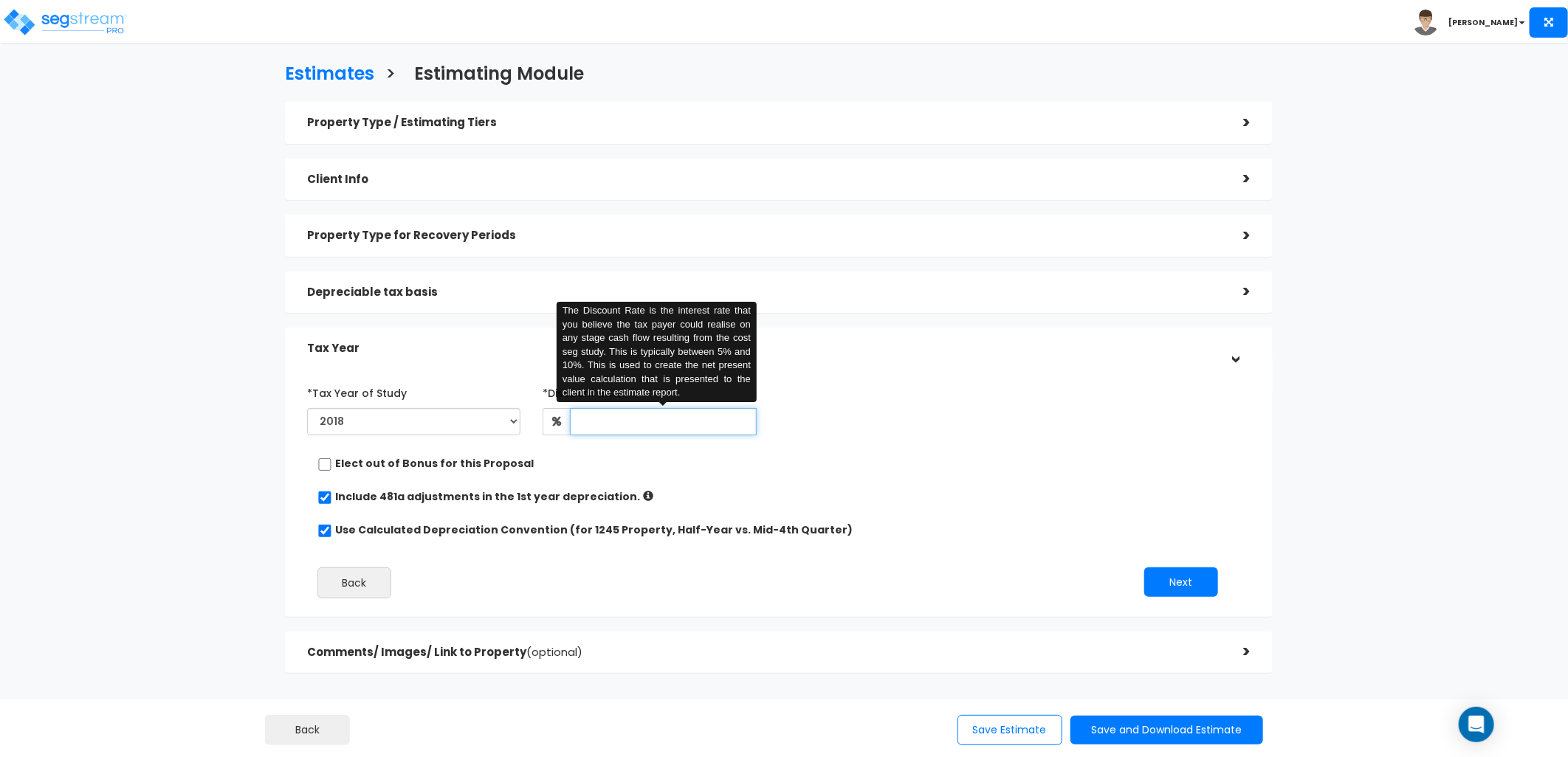
click at [596, 420] on input "text" at bounding box center [663, 421] width 187 height 28
type input "8"
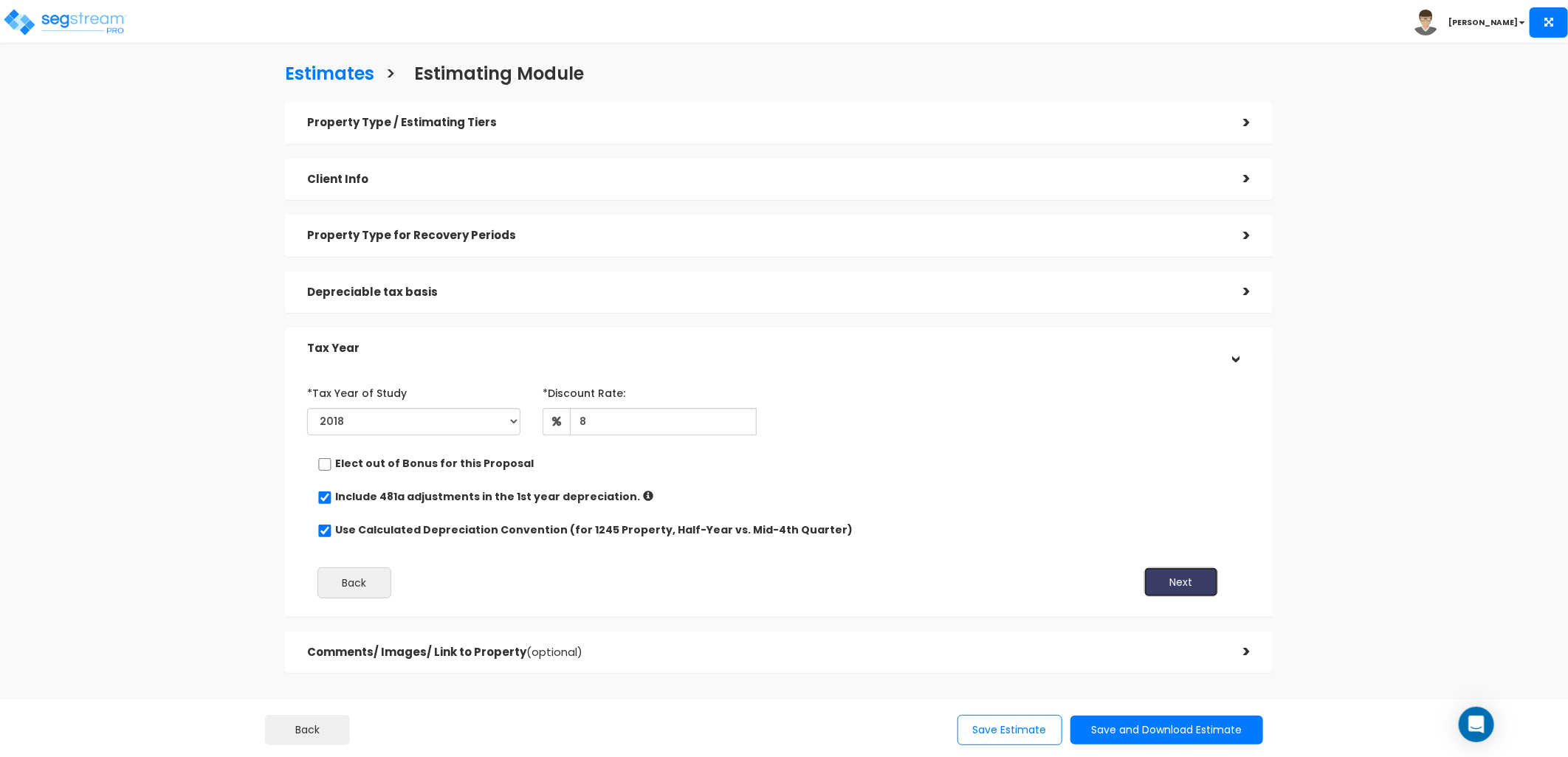
click at [1165, 569] on button "Next" at bounding box center [1181, 582] width 74 height 29
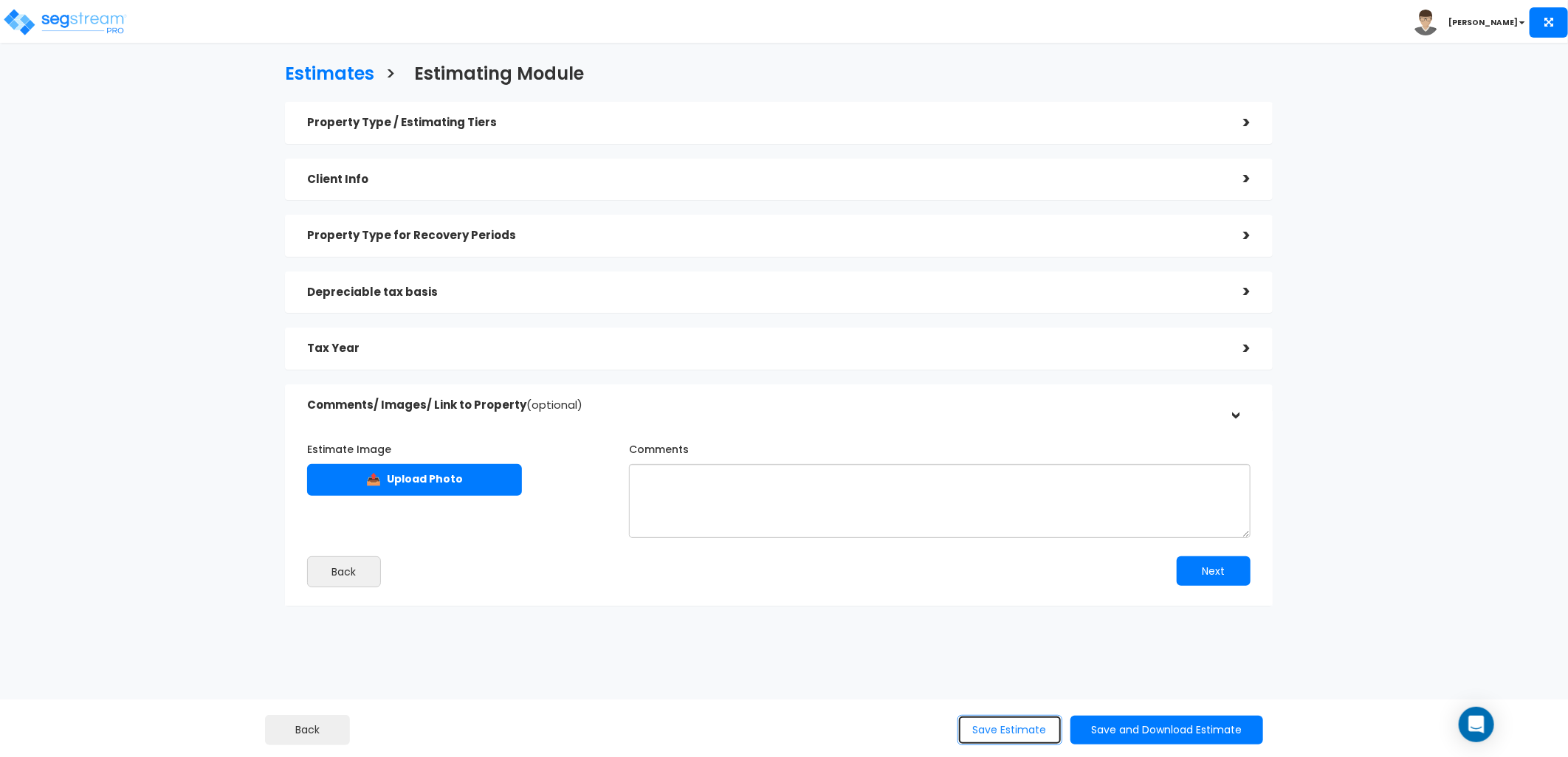
click at [982, 720] on button "Save Estimate" at bounding box center [1009, 730] width 105 height 30
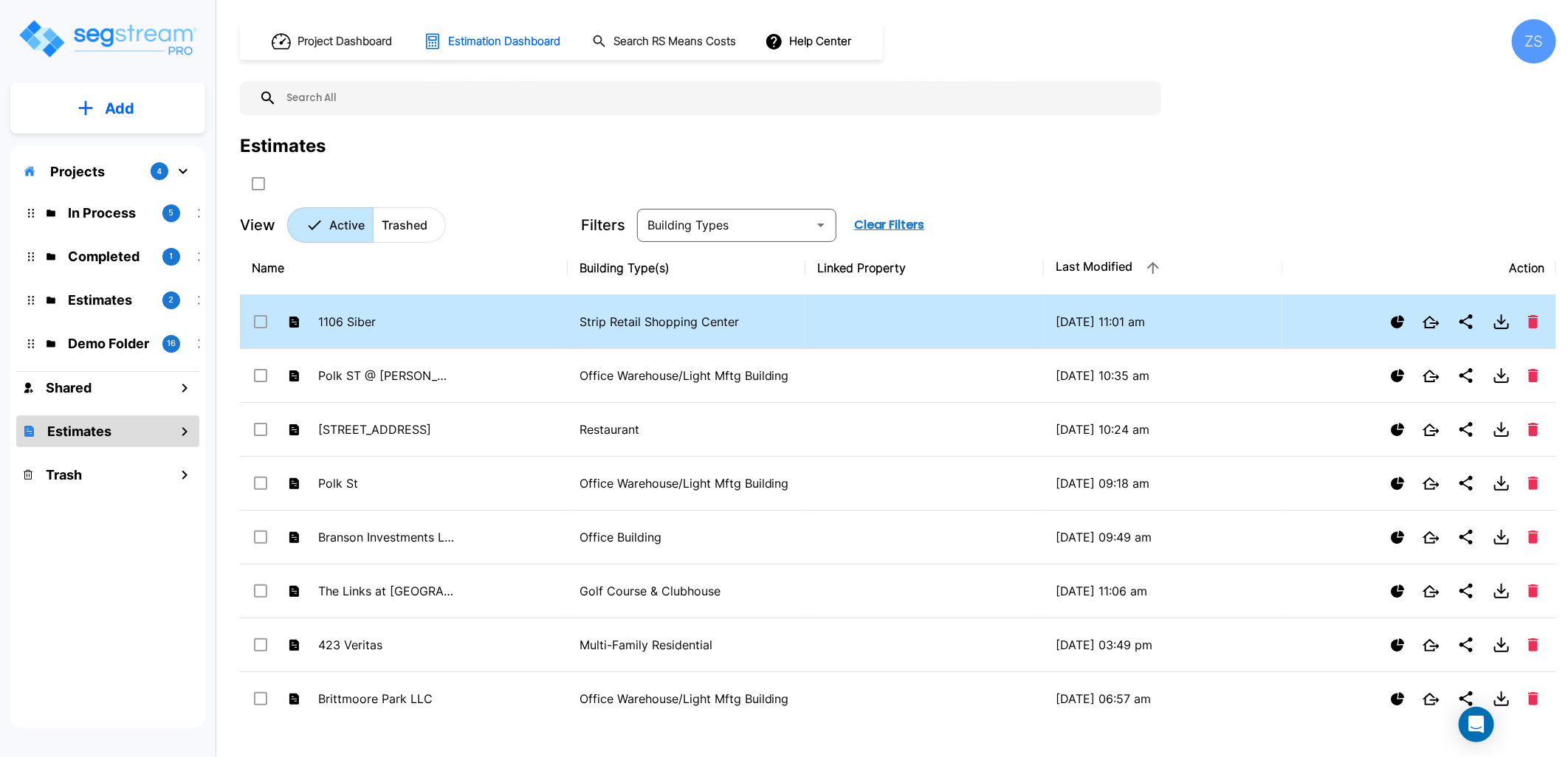
click at [1500, 322] on icon "Download" at bounding box center [1501, 322] width 8 height 3
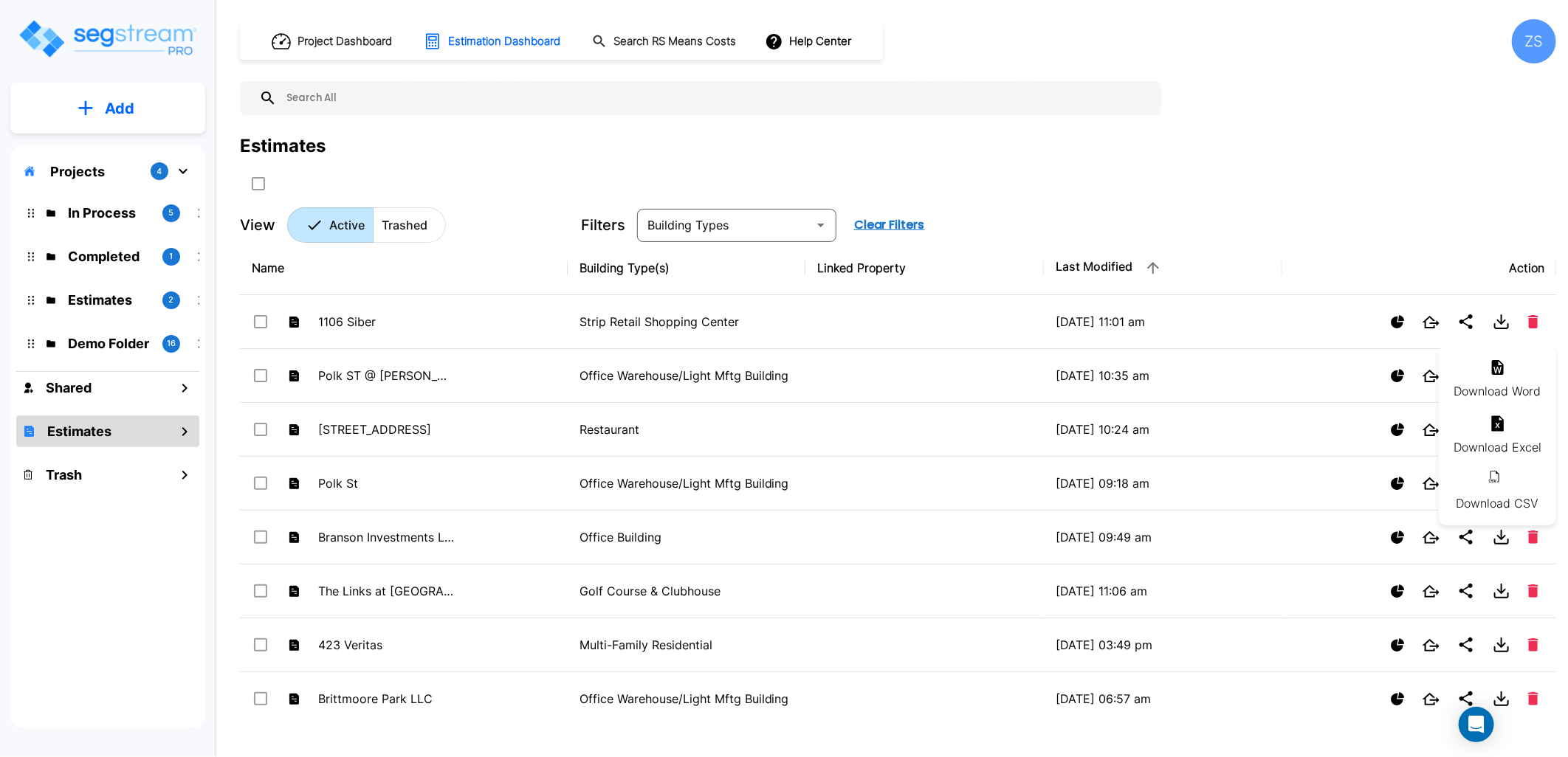
click at [1486, 426] on li "Download Excel" at bounding box center [1498, 435] width 117 height 56
click at [1109, 172] on div "Estimates" at bounding box center [898, 164] width 1317 height 63
click at [134, 108] on button "Add" at bounding box center [107, 108] width 195 height 43
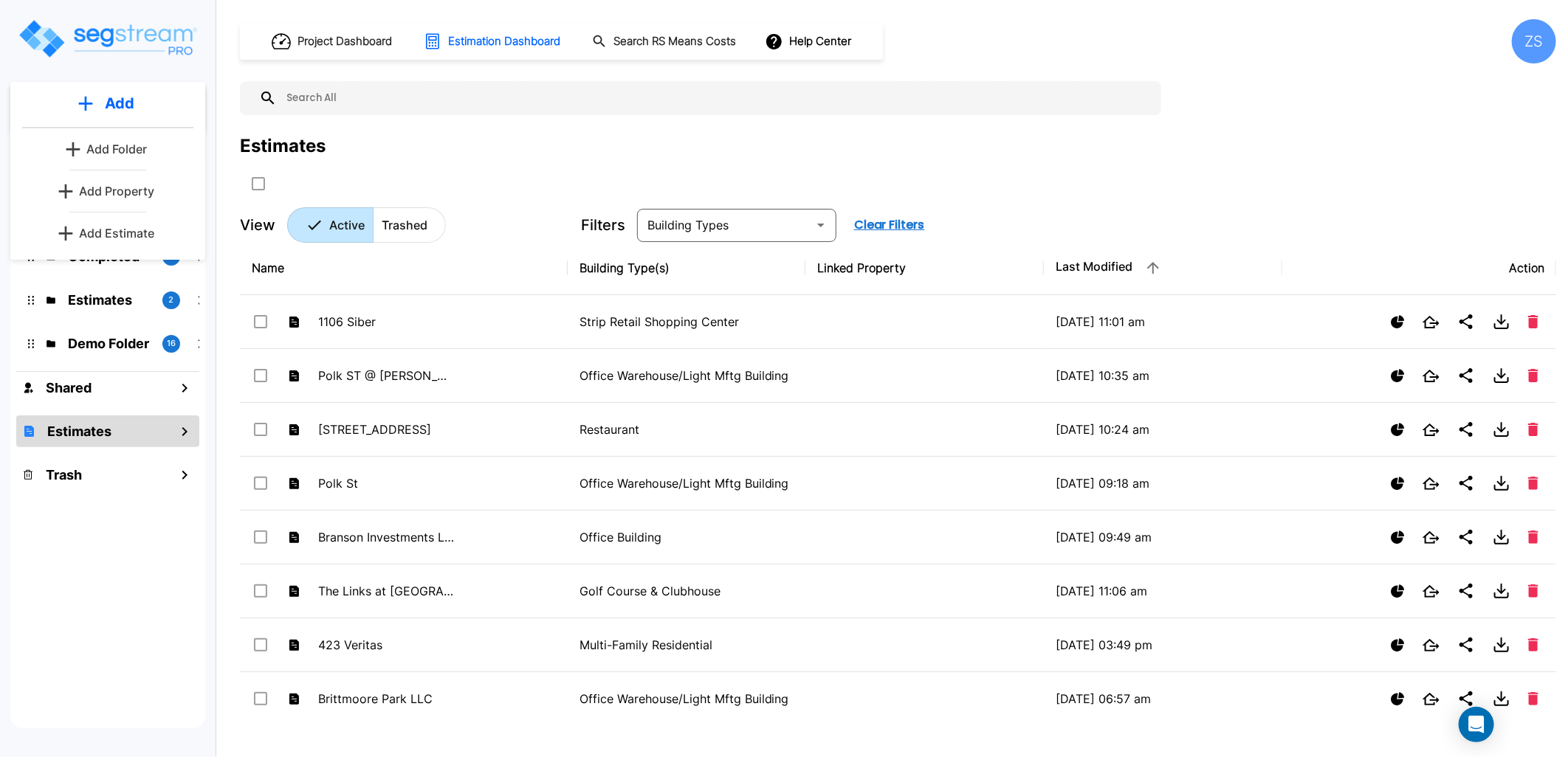
click at [130, 236] on p "Add Estimate" at bounding box center [116, 233] width 75 height 18
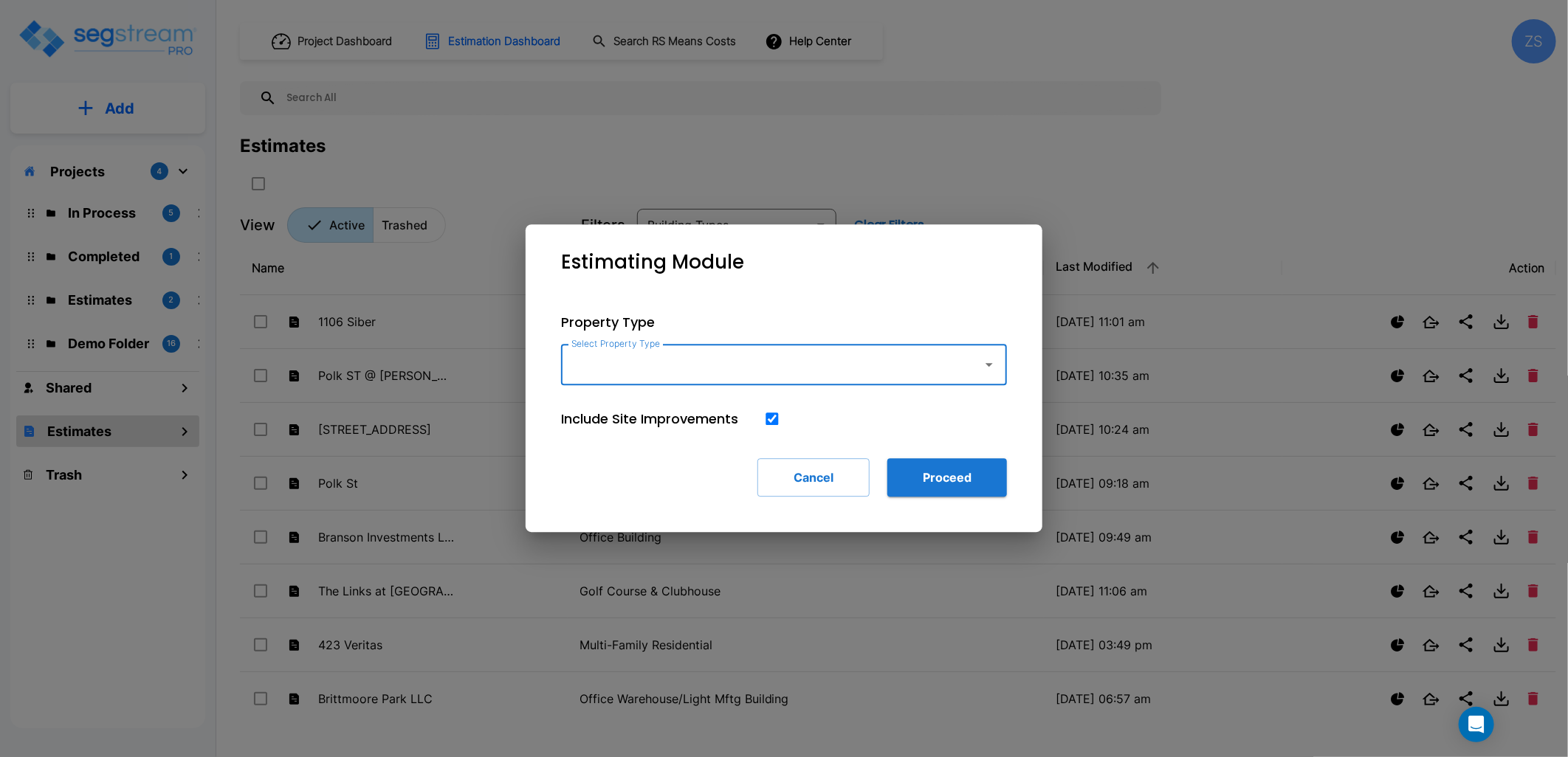
click at [807, 352] on input "Select Property Type" at bounding box center [768, 364] width 401 height 28
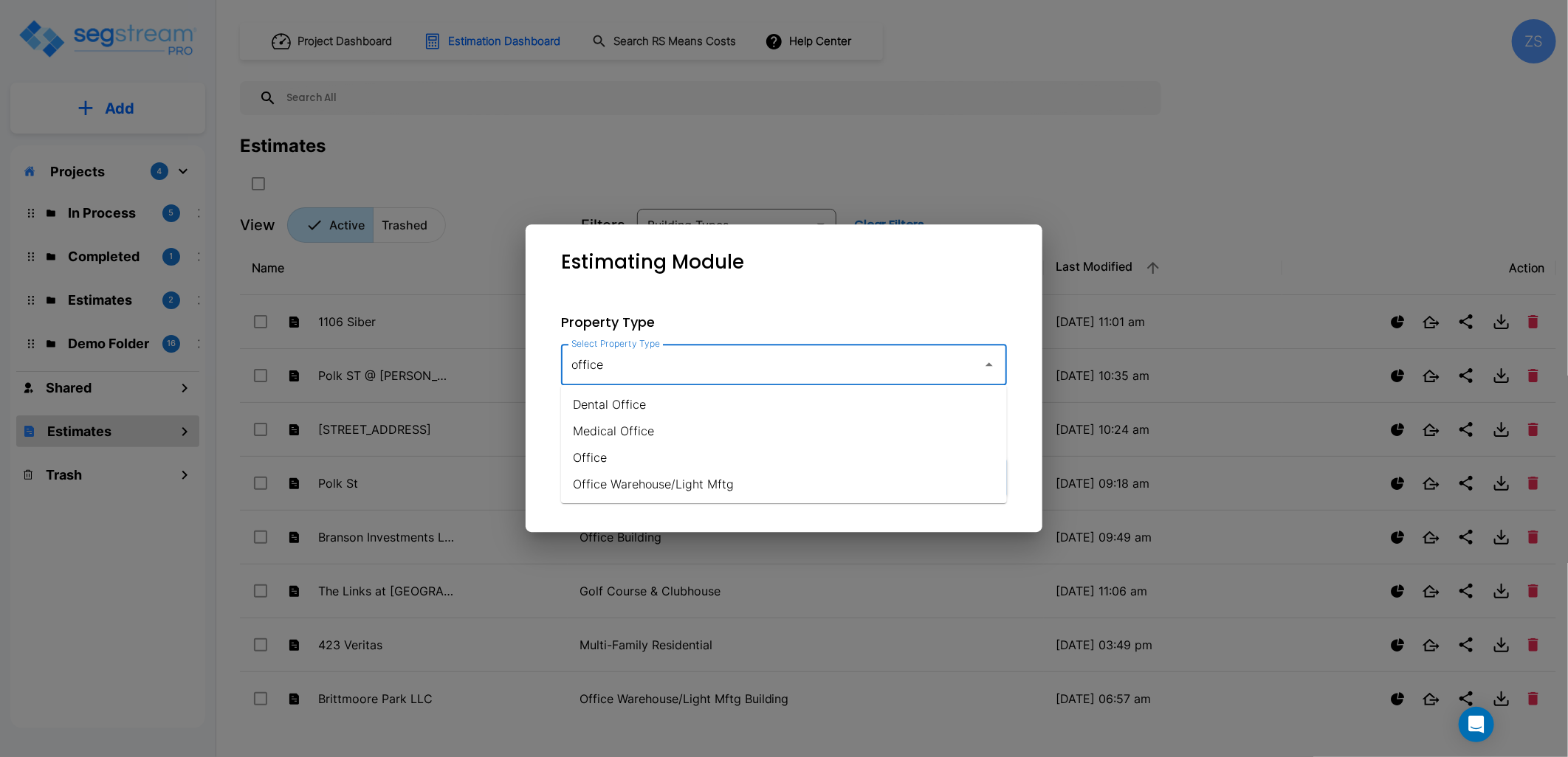
click at [714, 481] on li "Office Warehouse/Light Mftg" at bounding box center [784, 484] width 446 height 27
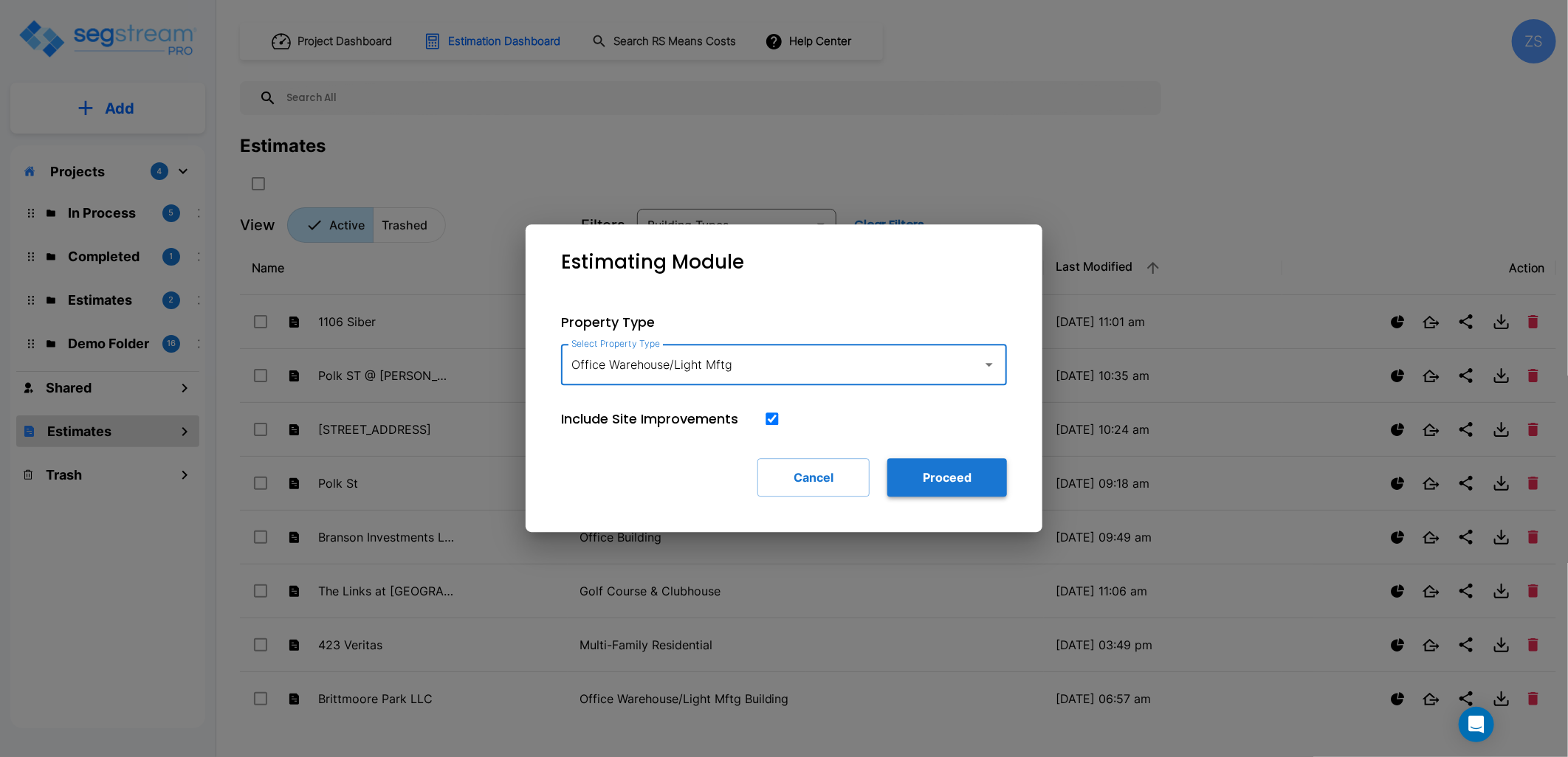
type input "Office Warehouse/Light Mftg"
click at [931, 489] on button "Proceed" at bounding box center [946, 477] width 120 height 39
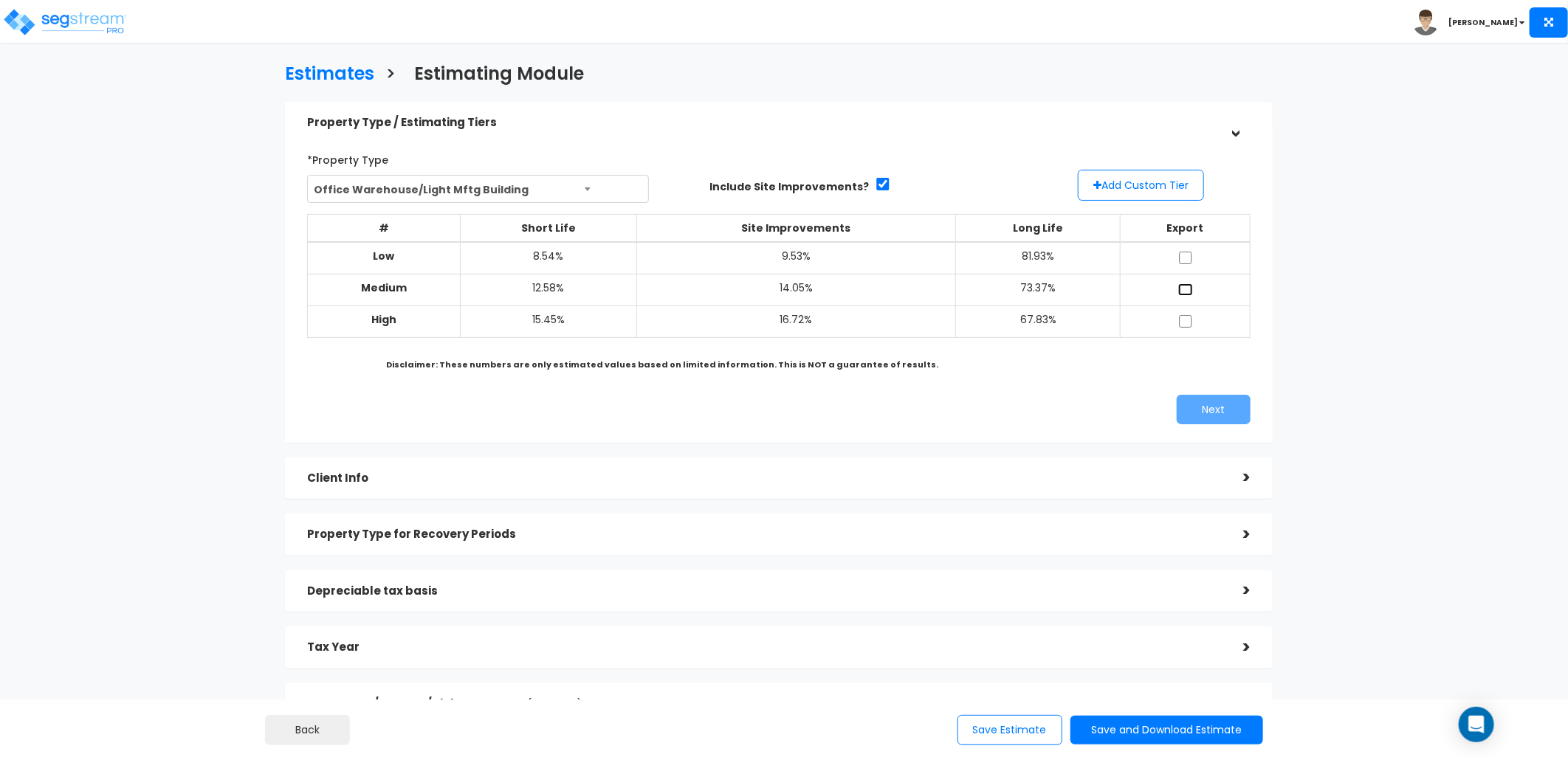
click at [1184, 288] on input "checkbox" at bounding box center [1186, 289] width 15 height 13
checkbox input "true"
click at [1213, 402] on button "Next" at bounding box center [1214, 409] width 74 height 29
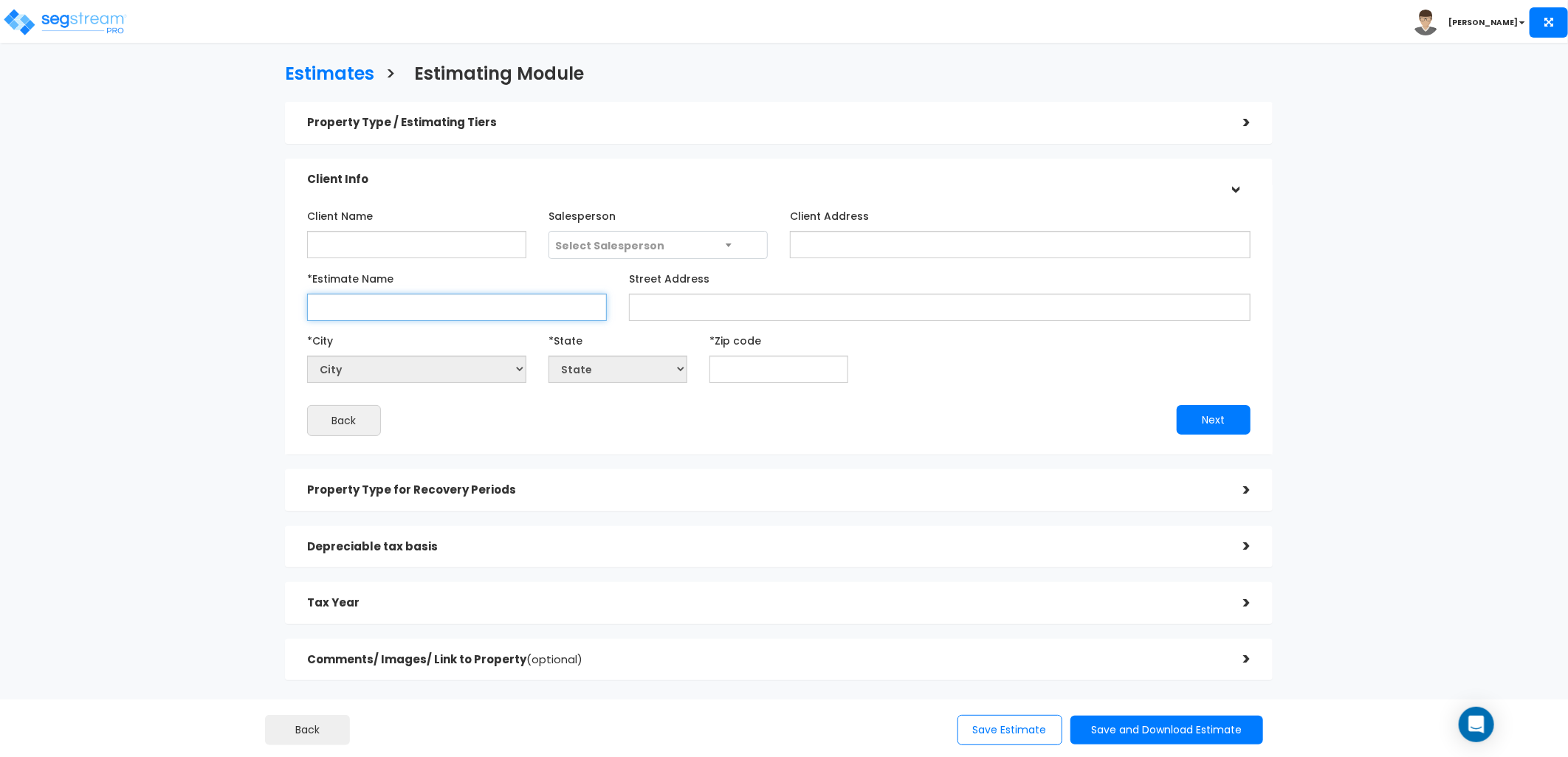
click at [379, 308] on input "*Estimate Name" at bounding box center [457, 307] width 300 height 28
type input "[STREET_ADDRESS][PERSON_NAME]"
click at [738, 363] on input "text" at bounding box center [779, 369] width 139 height 28
type input "77"
select select "TX"
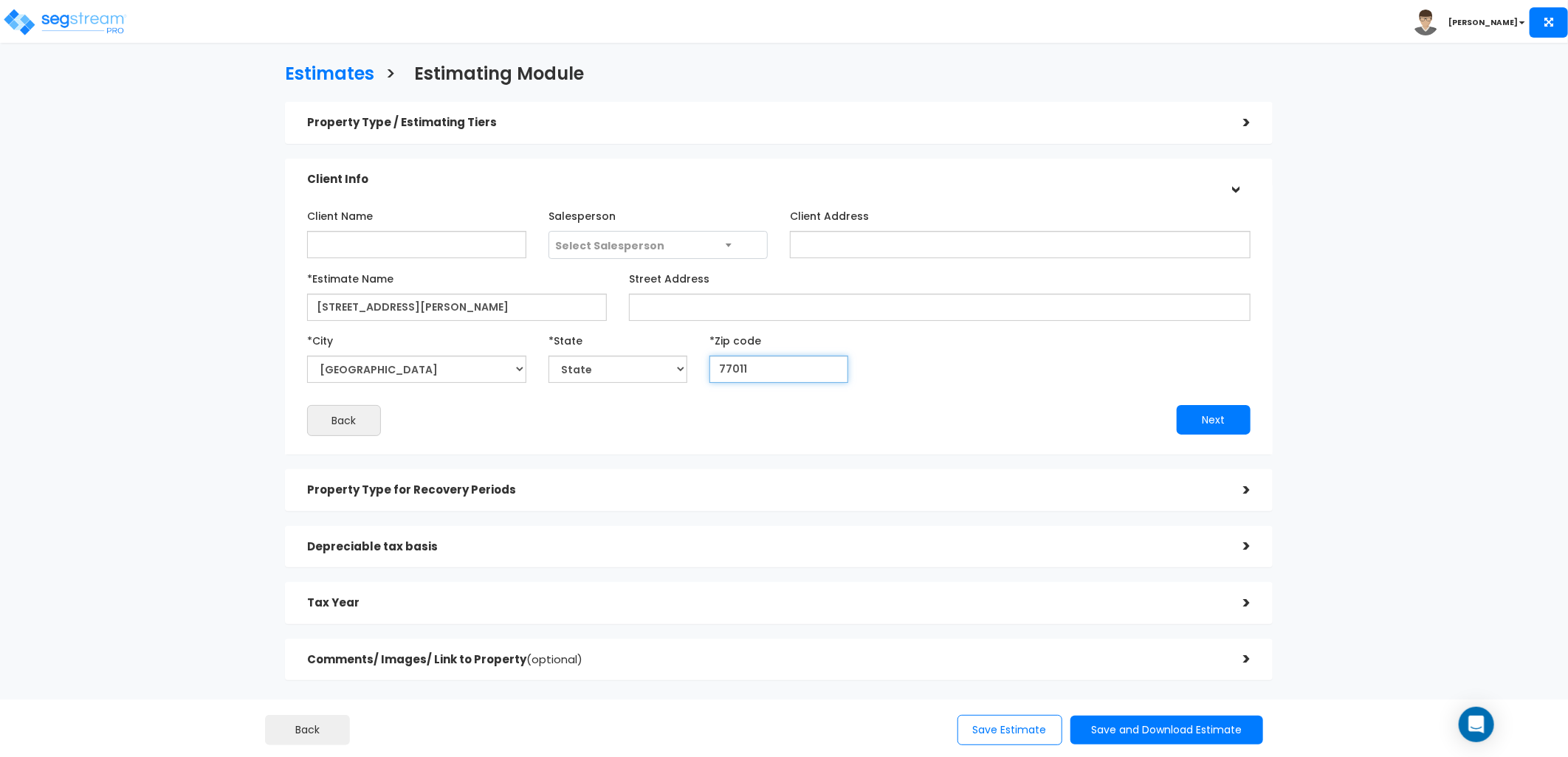
type input "770111"
select select
type input "77011"
select select "TX"
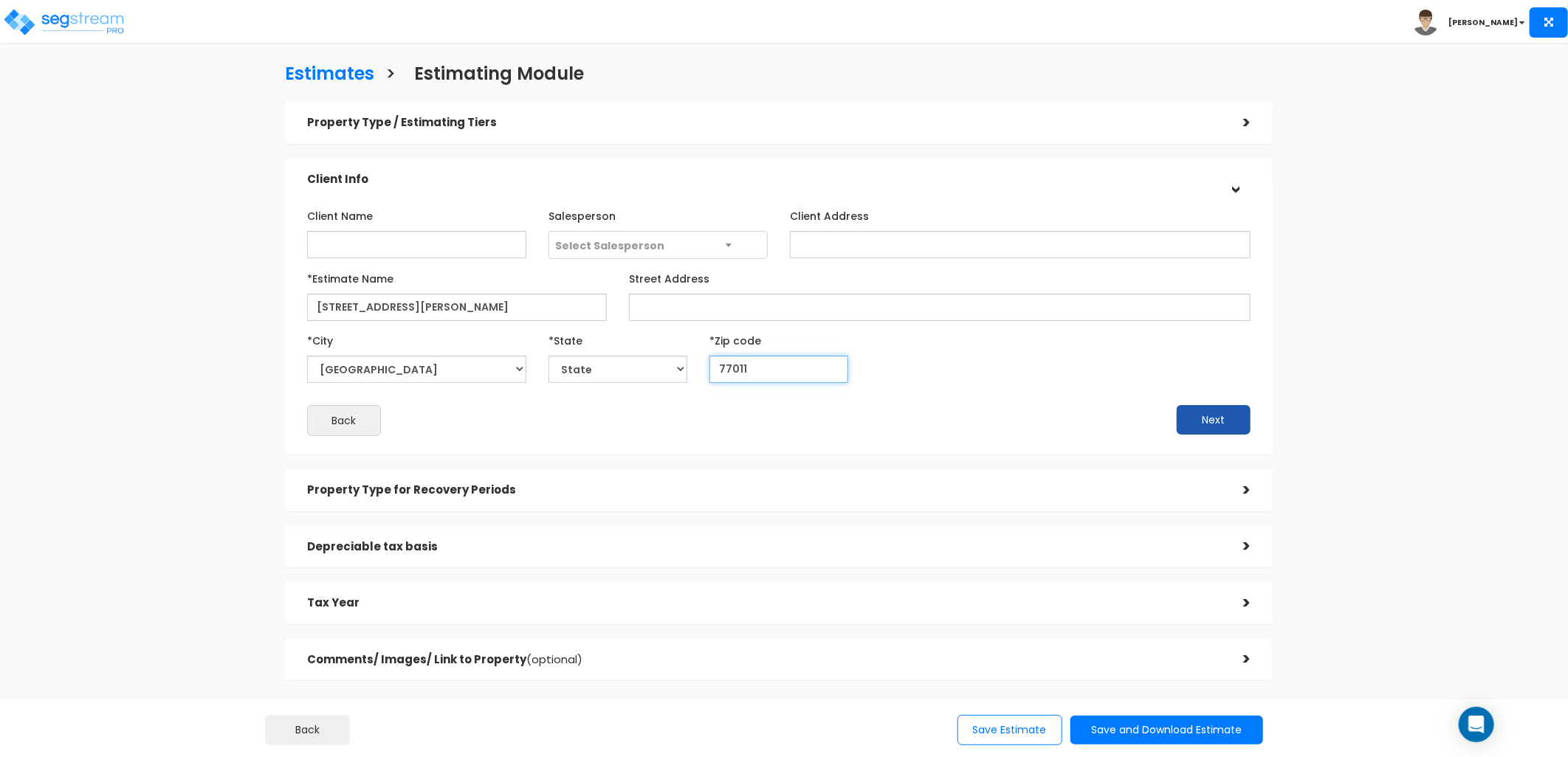
type input "77011"
click at [1233, 426] on button "Next" at bounding box center [1214, 420] width 74 height 29
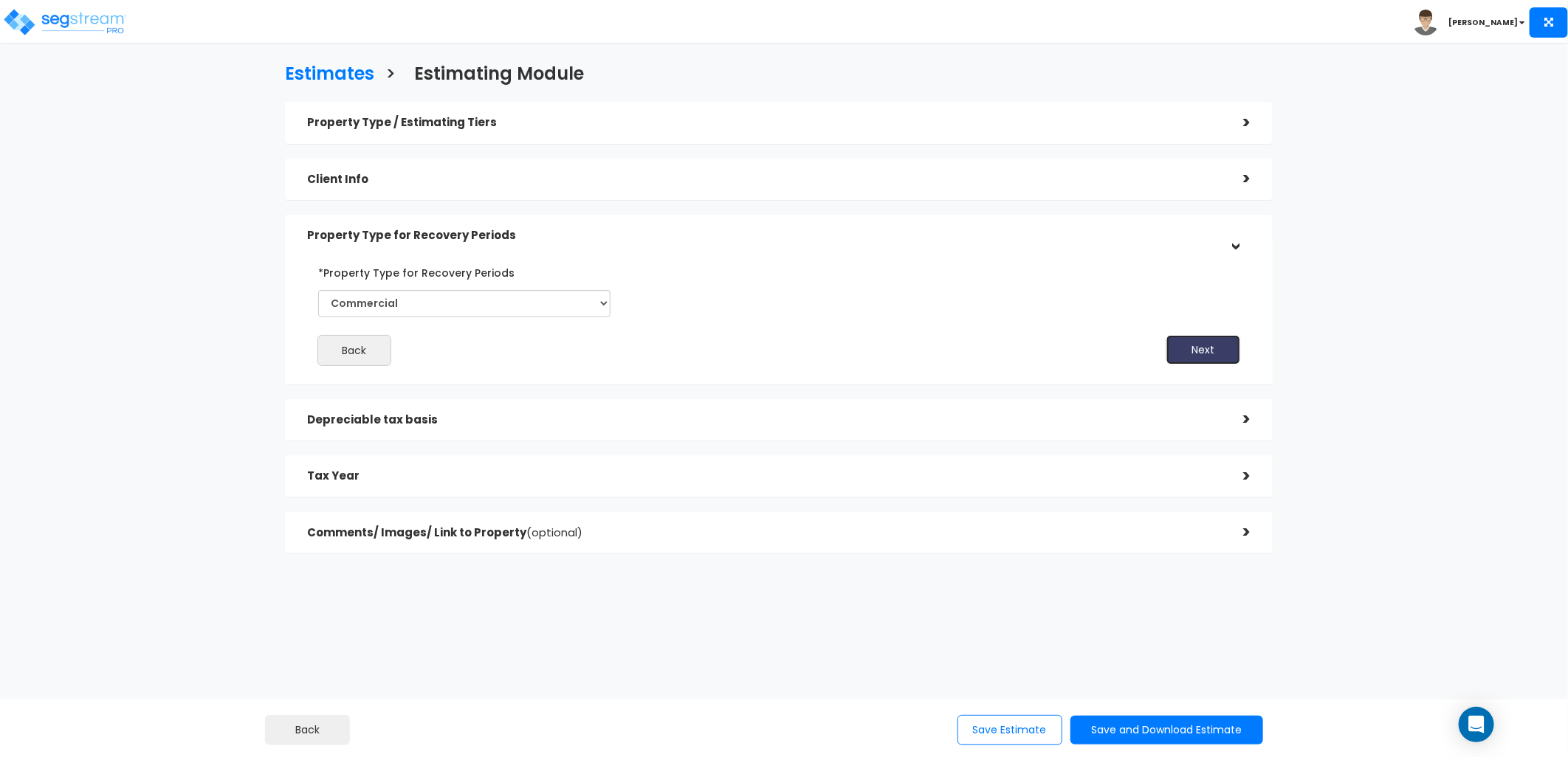
click at [1202, 363] on button "Next" at bounding box center [1204, 349] width 74 height 29
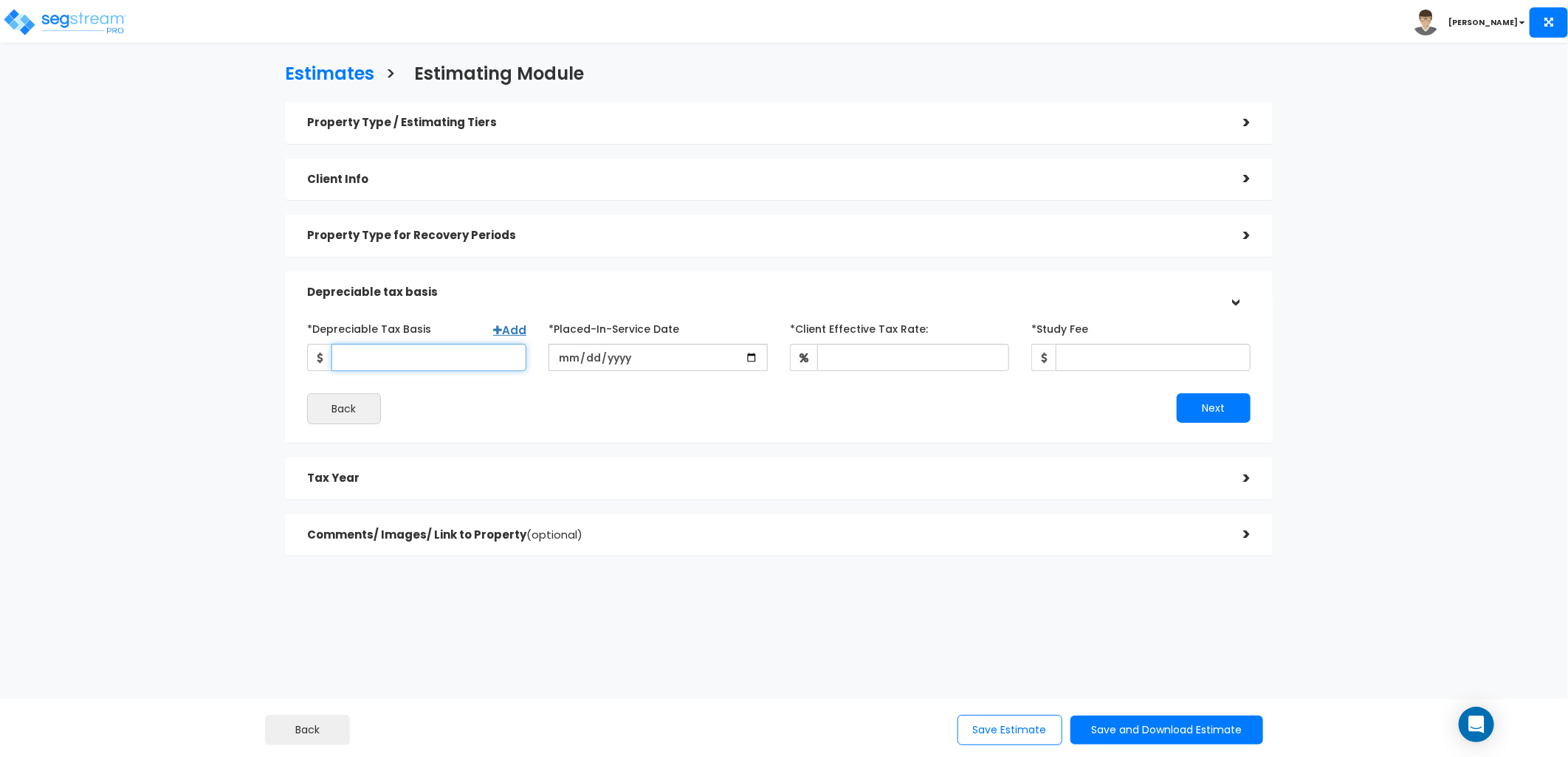
click at [425, 365] on input "*Depreciable Tax Basis" at bounding box center [429, 358] width 195 height 28
type input "1,750,560"
click at [565, 363] on input "date" at bounding box center [658, 358] width 219 height 28
type input "2019-11-04"
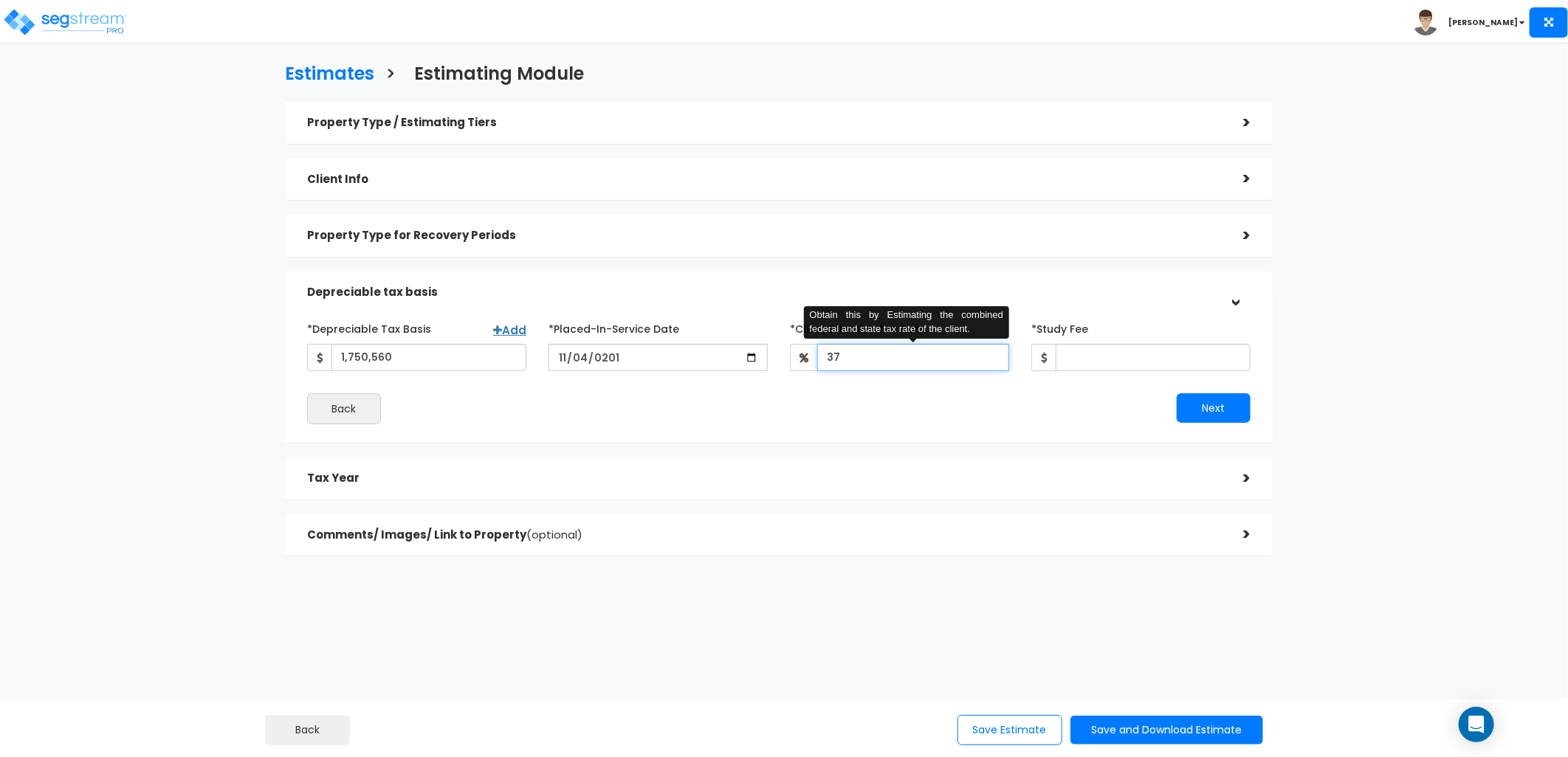
type input "37"
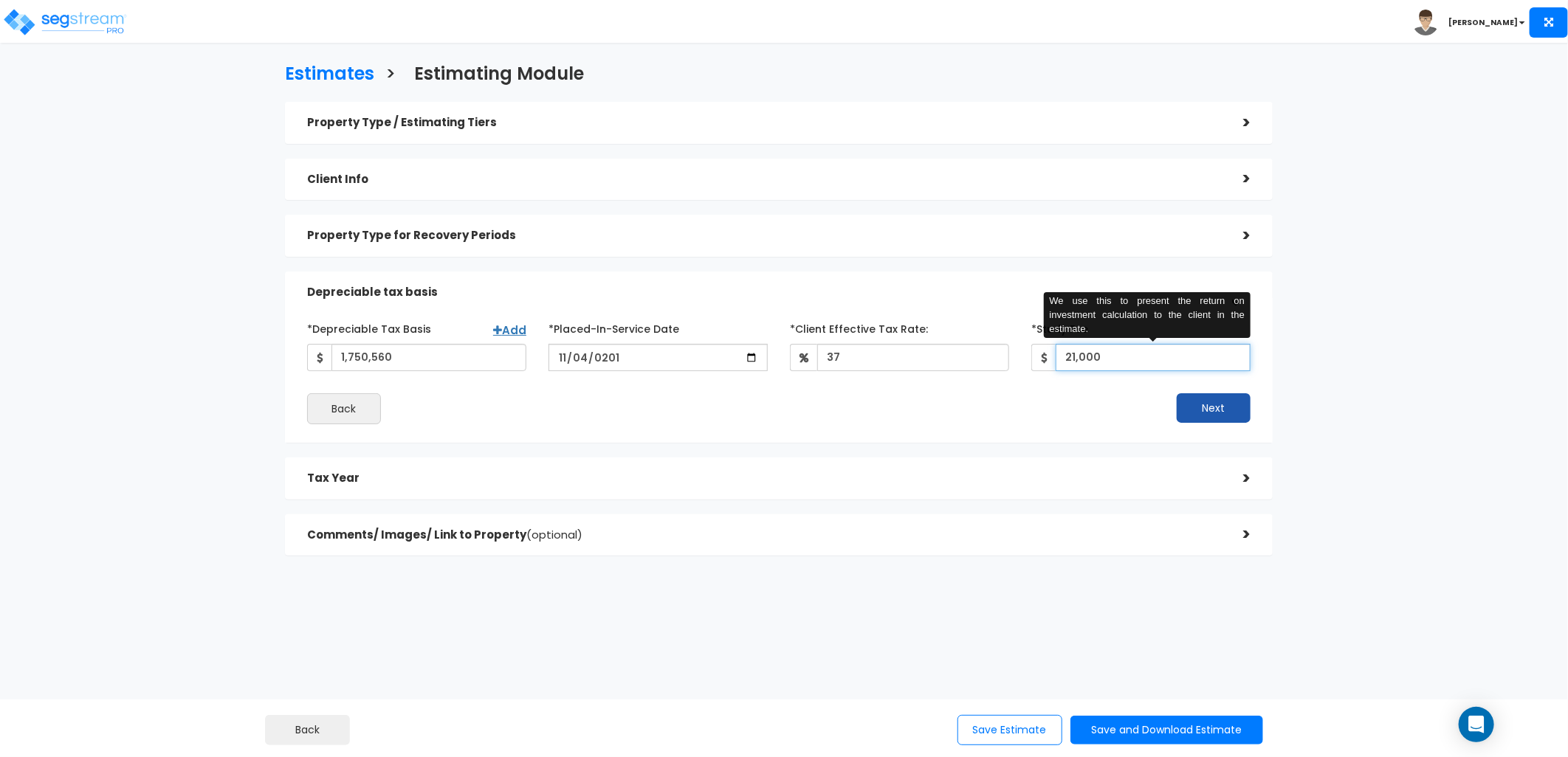
type input "21,000"
click at [1235, 421] on button "Next" at bounding box center [1214, 408] width 74 height 29
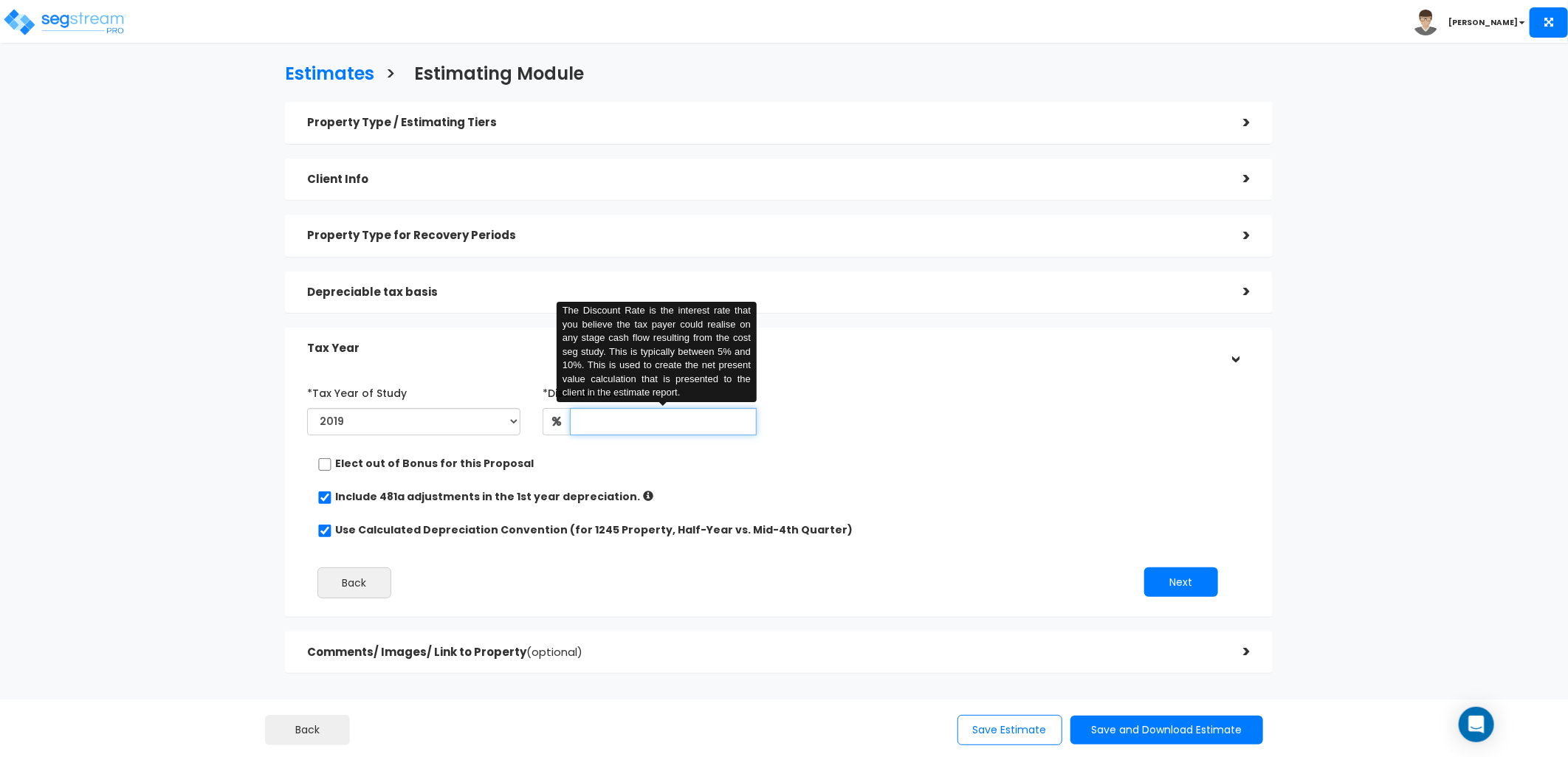
click at [667, 414] on input "text" at bounding box center [663, 421] width 187 height 28
type input "8"
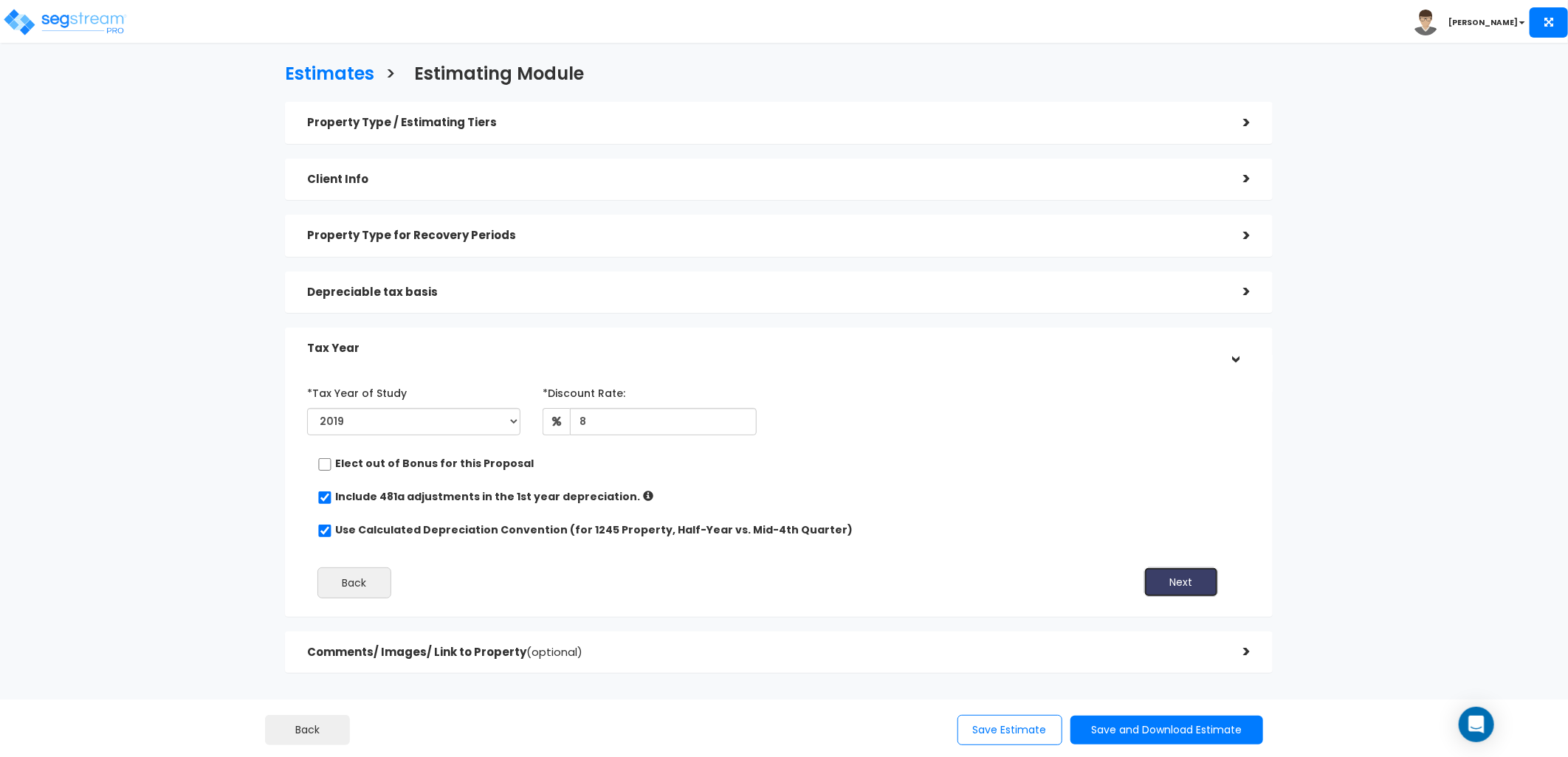
click at [1158, 576] on button "Next" at bounding box center [1181, 582] width 74 height 29
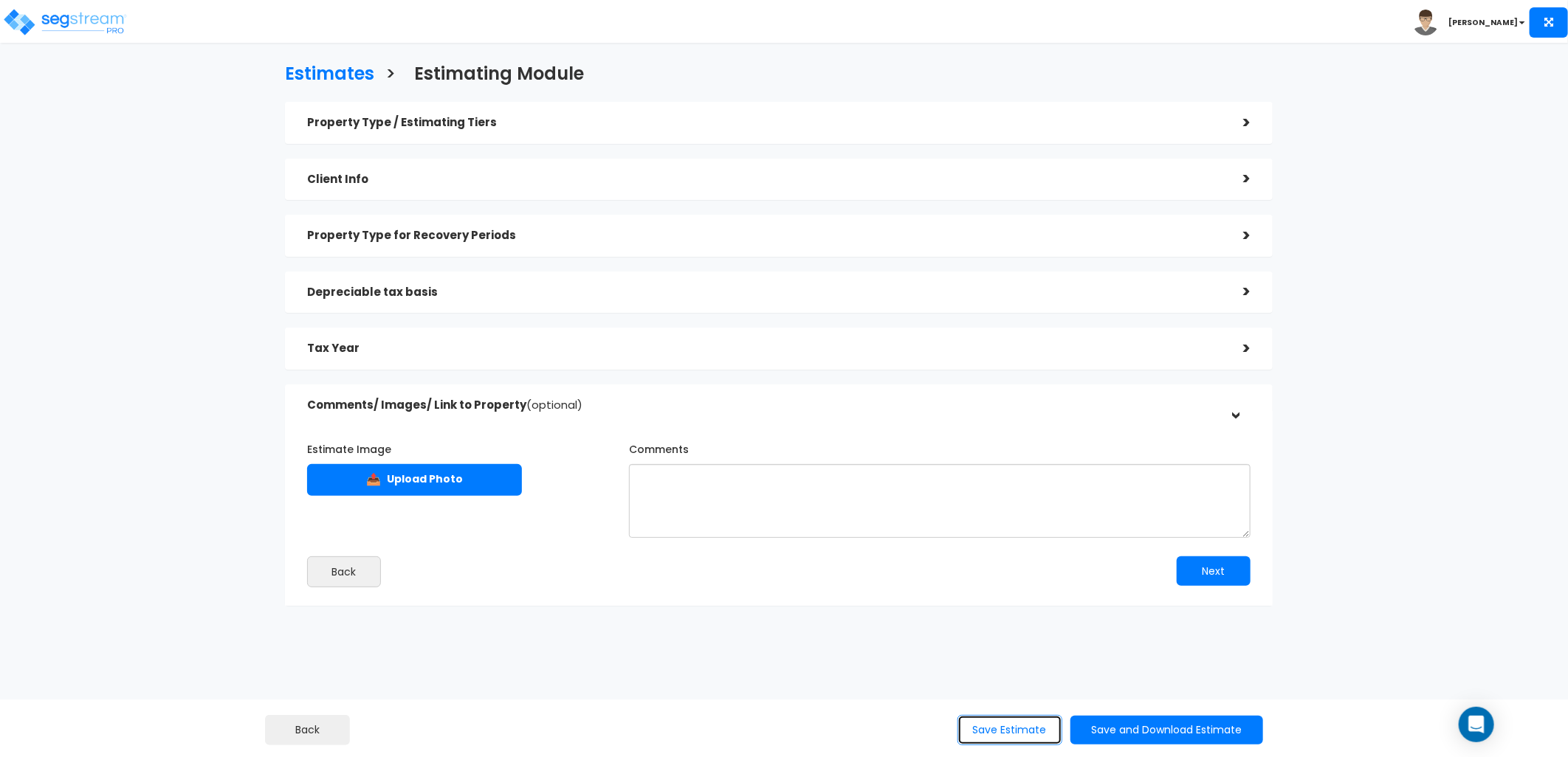
drag, startPoint x: 1020, startPoint y: 734, endPoint x: 1014, endPoint y: 721, distance: 14.3
click at [1019, 734] on button "Save Estimate" at bounding box center [1009, 730] width 105 height 30
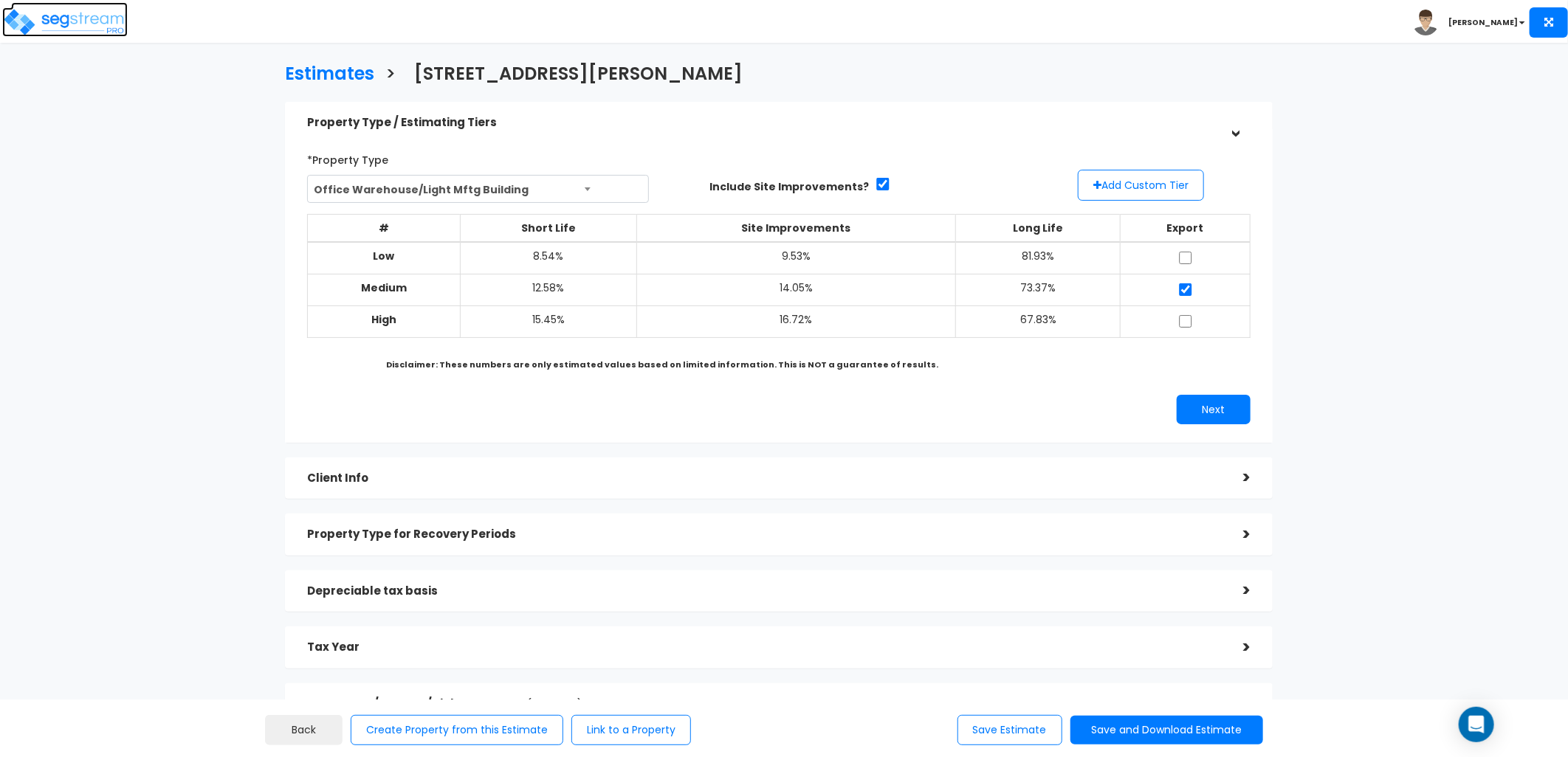
click at [64, 24] on img at bounding box center [65, 22] width 126 height 29
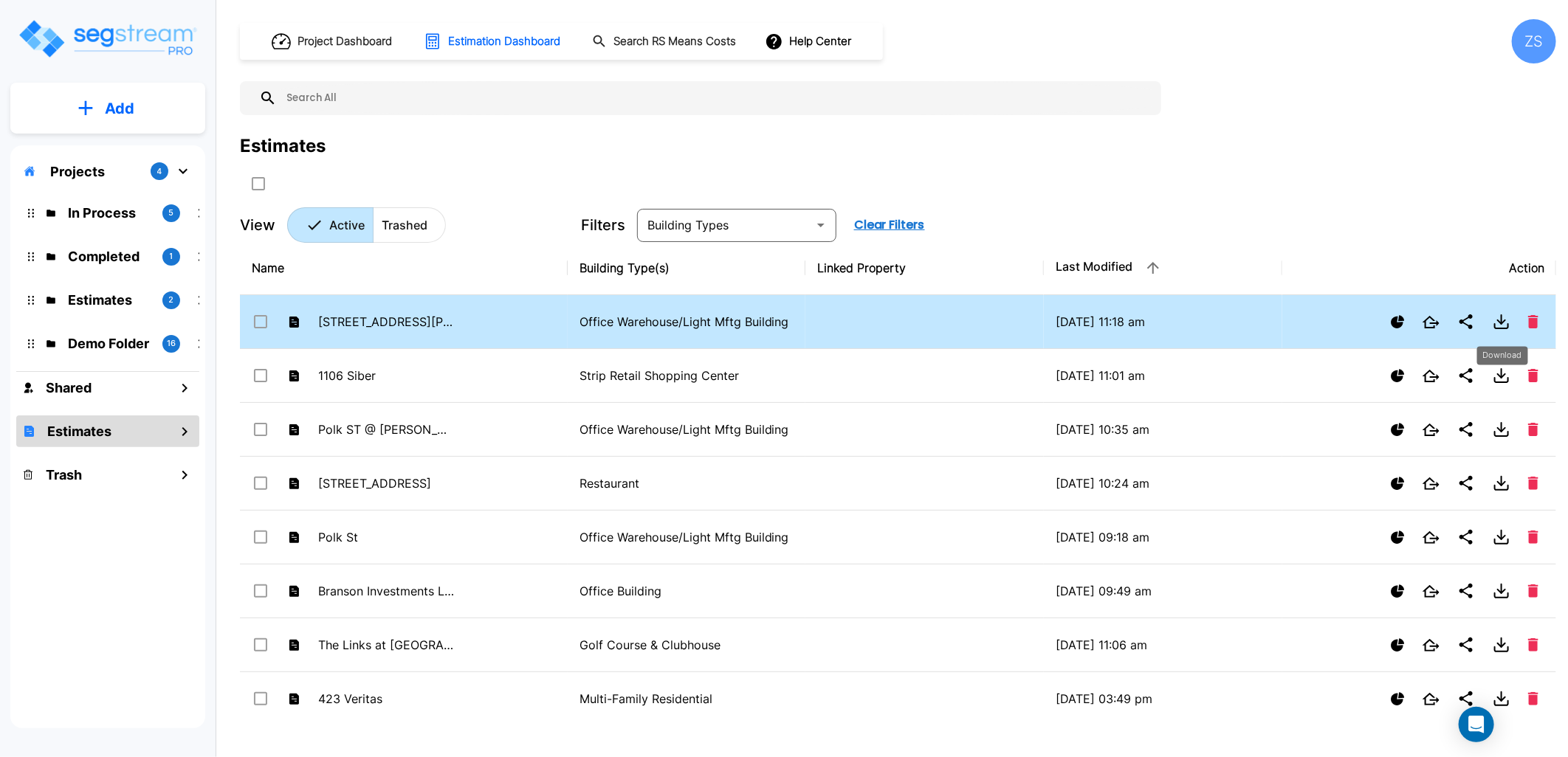
click at [1490, 321] on button "Download" at bounding box center [1501, 322] width 29 height 29
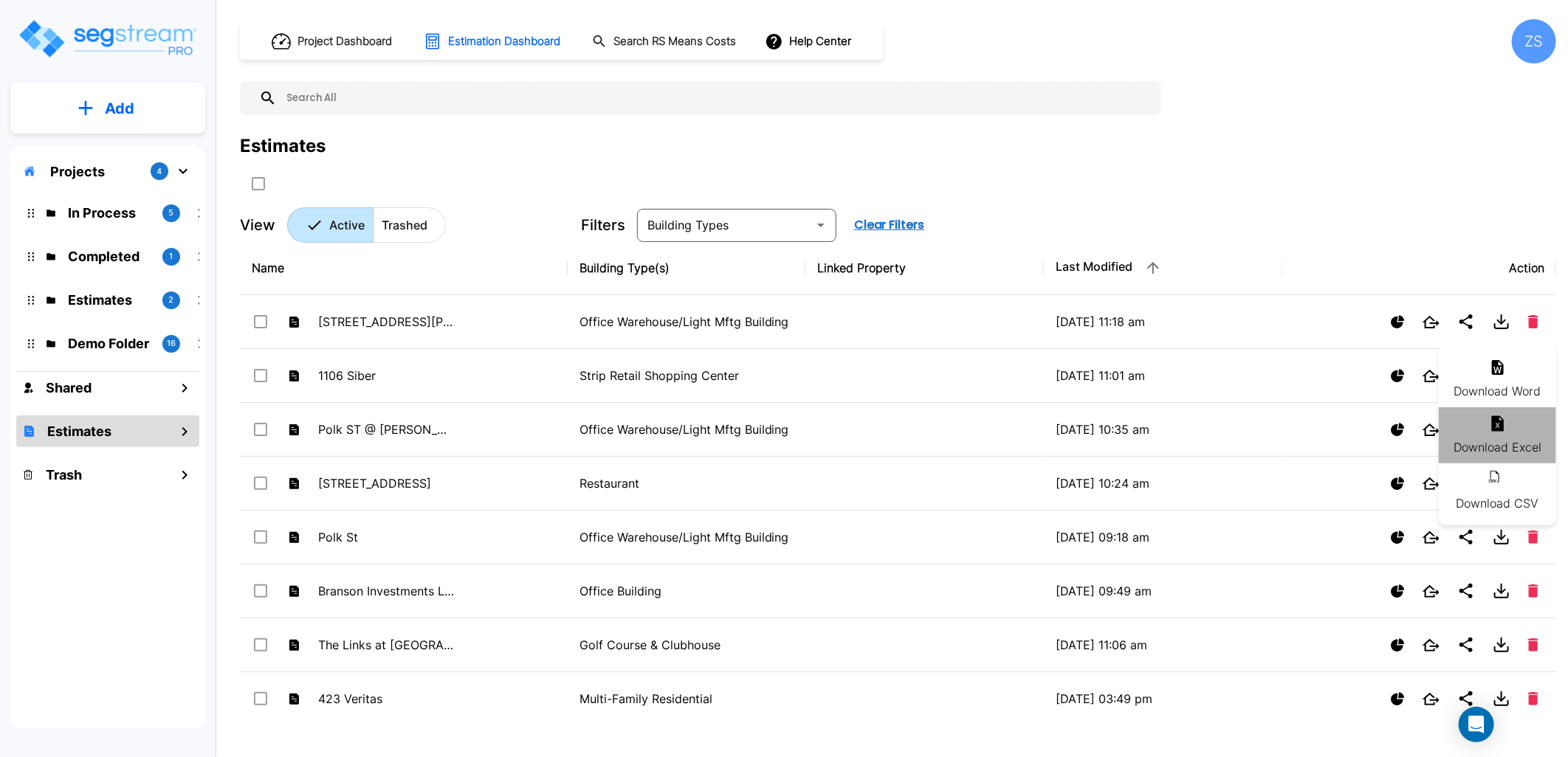
click at [1489, 428] on icon at bounding box center [1498, 423] width 18 height 18
